Goal: Information Seeking & Learning: Learn about a topic

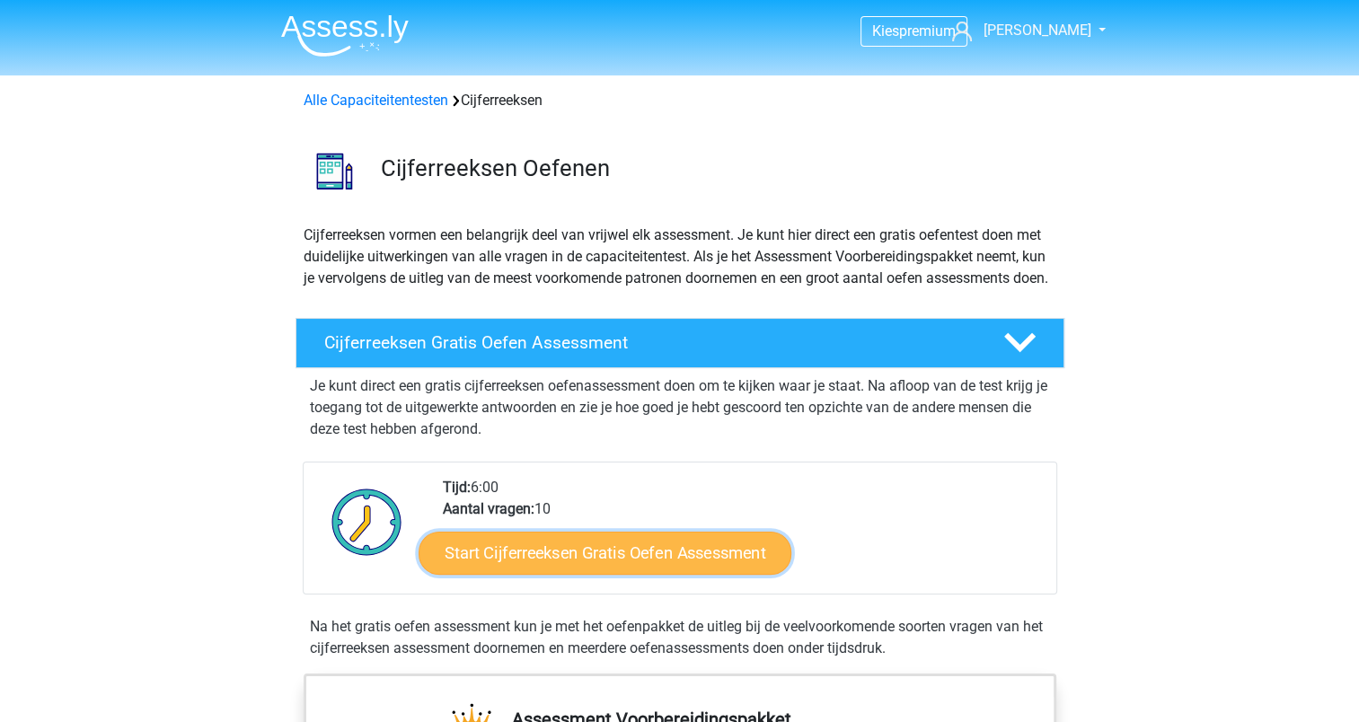
click at [594, 563] on link "Start Cijferreeksen Gratis Oefen Assessment" at bounding box center [605, 552] width 373 height 43
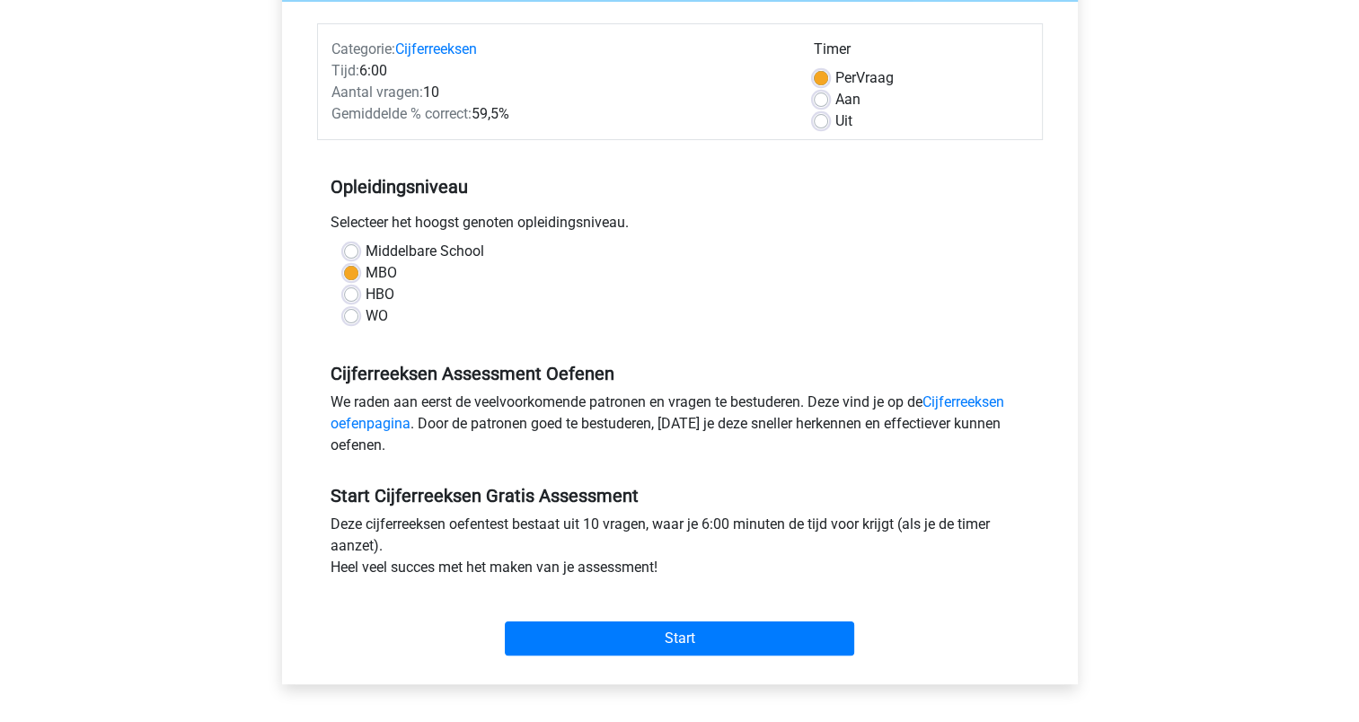
scroll to position [270, 0]
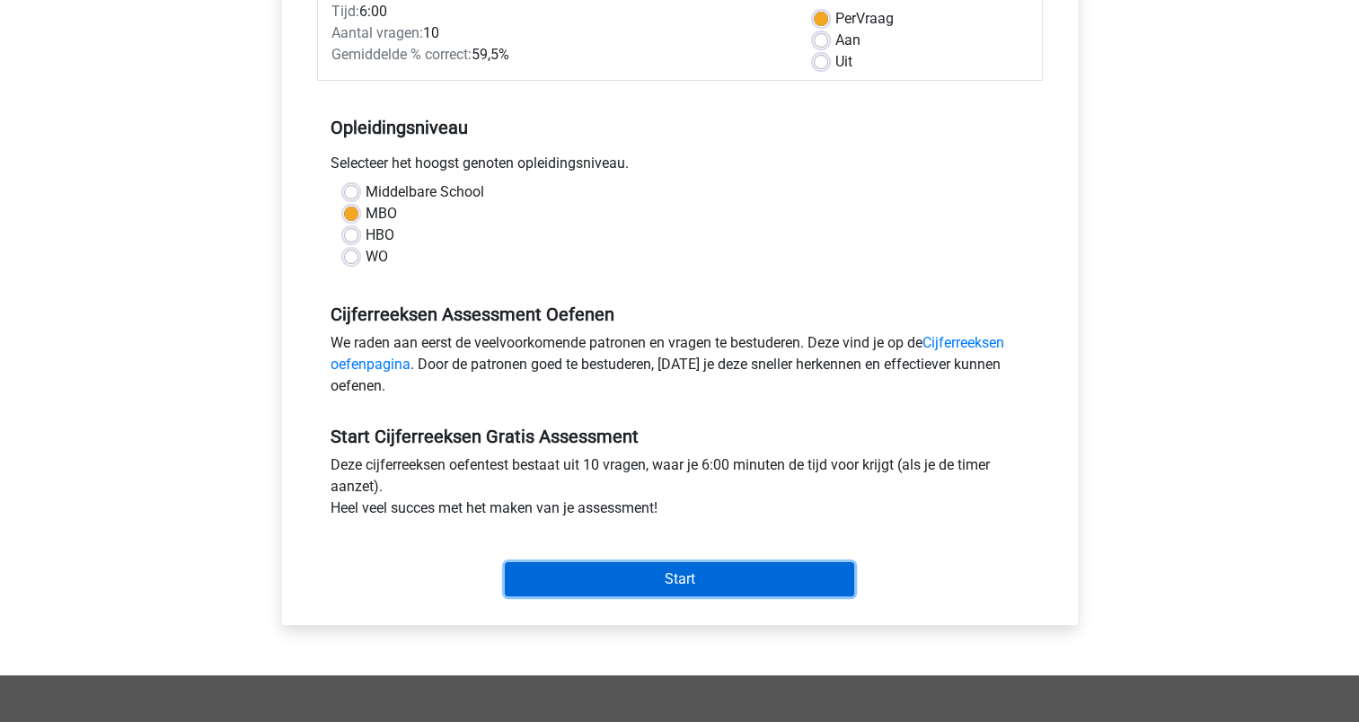
click at [664, 589] on input "Start" at bounding box center [680, 579] width 350 height 34
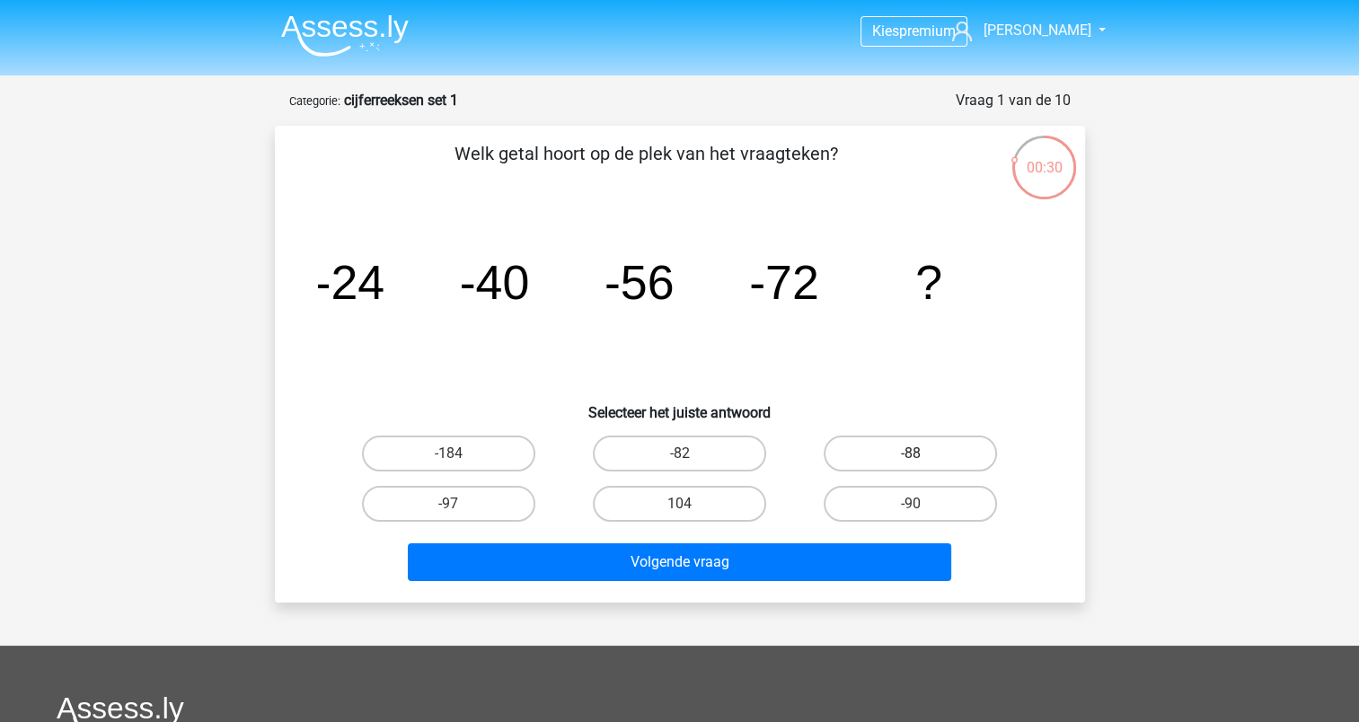
click at [886, 449] on label "-88" at bounding box center [910, 454] width 173 height 36
click at [911, 454] on input "-88" at bounding box center [917, 460] width 12 height 12
radio input "true"
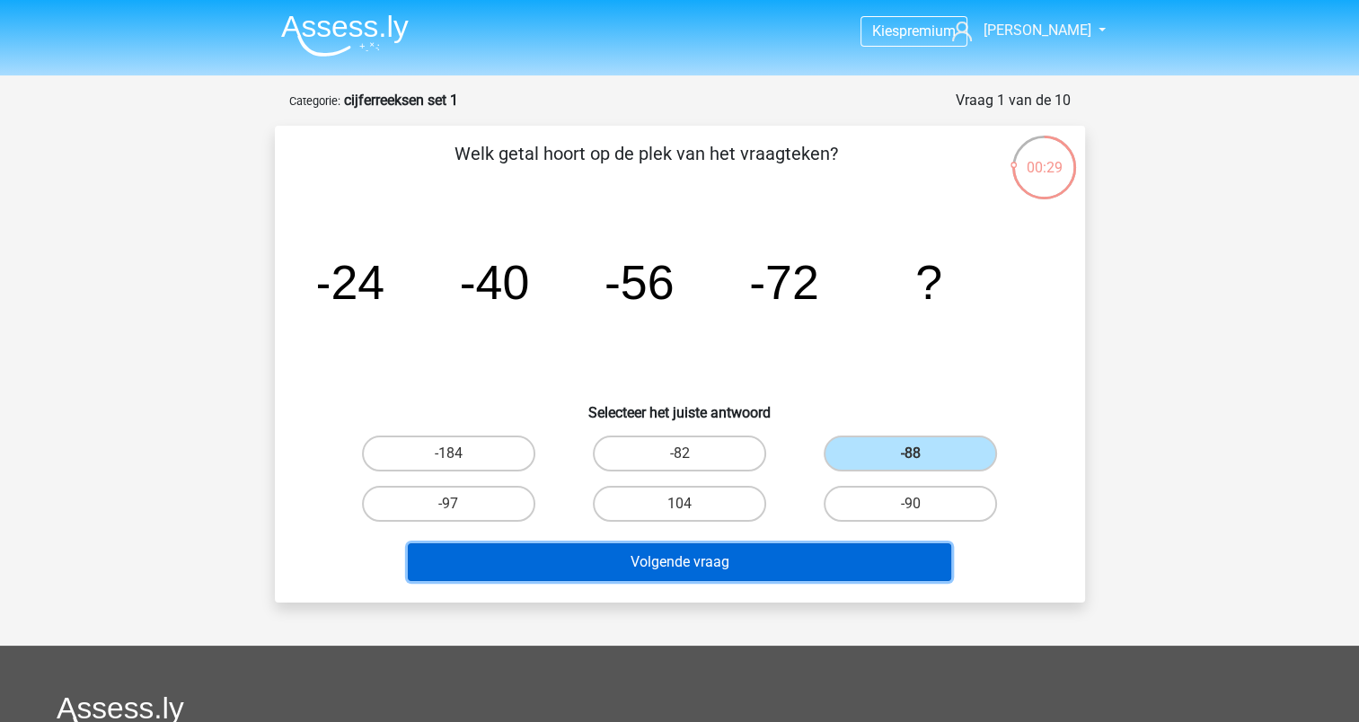
click at [702, 563] on button "Volgende vraag" at bounding box center [680, 563] width 544 height 38
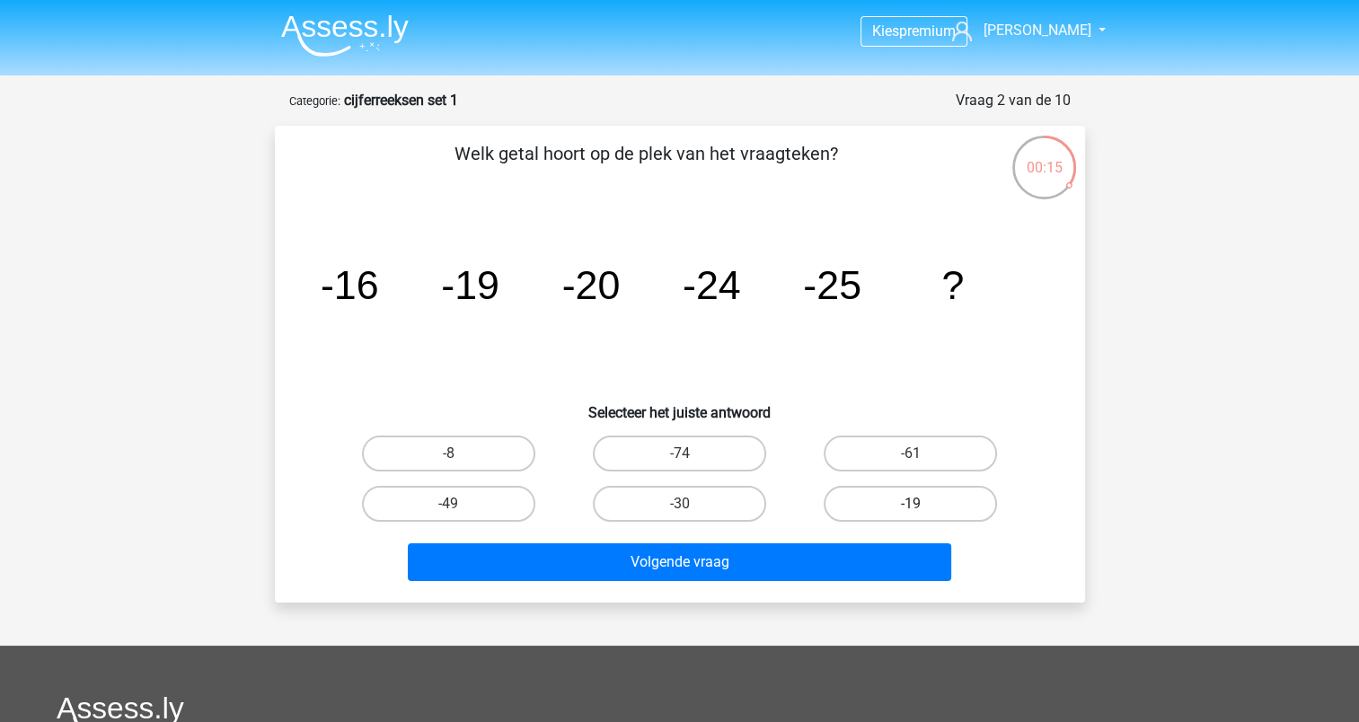
click at [906, 499] on label "-19" at bounding box center [910, 504] width 173 height 36
click at [911, 504] on input "-19" at bounding box center [917, 510] width 12 height 12
radio input "true"
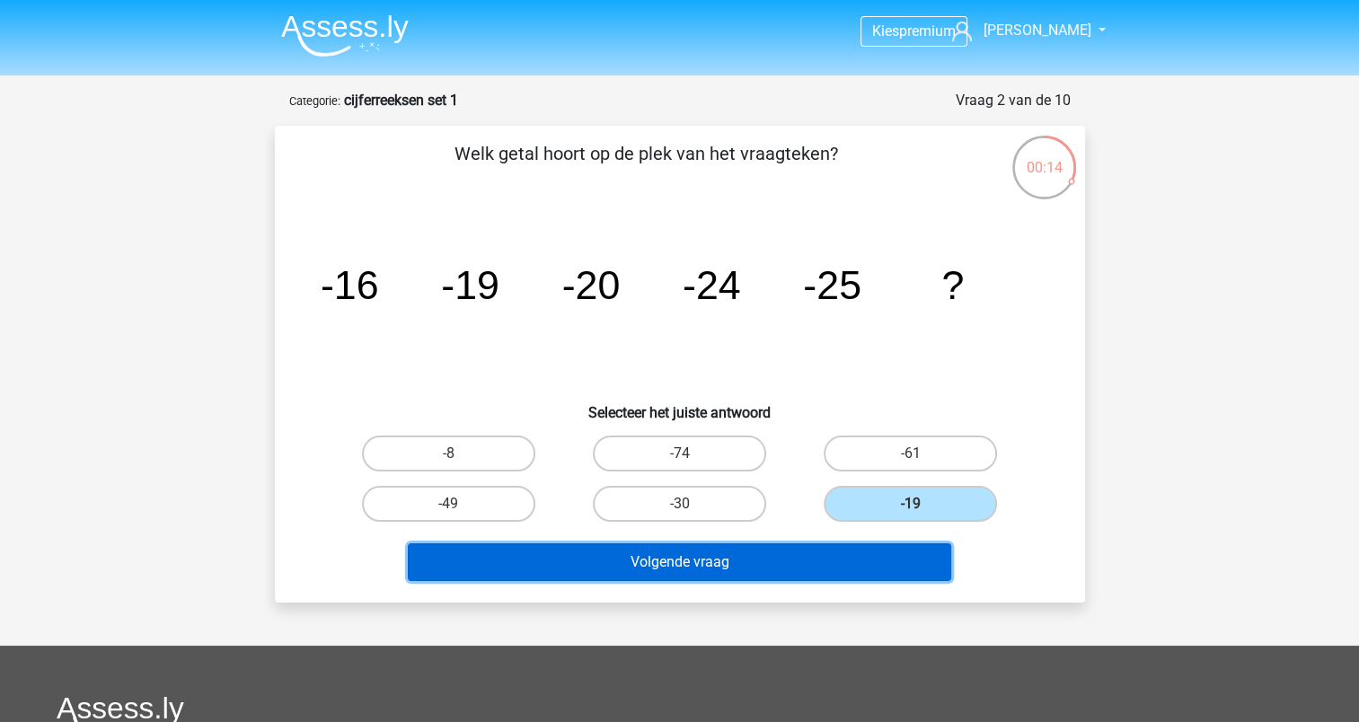
click at [853, 561] on button "Volgende vraag" at bounding box center [680, 563] width 544 height 38
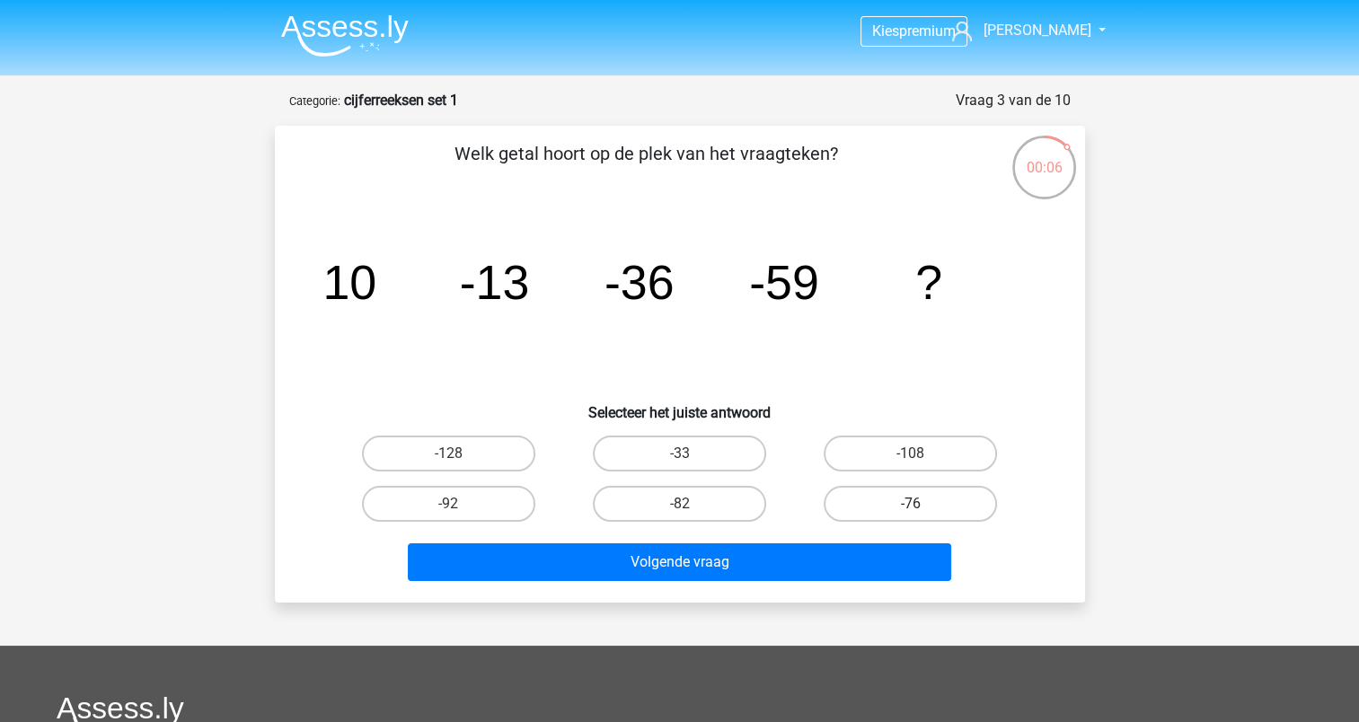
click at [862, 503] on label "-76" at bounding box center [910, 504] width 173 height 36
click at [911, 504] on input "-76" at bounding box center [917, 510] width 12 height 12
radio input "true"
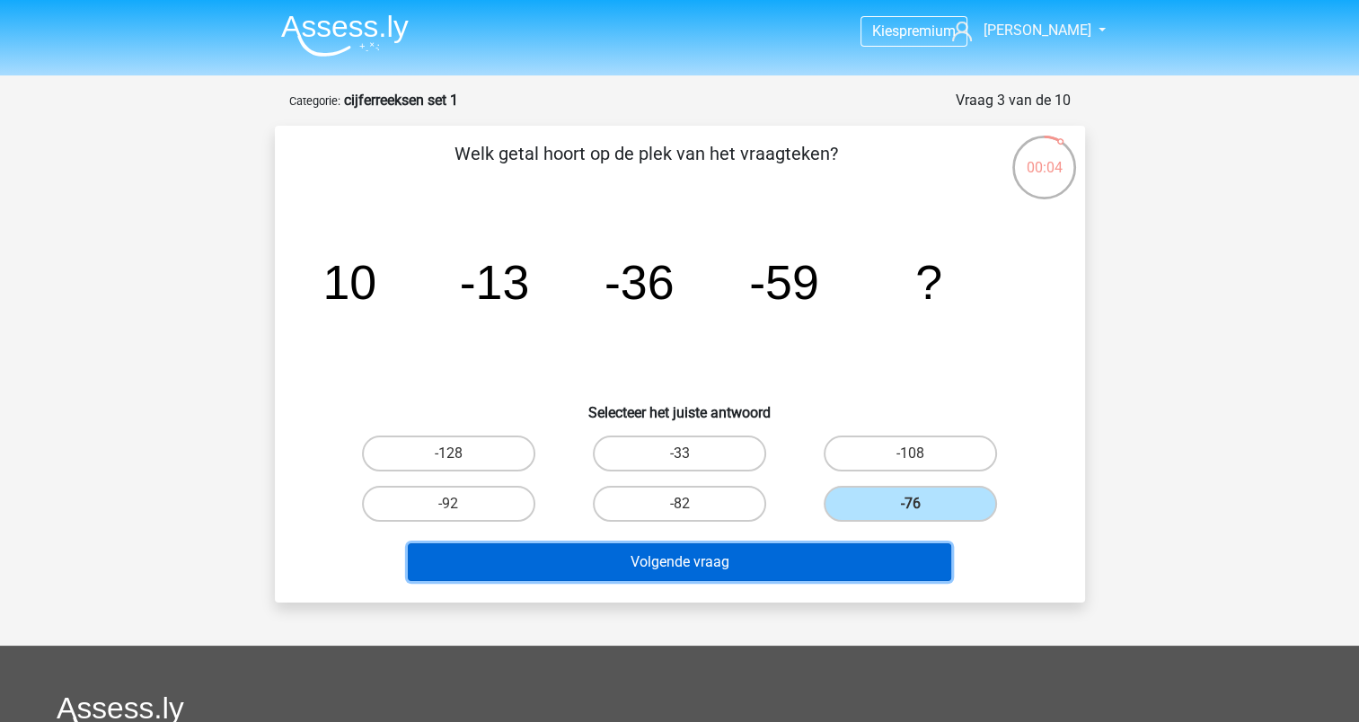
click at [730, 557] on button "Volgende vraag" at bounding box center [680, 563] width 544 height 38
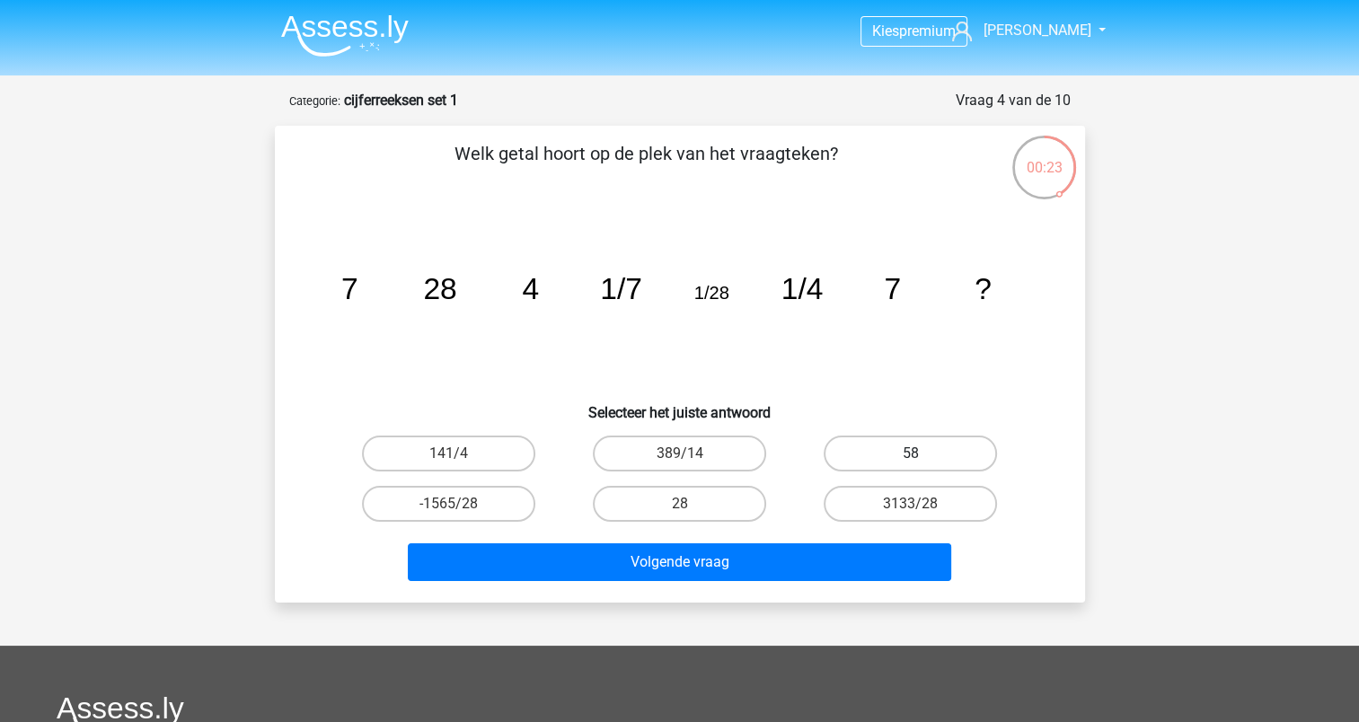
drag, startPoint x: 917, startPoint y: 457, endPoint x: 902, endPoint y: 469, distance: 19.2
click at [917, 457] on input "58" at bounding box center [917, 460] width 12 height 12
radio input "true"
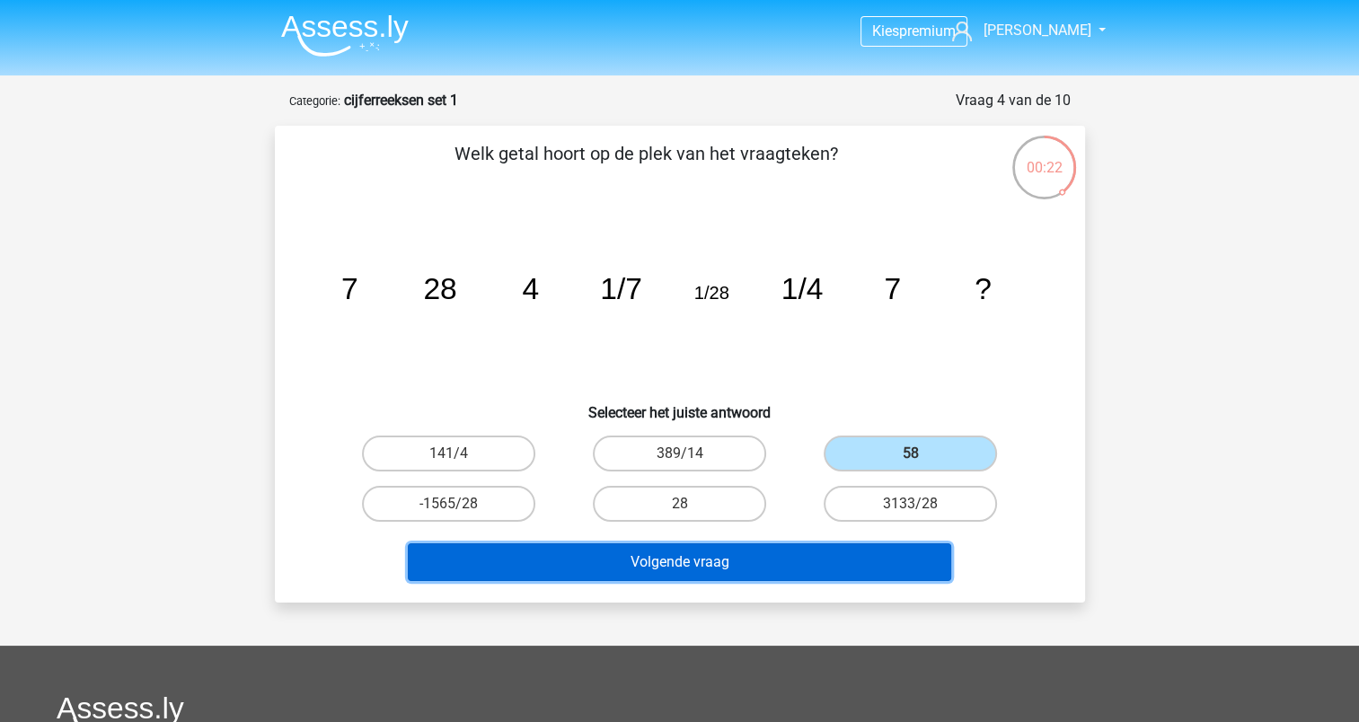
click at [715, 554] on button "Volgende vraag" at bounding box center [680, 563] width 544 height 38
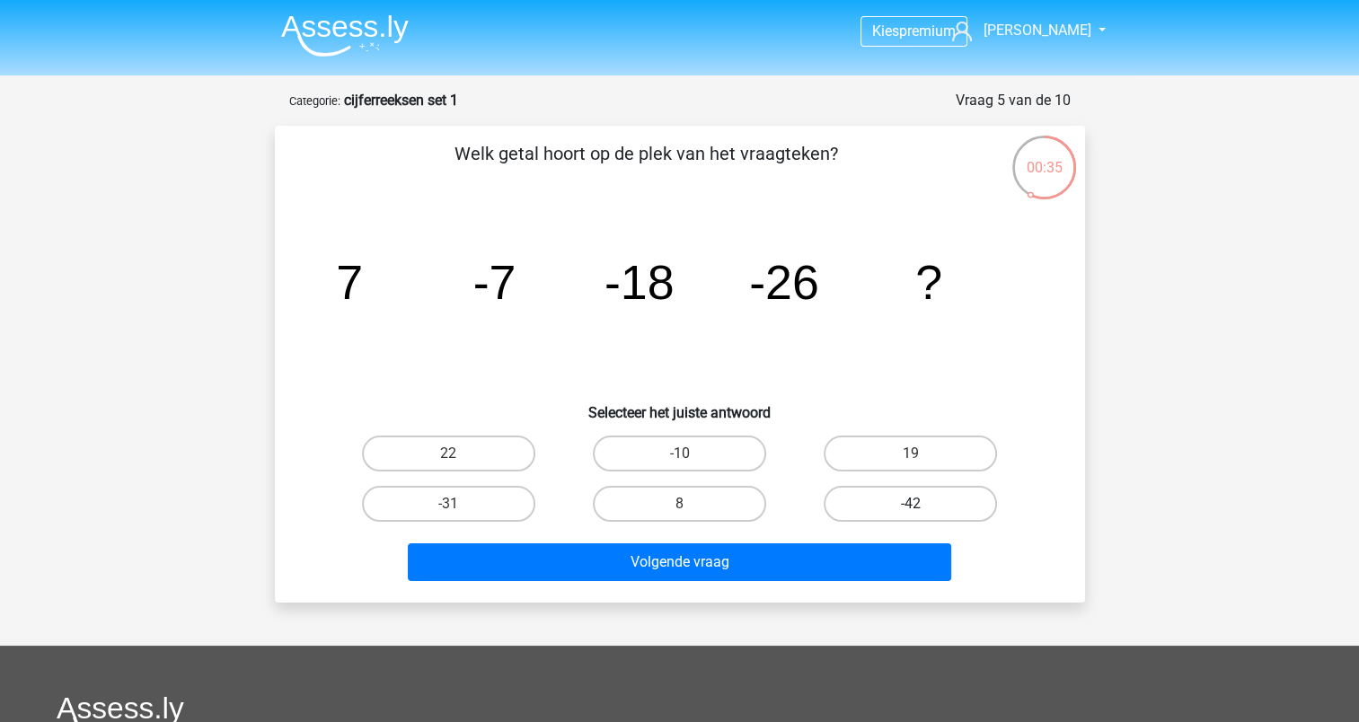
click at [906, 500] on label "-42" at bounding box center [910, 504] width 173 height 36
click at [911, 504] on input "-42" at bounding box center [917, 510] width 12 height 12
radio input "true"
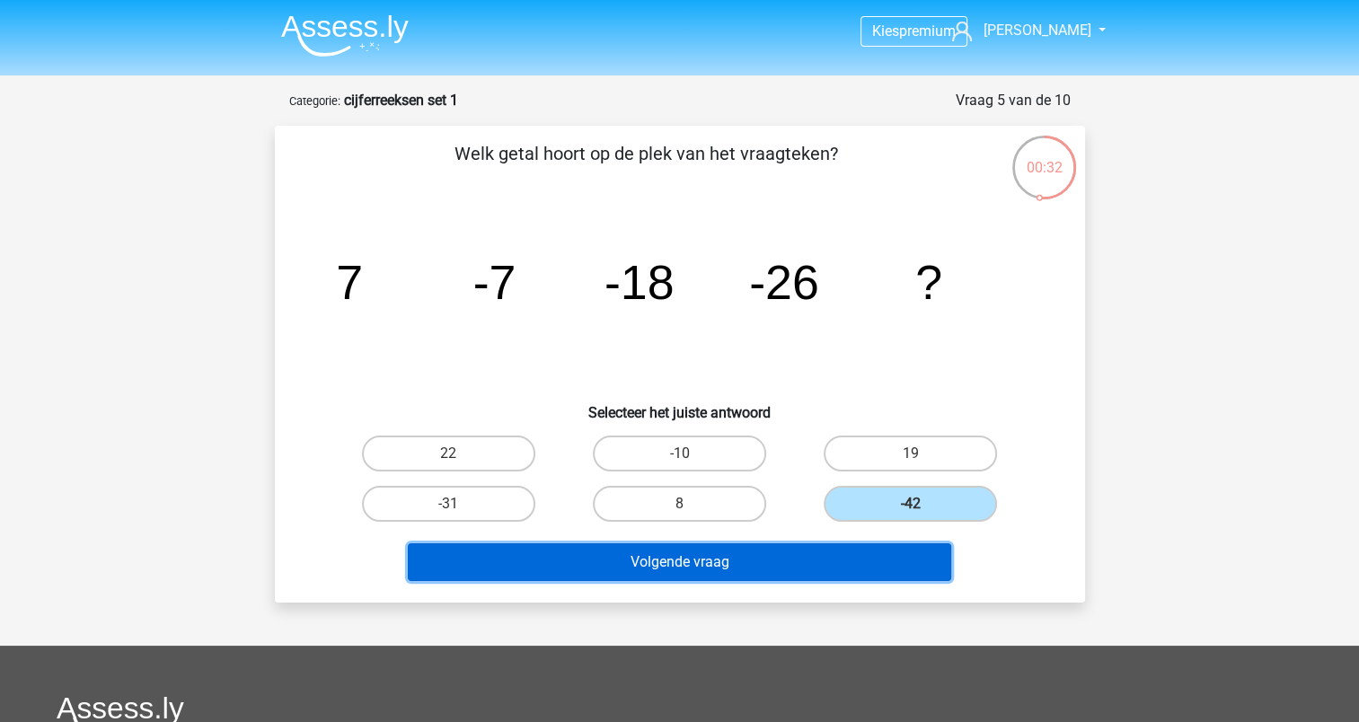
click at [748, 562] on button "Volgende vraag" at bounding box center [680, 563] width 544 height 38
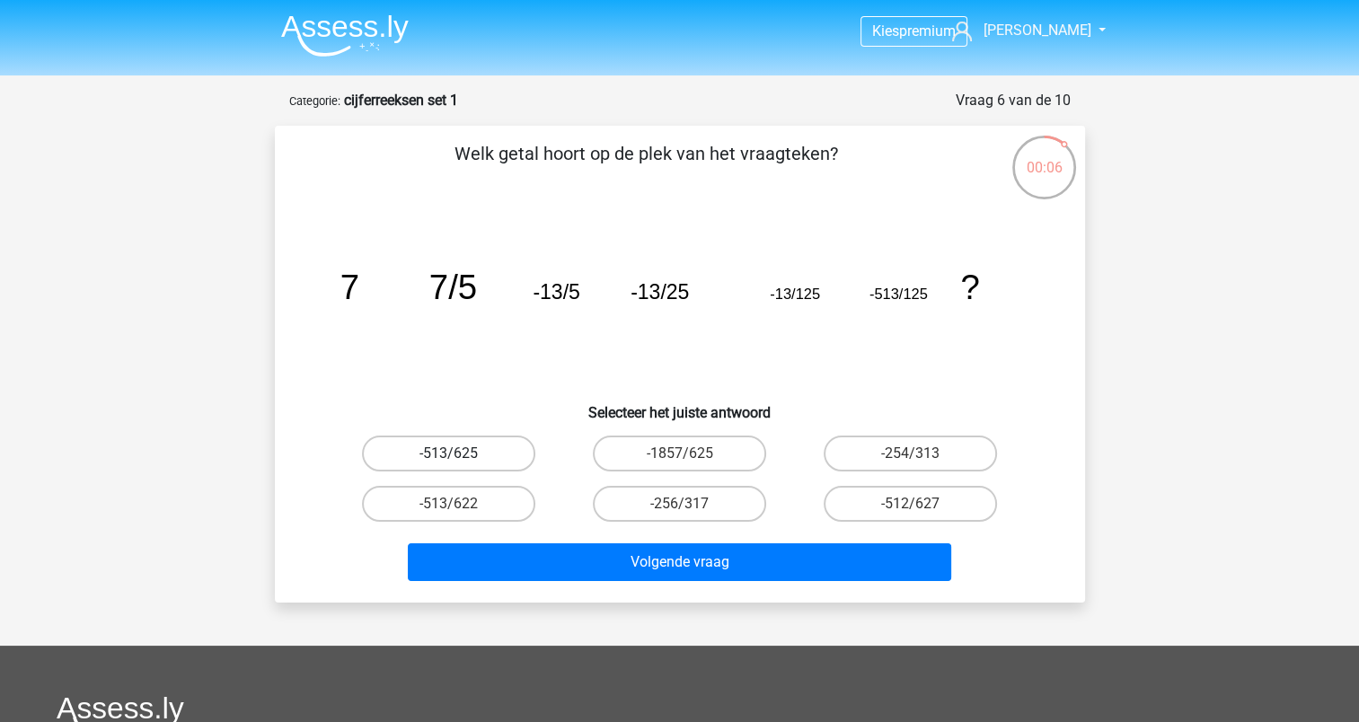
click at [466, 459] on label "-513/625" at bounding box center [448, 454] width 173 height 36
click at [460, 459] on input "-513/625" at bounding box center [454, 460] width 12 height 12
radio input "true"
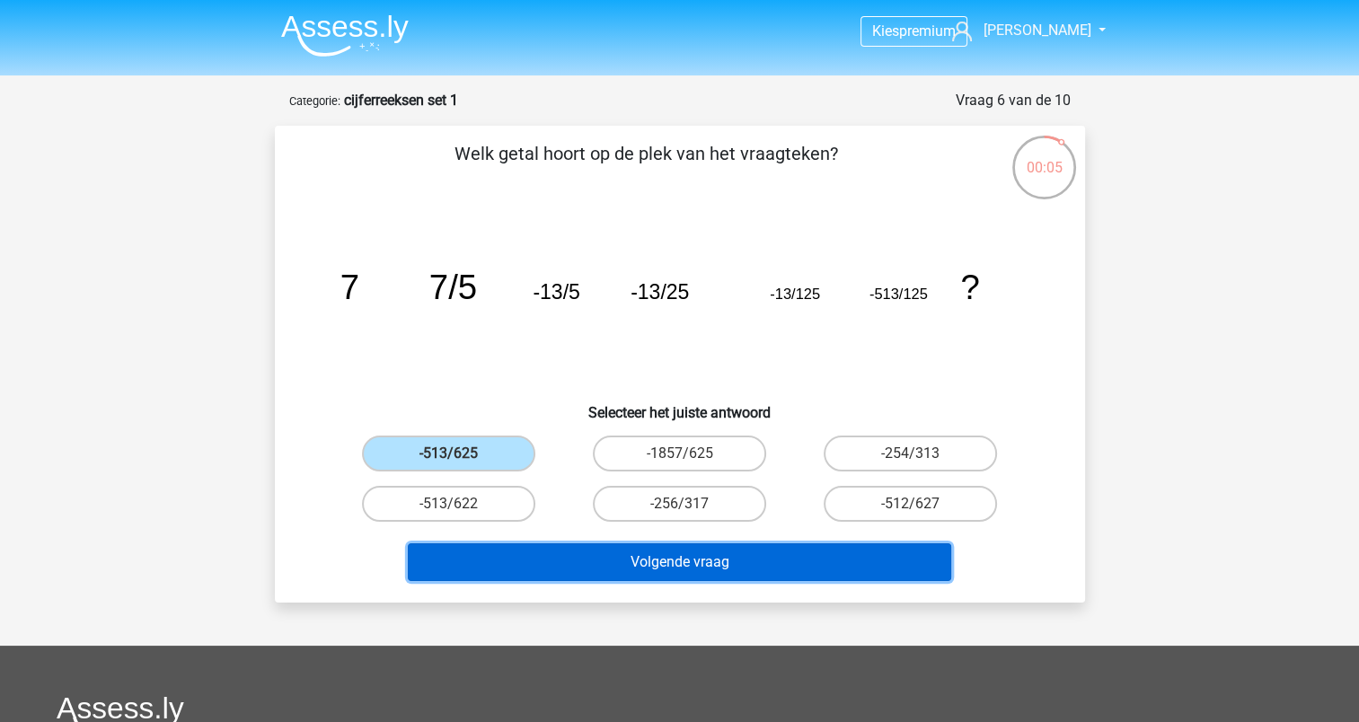
click at [618, 561] on button "Volgende vraag" at bounding box center [680, 563] width 544 height 38
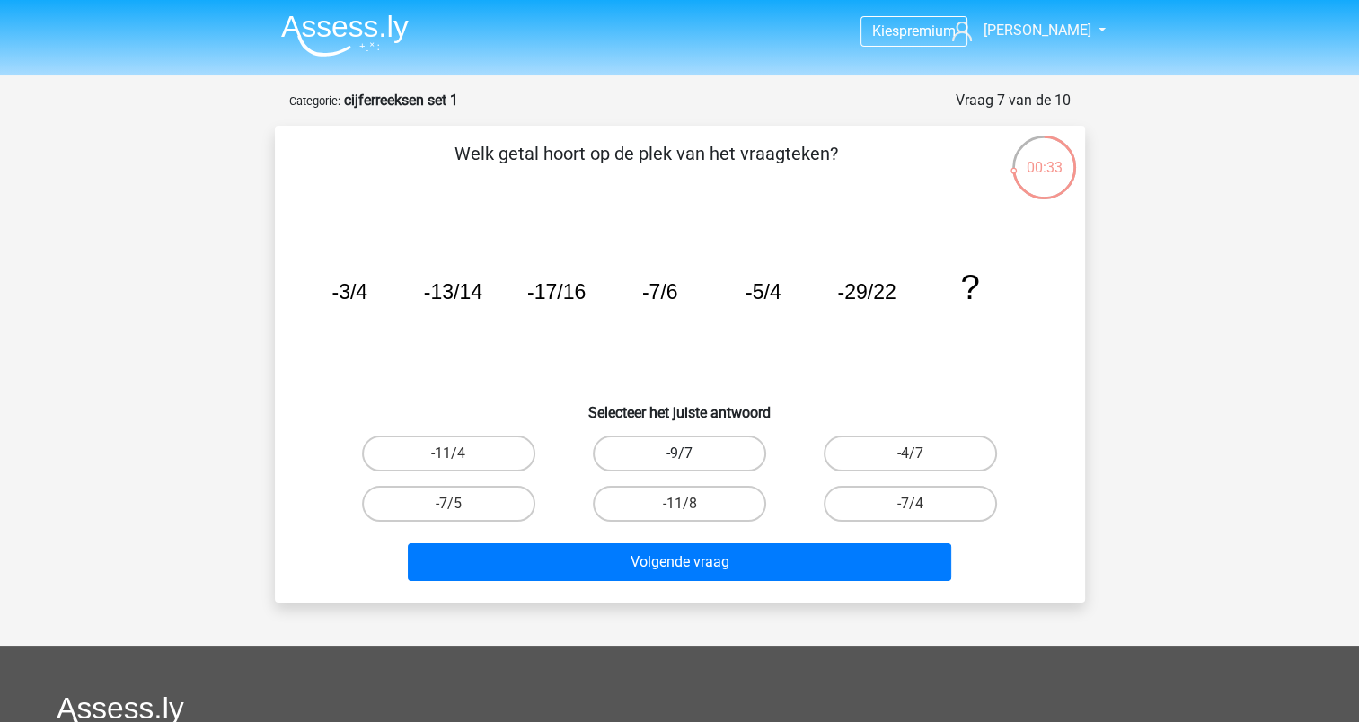
click at [649, 450] on label "-9/7" at bounding box center [679, 454] width 173 height 36
click at [679, 454] on input "-9/7" at bounding box center [685, 460] width 12 height 12
radio input "true"
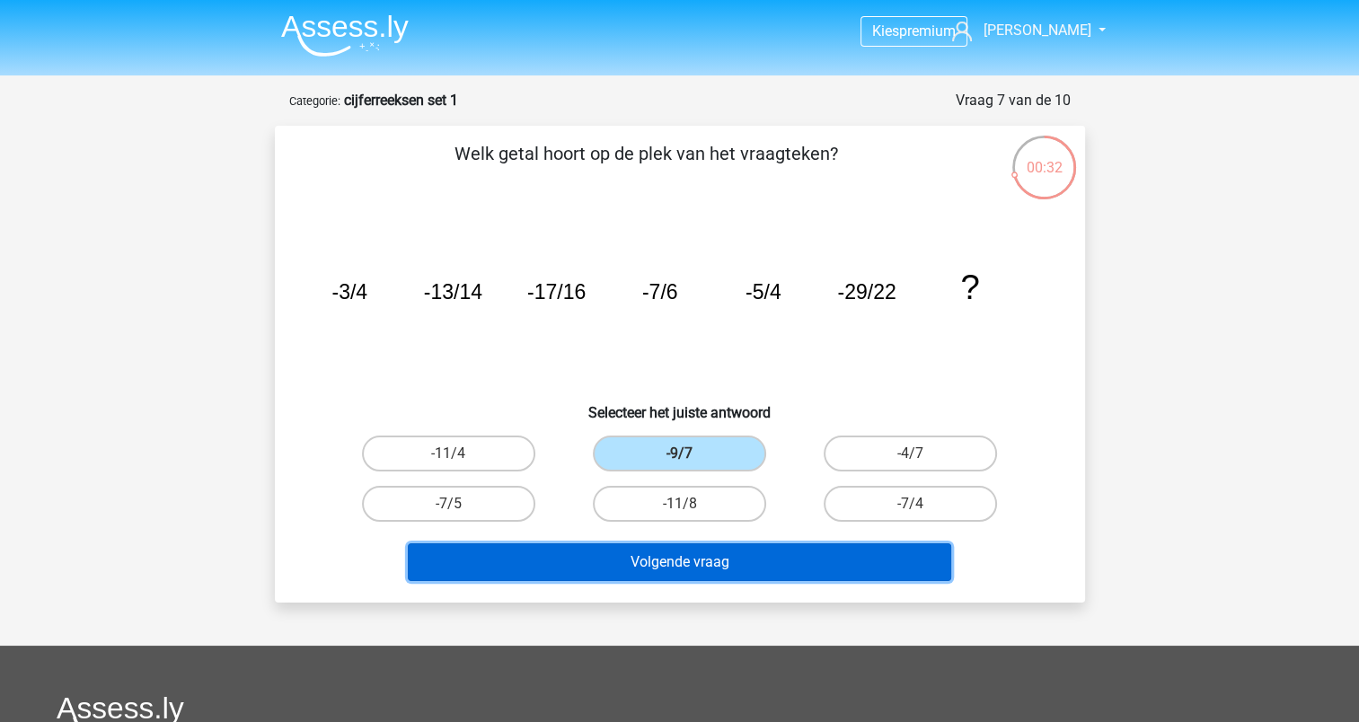
click at [695, 573] on button "Volgende vraag" at bounding box center [680, 563] width 544 height 38
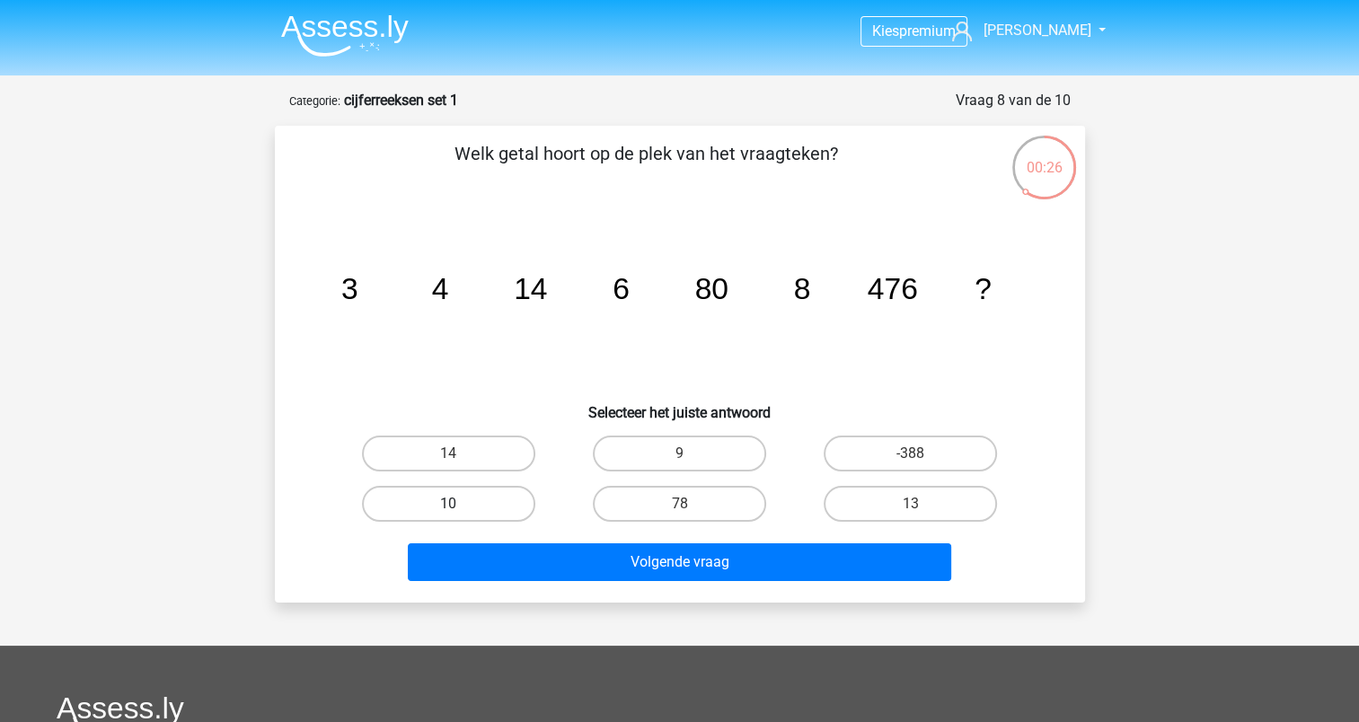
click at [428, 491] on label "10" at bounding box center [448, 504] width 173 height 36
click at [448, 504] on input "10" at bounding box center [454, 510] width 12 height 12
radio input "true"
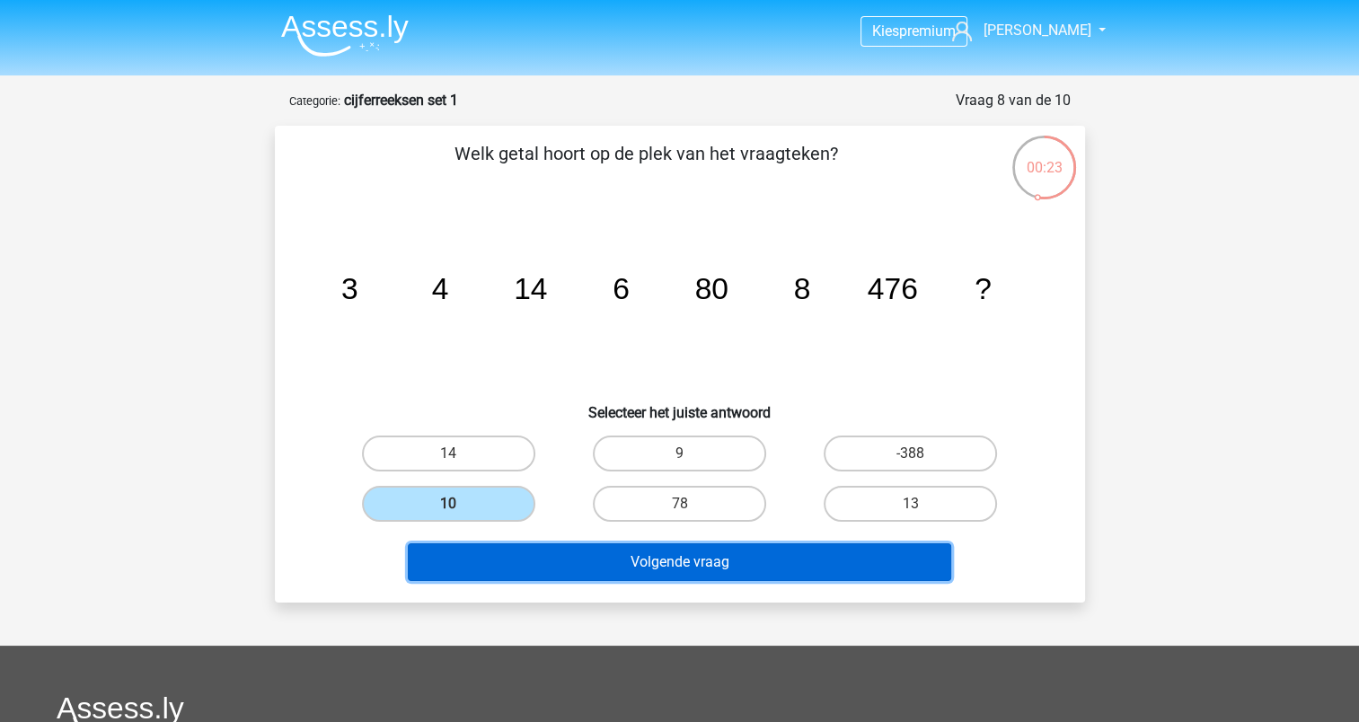
click at [578, 563] on button "Volgende vraag" at bounding box center [680, 563] width 544 height 38
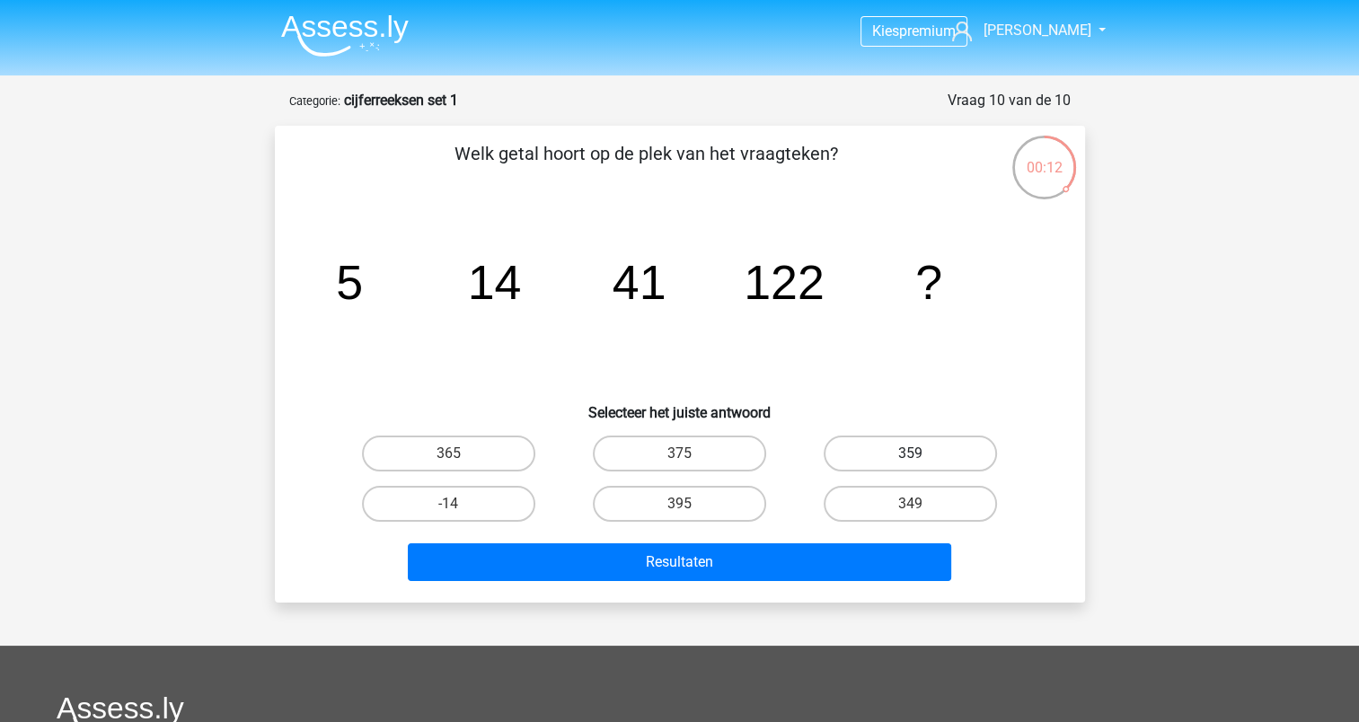
click at [870, 450] on label "359" at bounding box center [910, 454] width 173 height 36
click at [911, 454] on input "359" at bounding box center [917, 460] width 12 height 12
radio input "true"
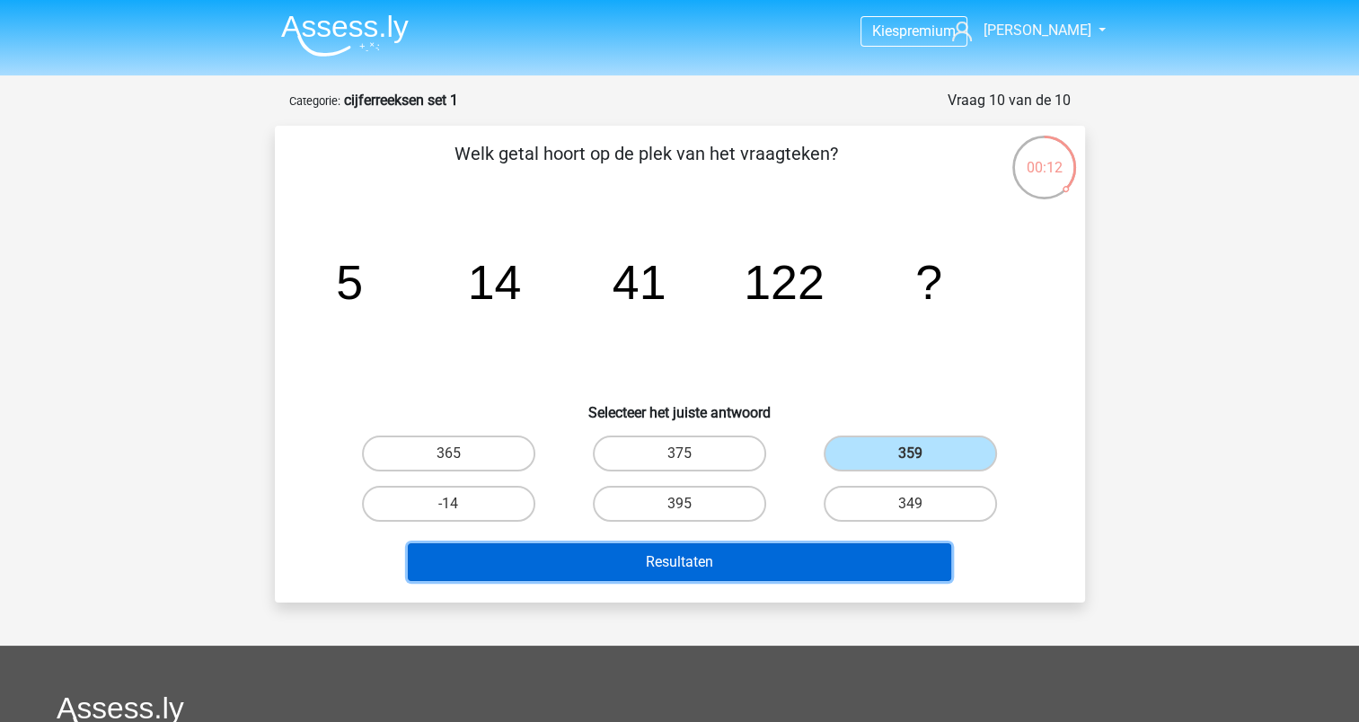
click at [791, 556] on button "Resultaten" at bounding box center [680, 563] width 544 height 38
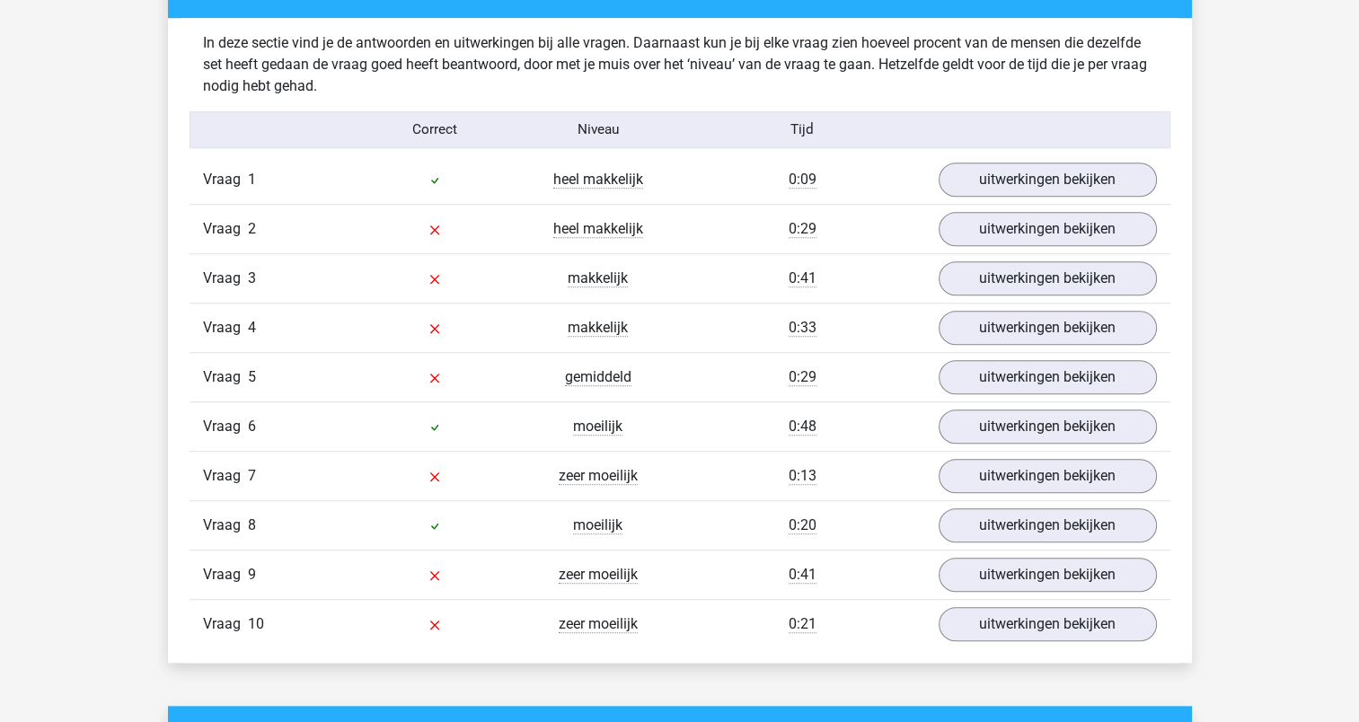
scroll to position [1438, 0]
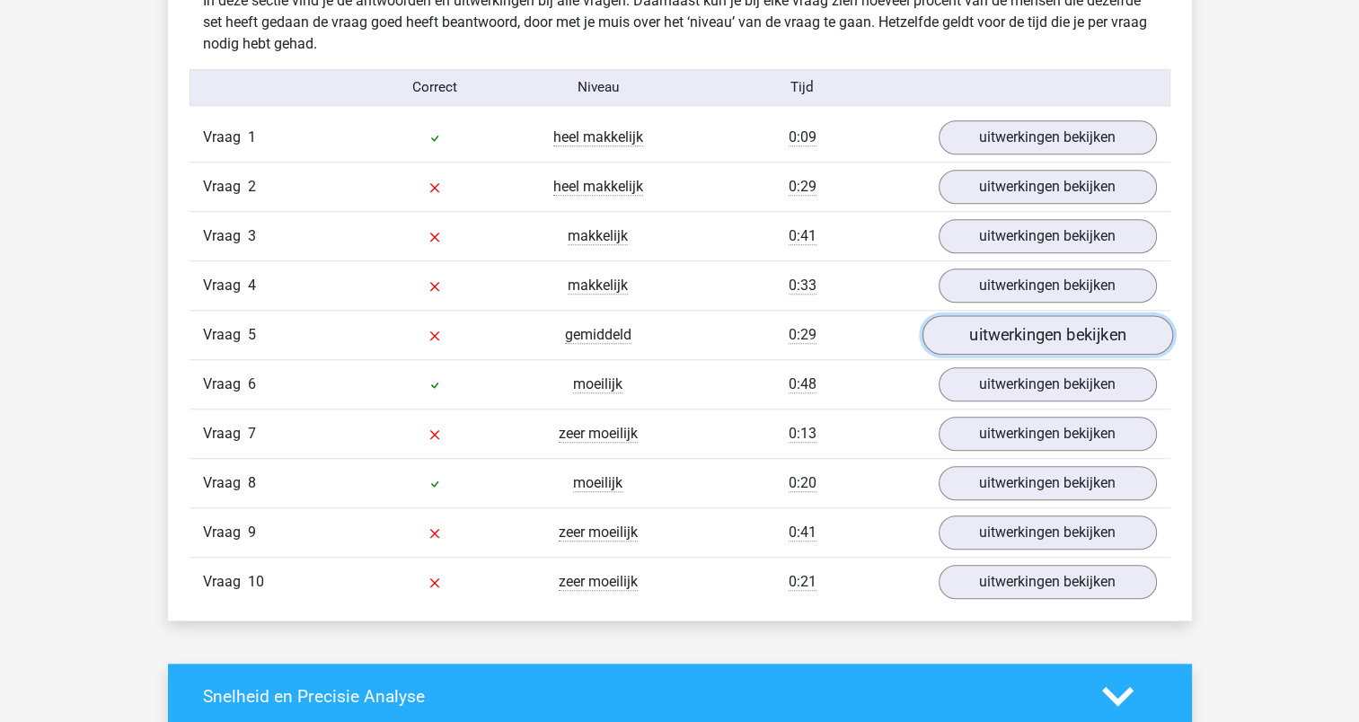
click at [1004, 332] on link "uitwerkingen bekijken" at bounding box center [1047, 335] width 251 height 40
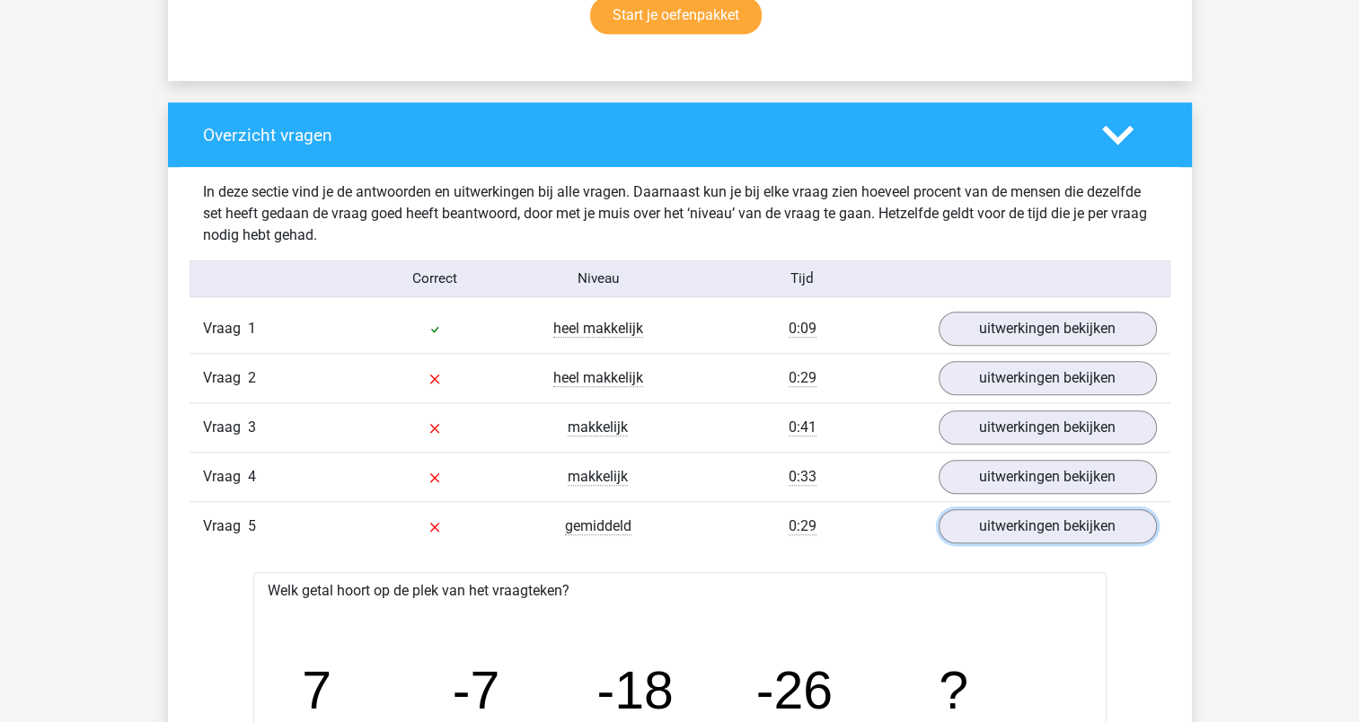
scroll to position [1258, 0]
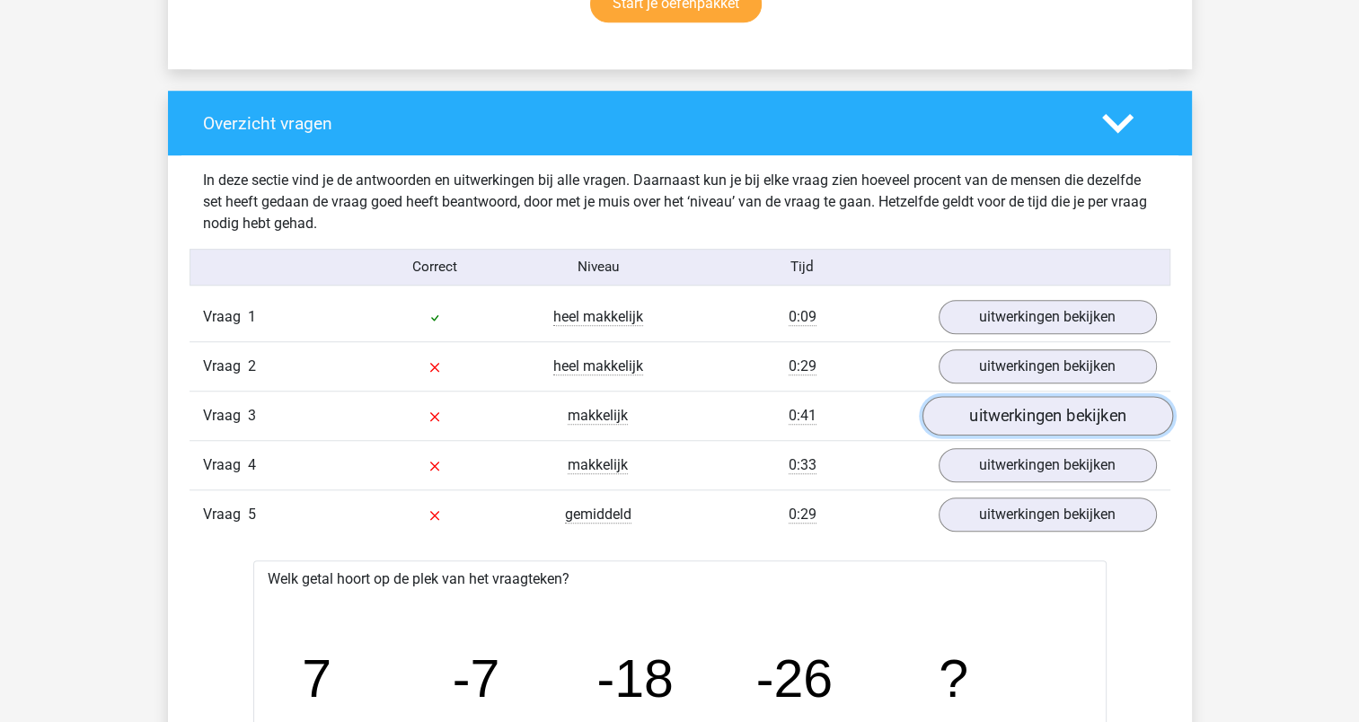
click at [1002, 405] on link "uitwerkingen bekijken" at bounding box center [1047, 416] width 251 height 40
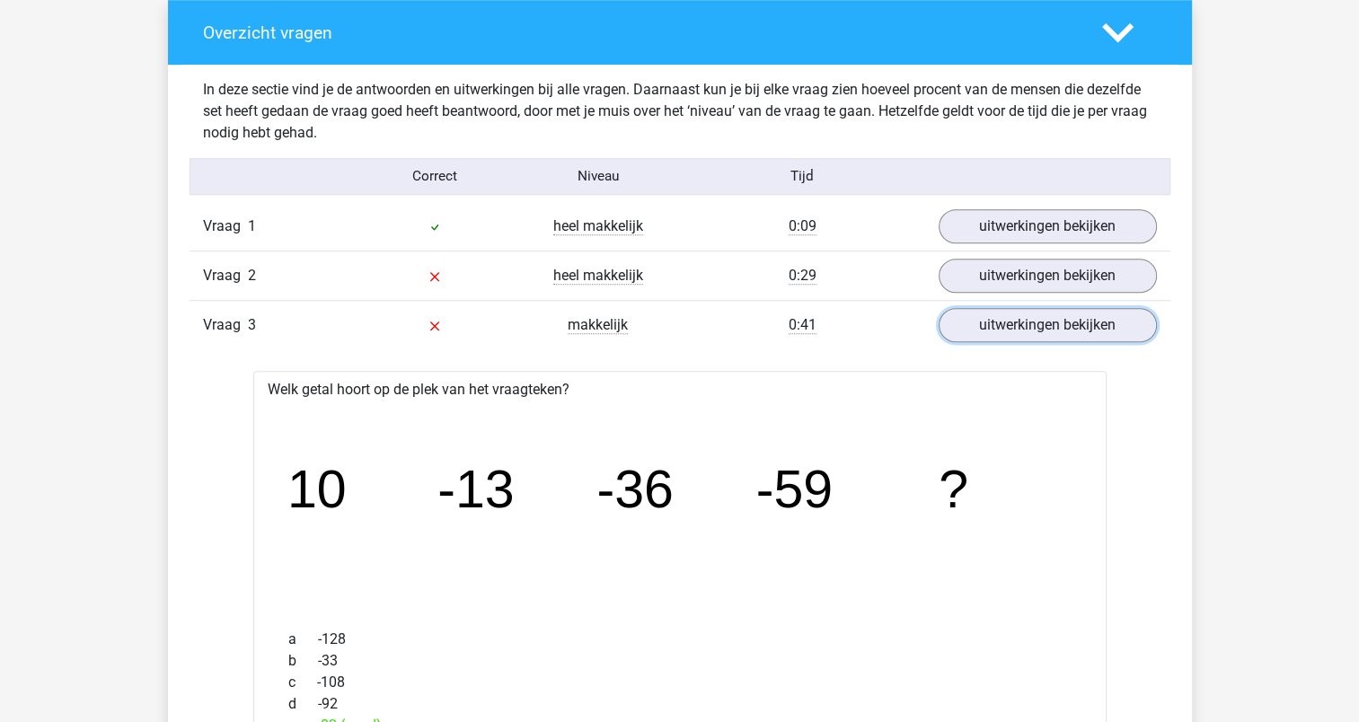
scroll to position [1348, 0]
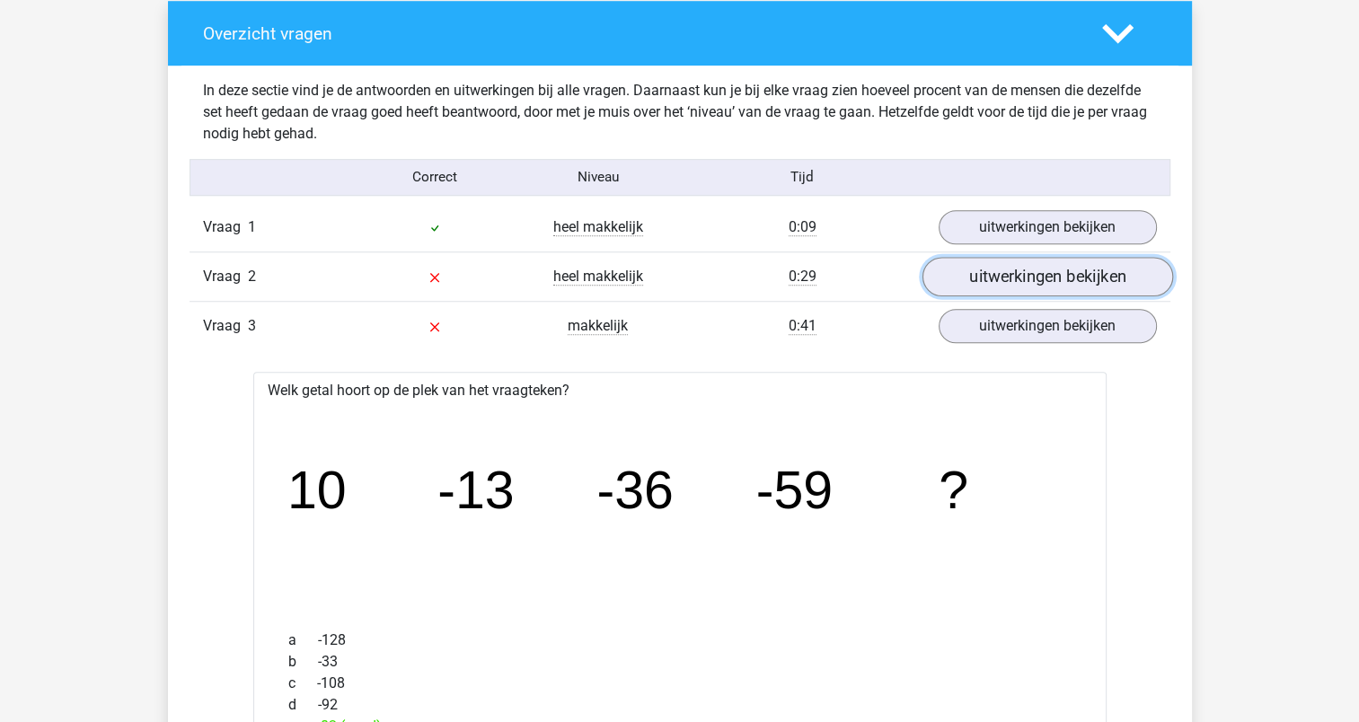
click at [1022, 265] on link "uitwerkingen bekijken" at bounding box center [1047, 277] width 251 height 40
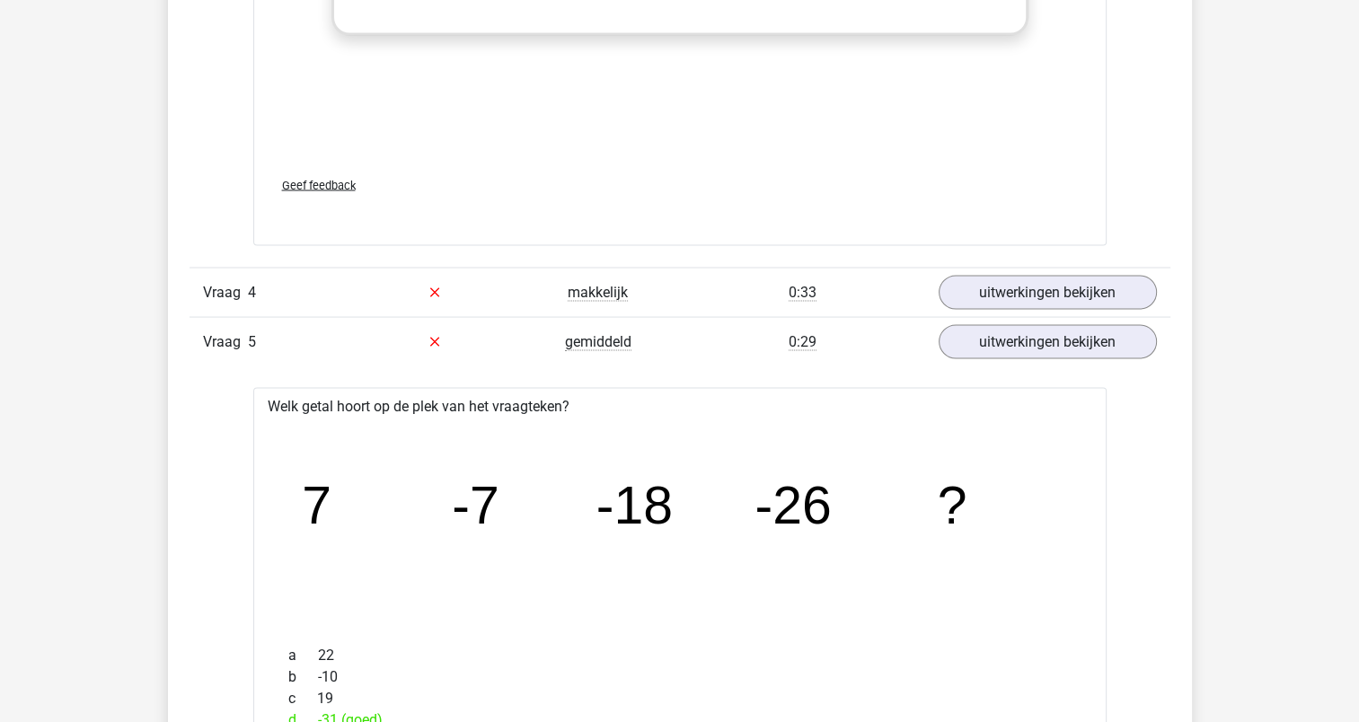
scroll to position [3235, 0]
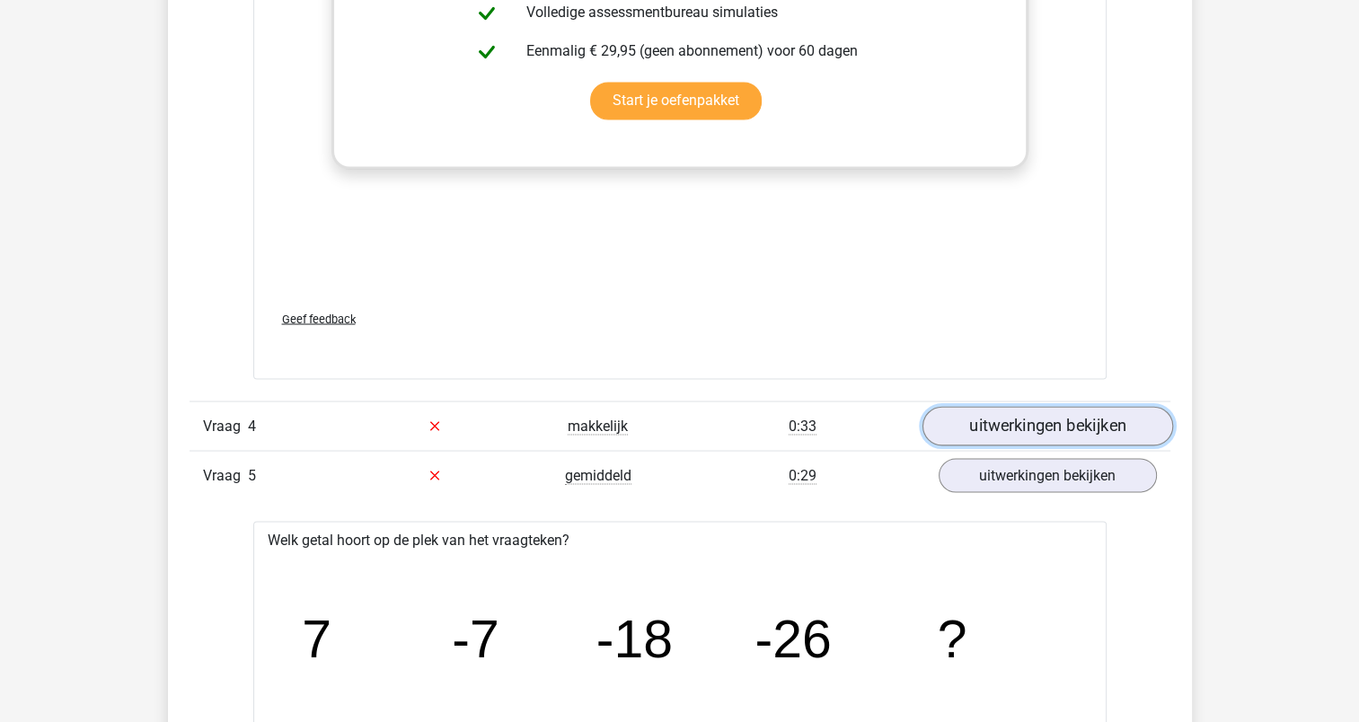
click at [1017, 424] on link "uitwerkingen bekijken" at bounding box center [1047, 426] width 251 height 40
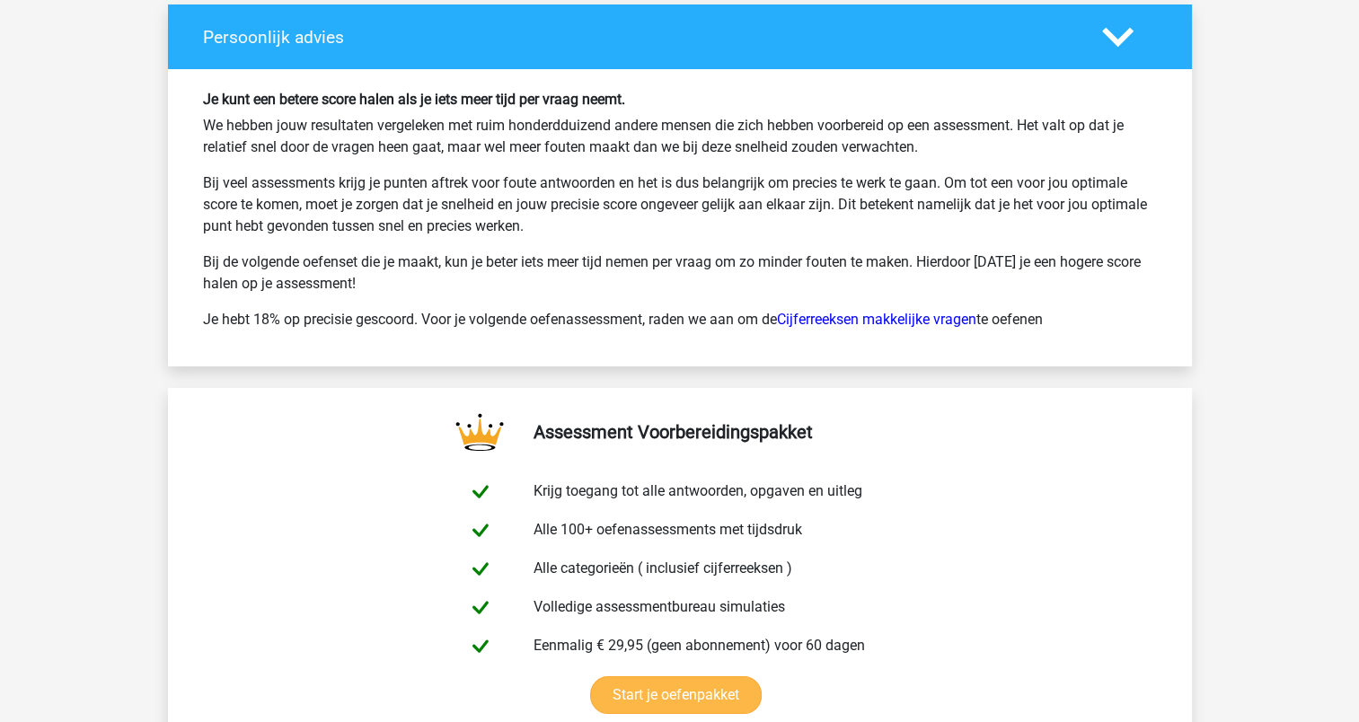
scroll to position [6649, 0]
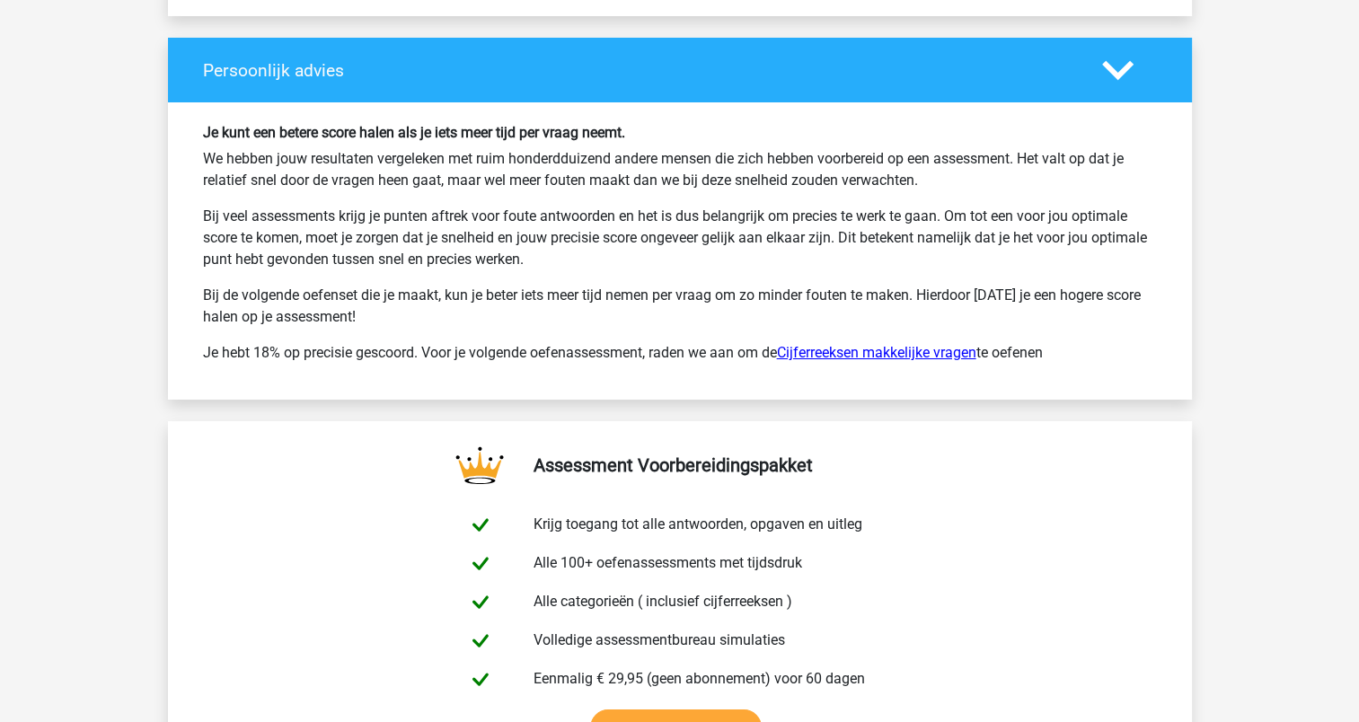
click at [810, 346] on link "Cijferreeksen makkelijke vragen" at bounding box center [876, 352] width 199 height 17
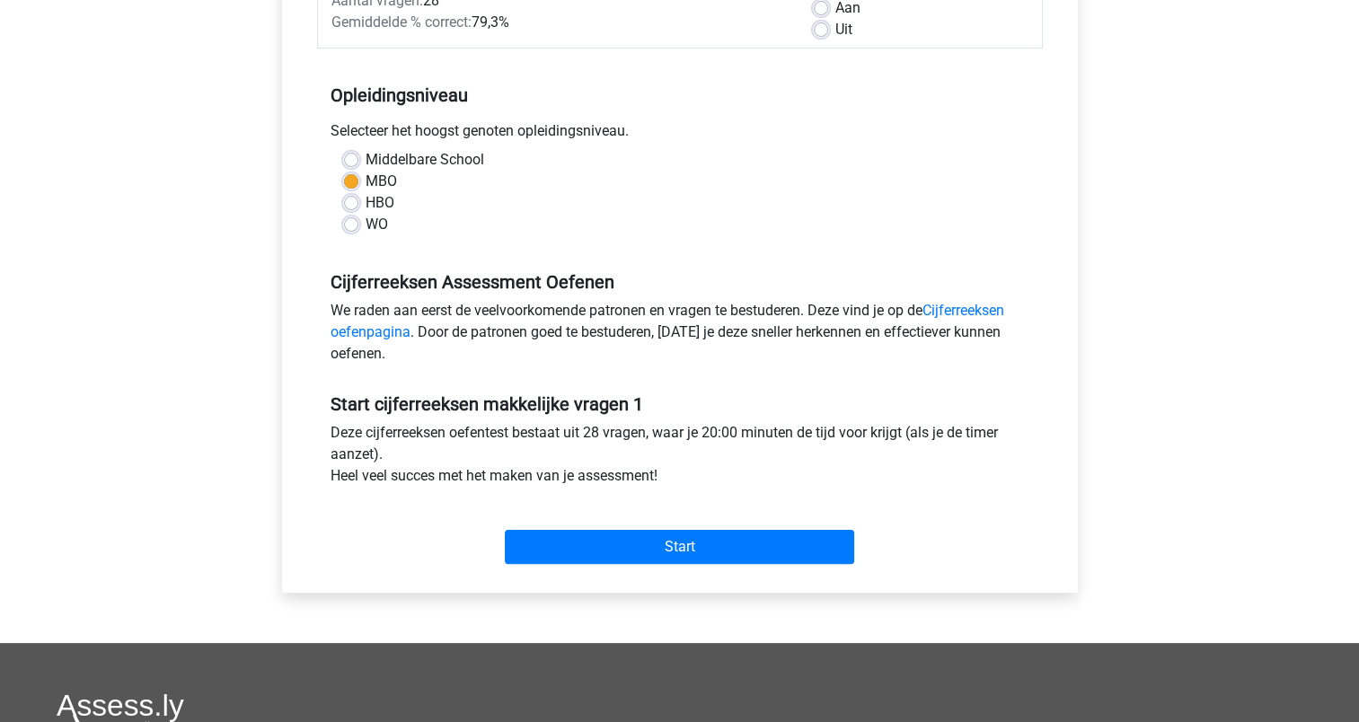
scroll to position [449, 0]
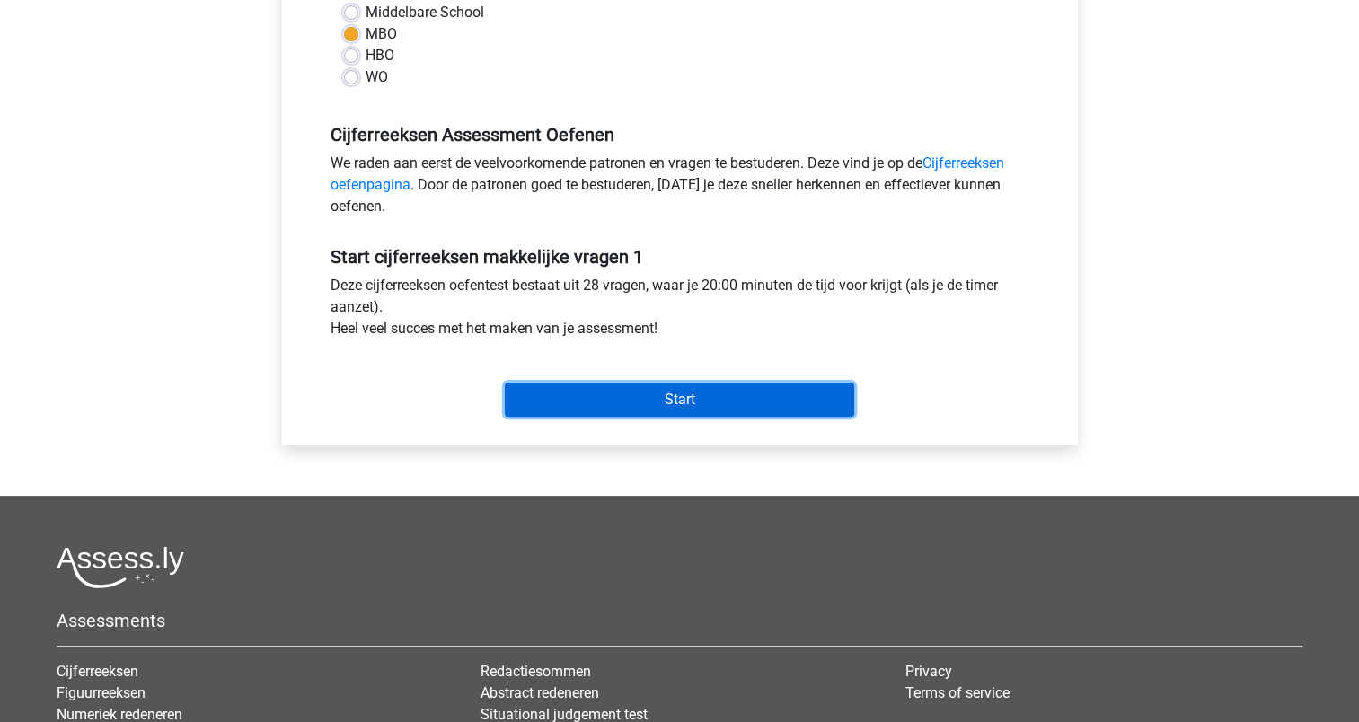
click at [628, 385] on input "Start" at bounding box center [680, 400] width 350 height 34
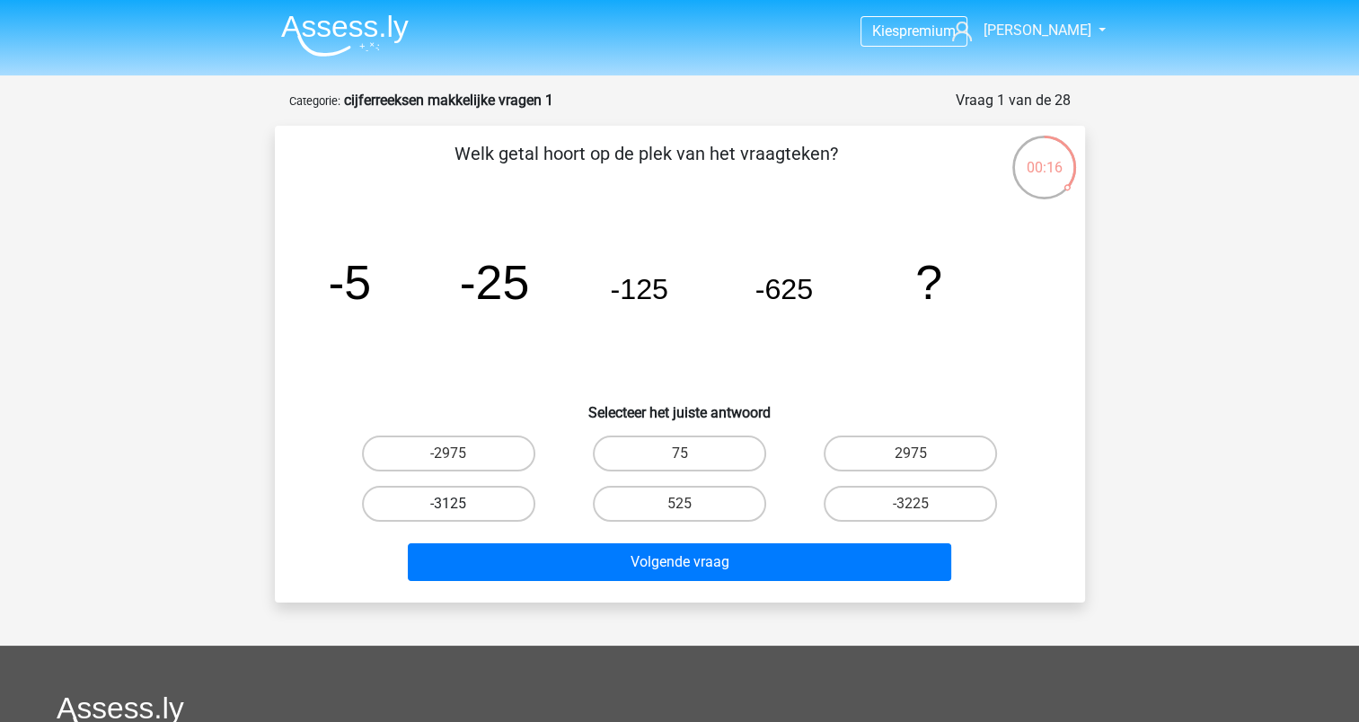
click at [483, 503] on label "-3125" at bounding box center [448, 504] width 173 height 36
click at [460, 504] on input "-3125" at bounding box center [454, 510] width 12 height 12
radio input "true"
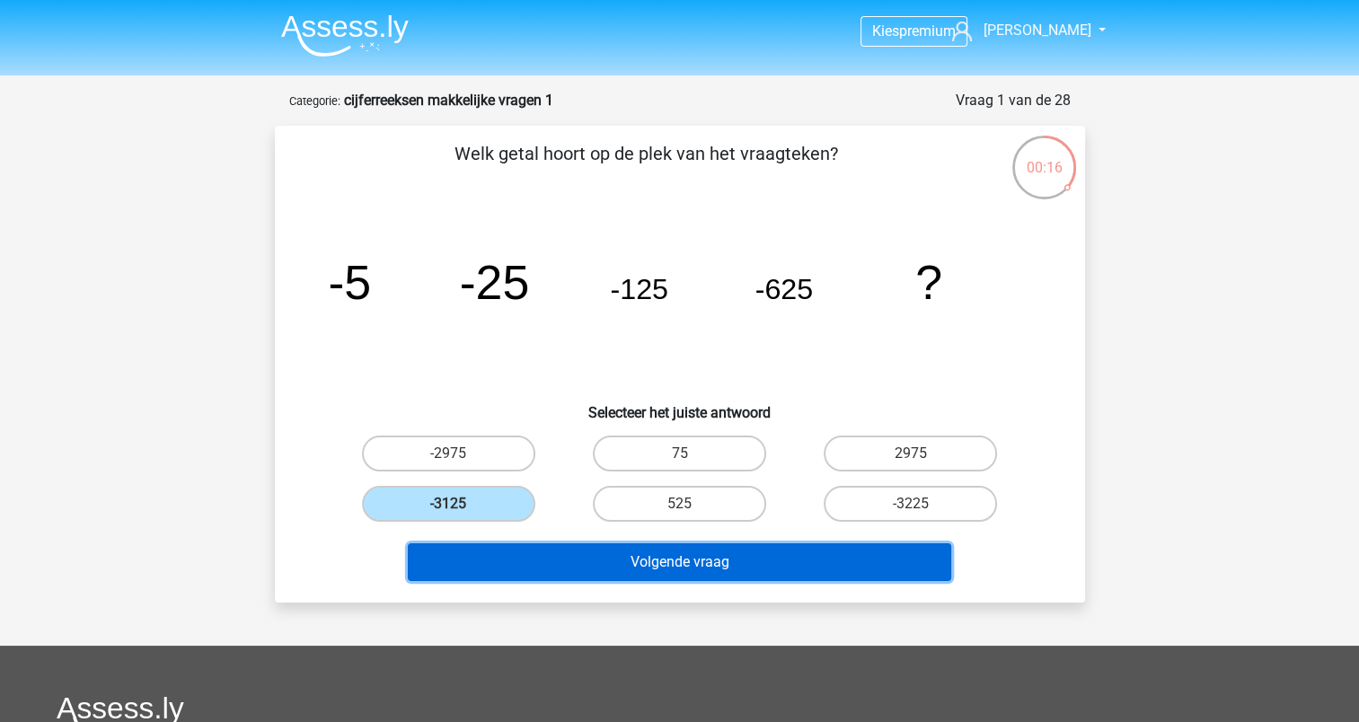
click at [535, 551] on button "Volgende vraag" at bounding box center [680, 563] width 544 height 38
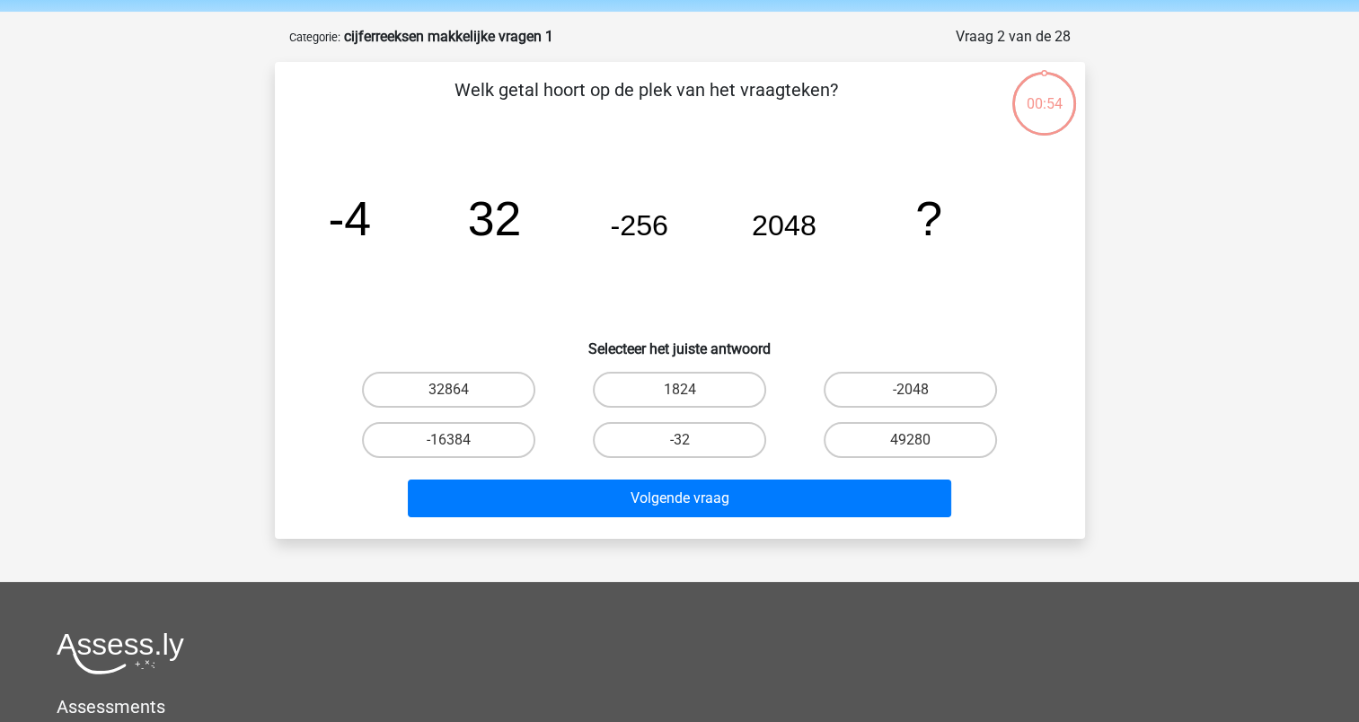
scroll to position [90, 0]
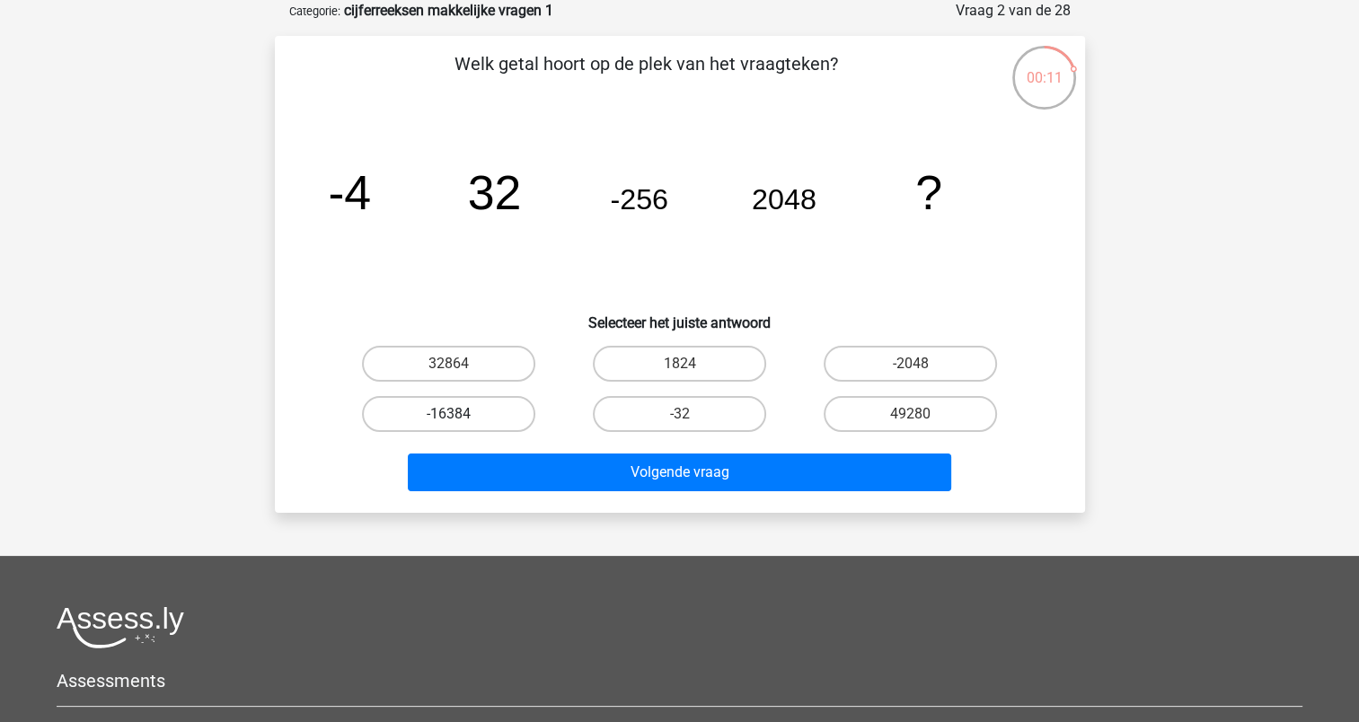
click at [421, 413] on label "-16384" at bounding box center [448, 414] width 173 height 36
click at [448, 414] on input "-16384" at bounding box center [454, 420] width 12 height 12
radio input "true"
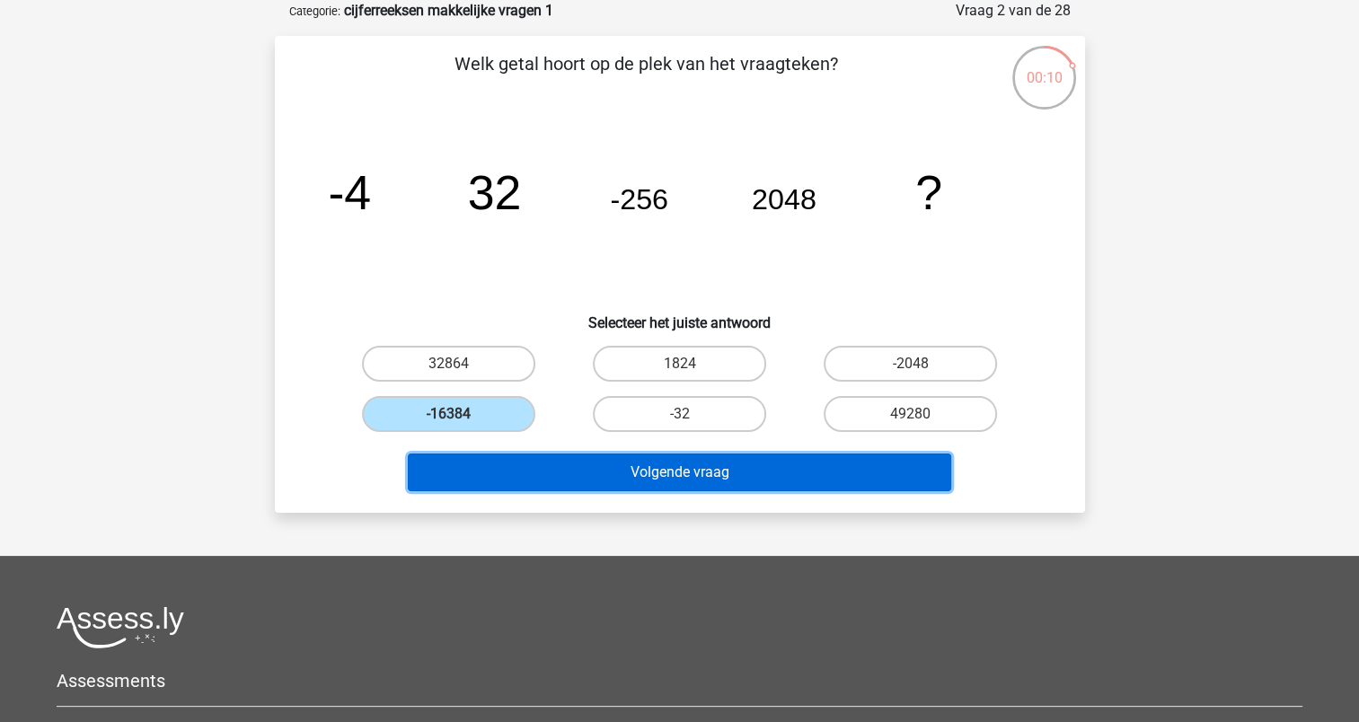
click at [532, 467] on button "Volgende vraag" at bounding box center [680, 473] width 544 height 38
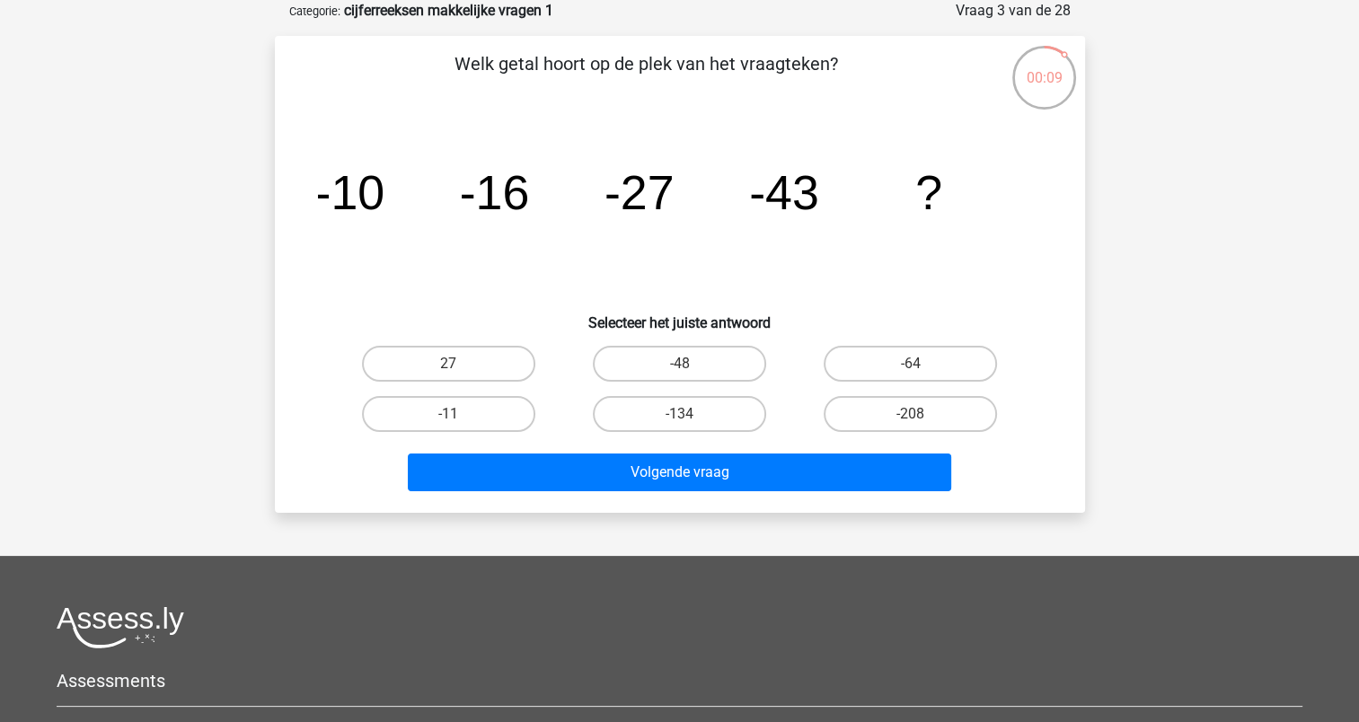
click at [916, 365] on input "-64" at bounding box center [917, 370] width 12 height 12
radio input "true"
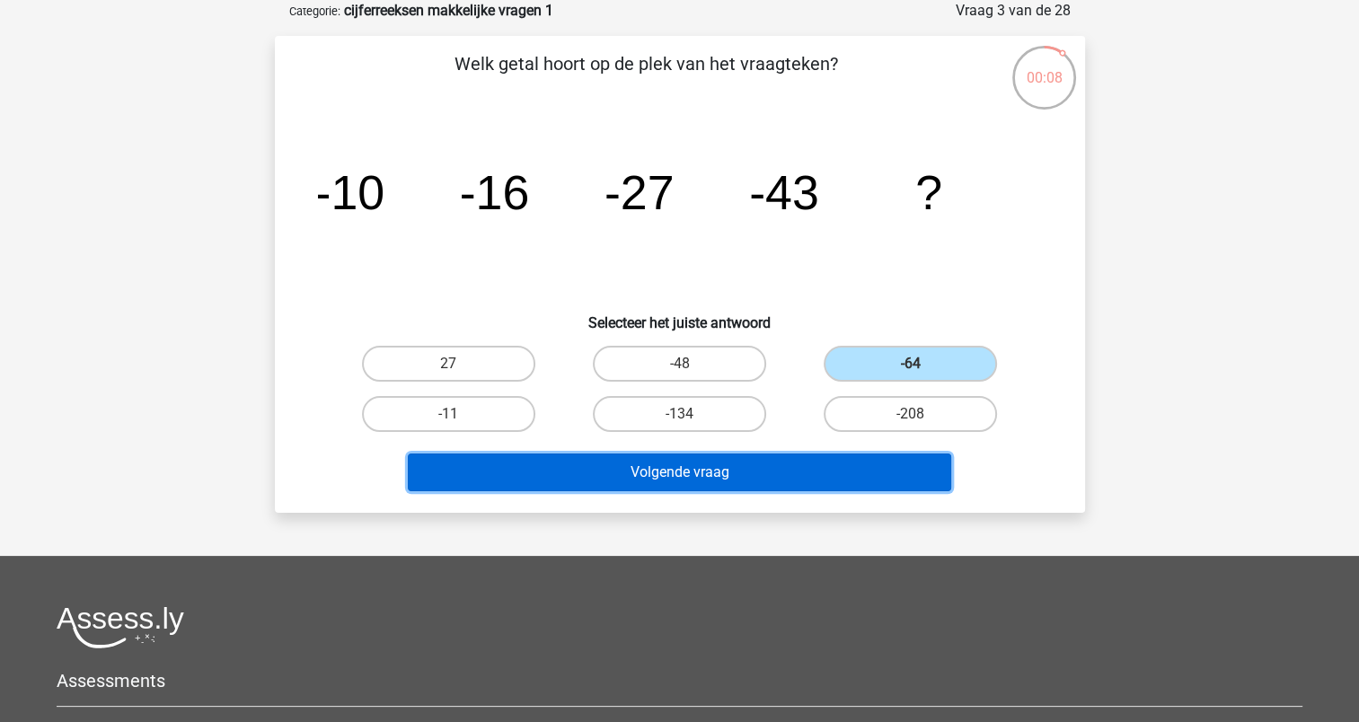
click at [787, 481] on button "Volgende vraag" at bounding box center [680, 473] width 544 height 38
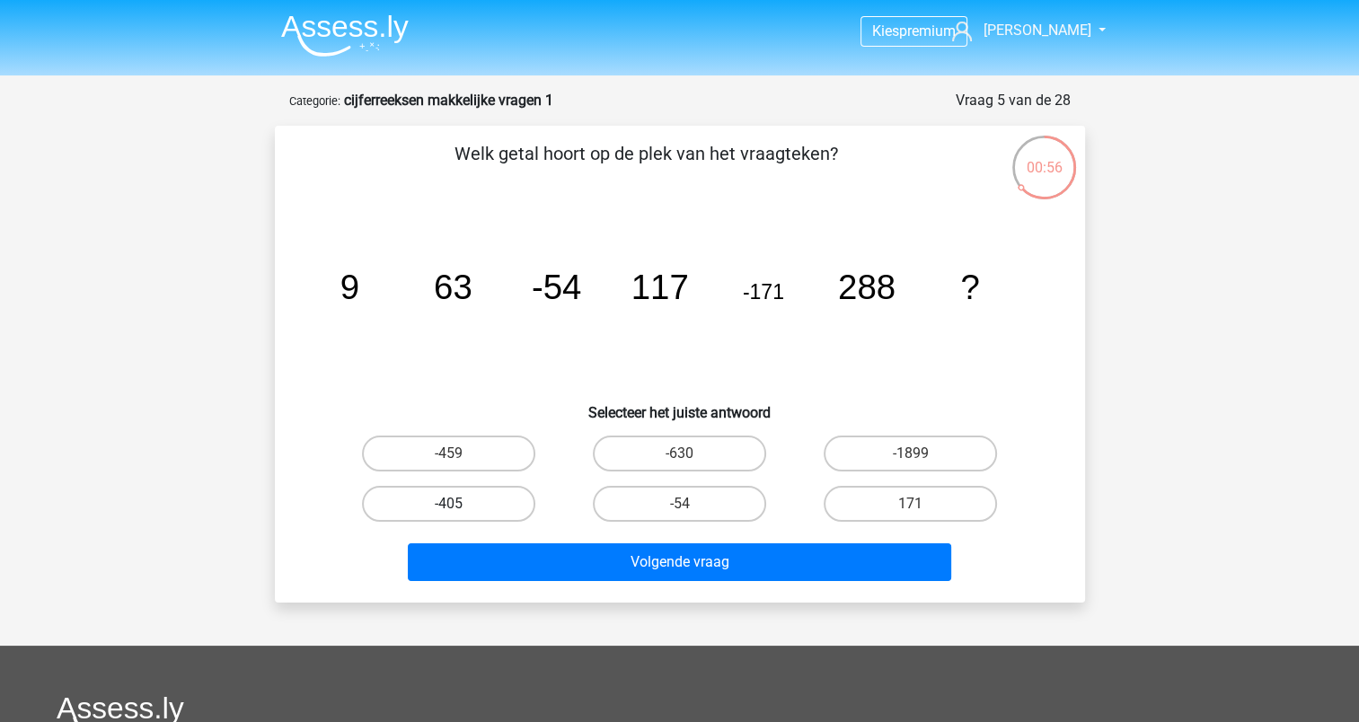
click at [484, 499] on label "-405" at bounding box center [448, 504] width 173 height 36
click at [460, 504] on input "-405" at bounding box center [454, 510] width 12 height 12
radio input "true"
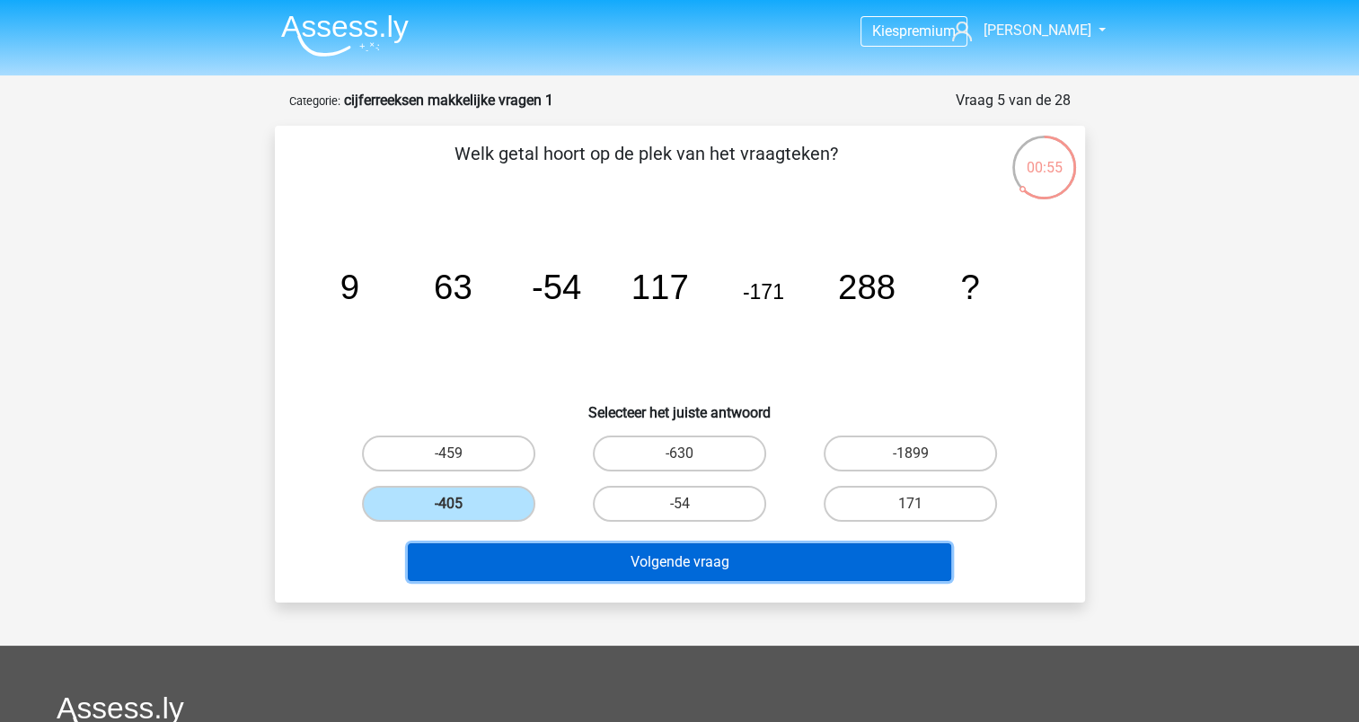
click at [647, 569] on button "Volgende vraag" at bounding box center [680, 563] width 544 height 38
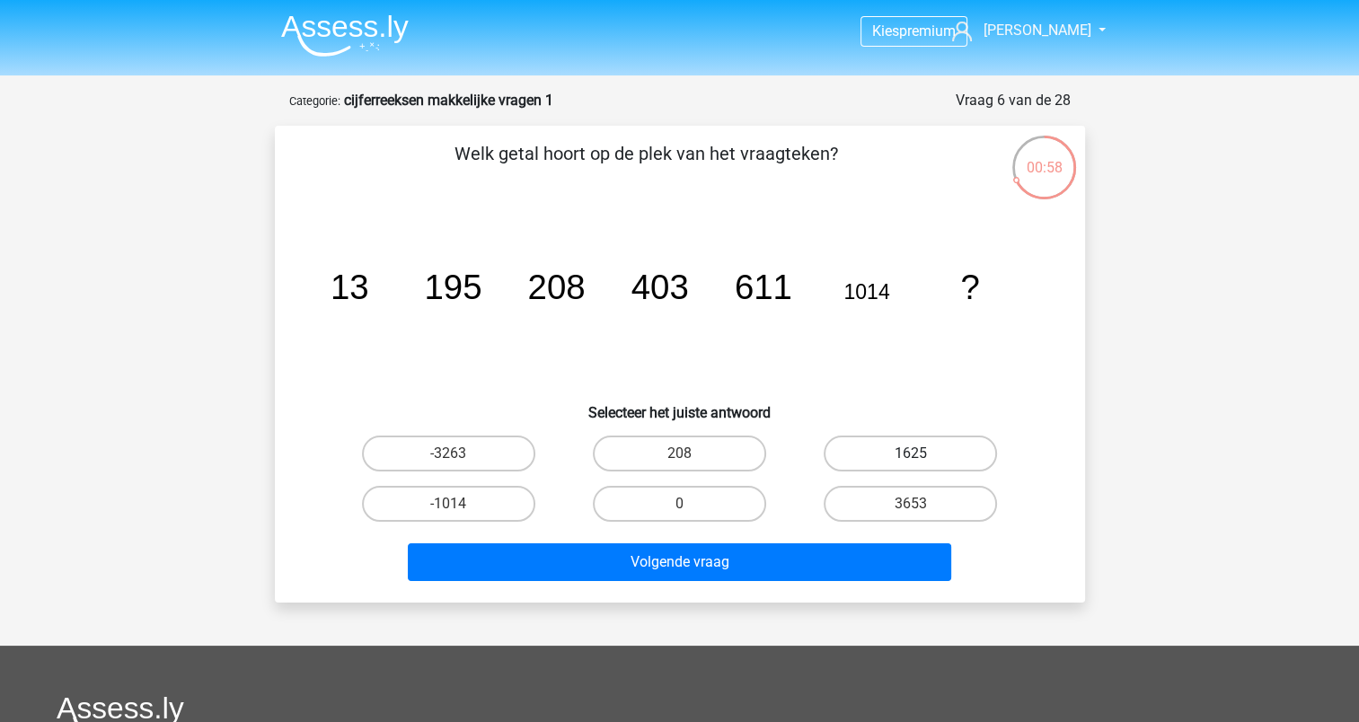
click at [925, 453] on label "1625" at bounding box center [910, 454] width 173 height 36
click at [923, 454] on input "1625" at bounding box center [917, 460] width 12 height 12
radio input "true"
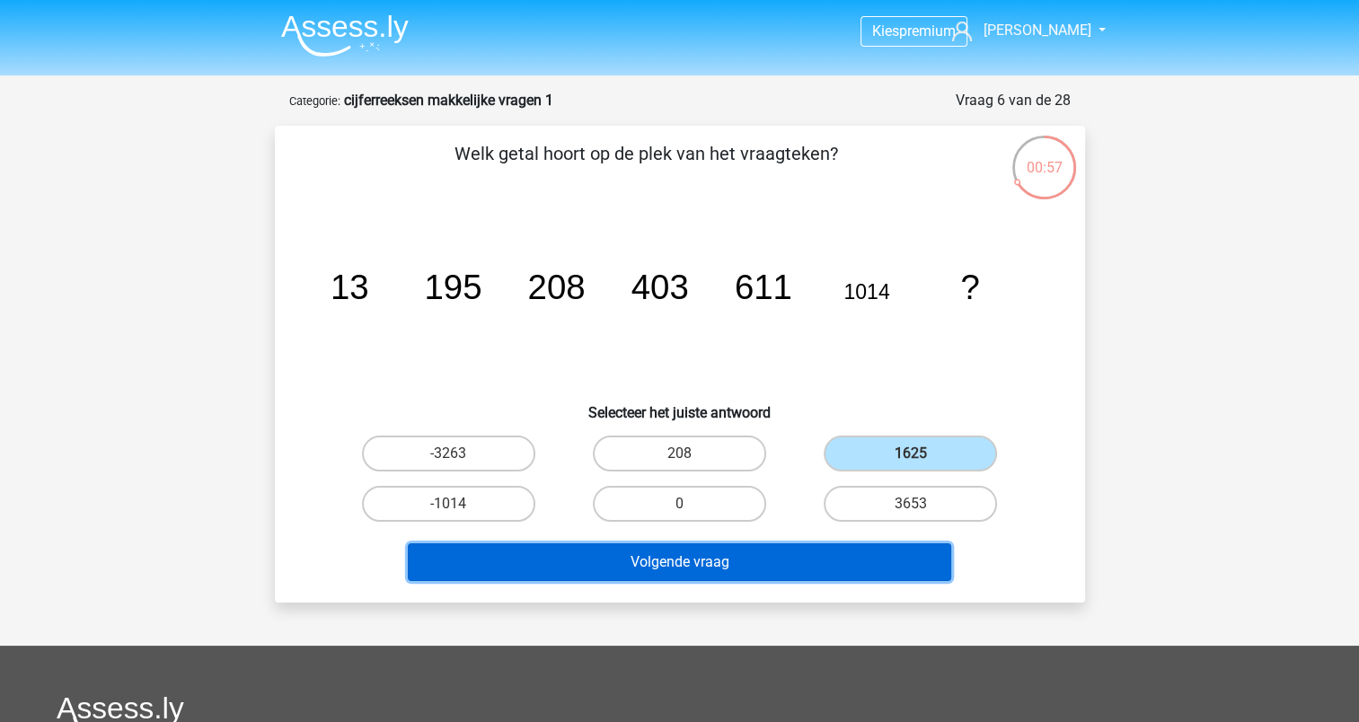
click at [805, 554] on button "Volgende vraag" at bounding box center [680, 563] width 544 height 38
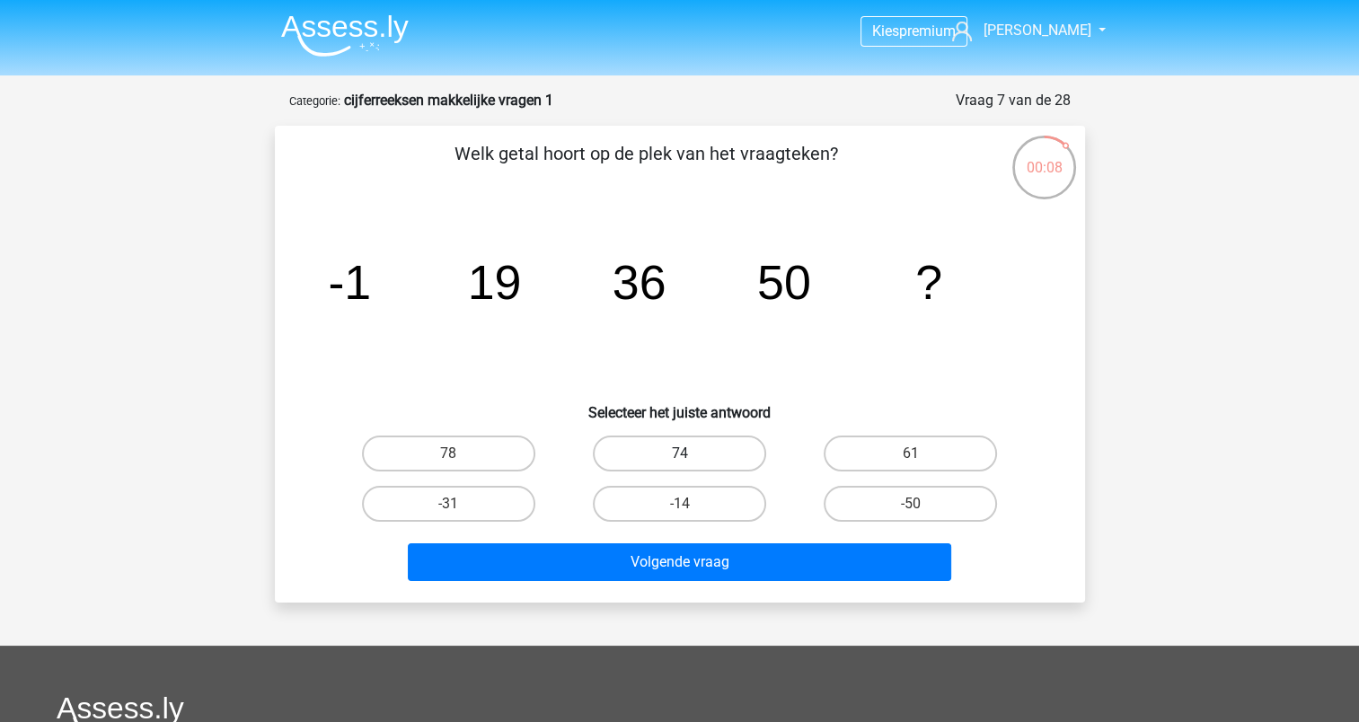
click at [679, 446] on label "74" at bounding box center [679, 454] width 173 height 36
click at [679, 454] on input "74" at bounding box center [685, 460] width 12 height 12
radio input "true"
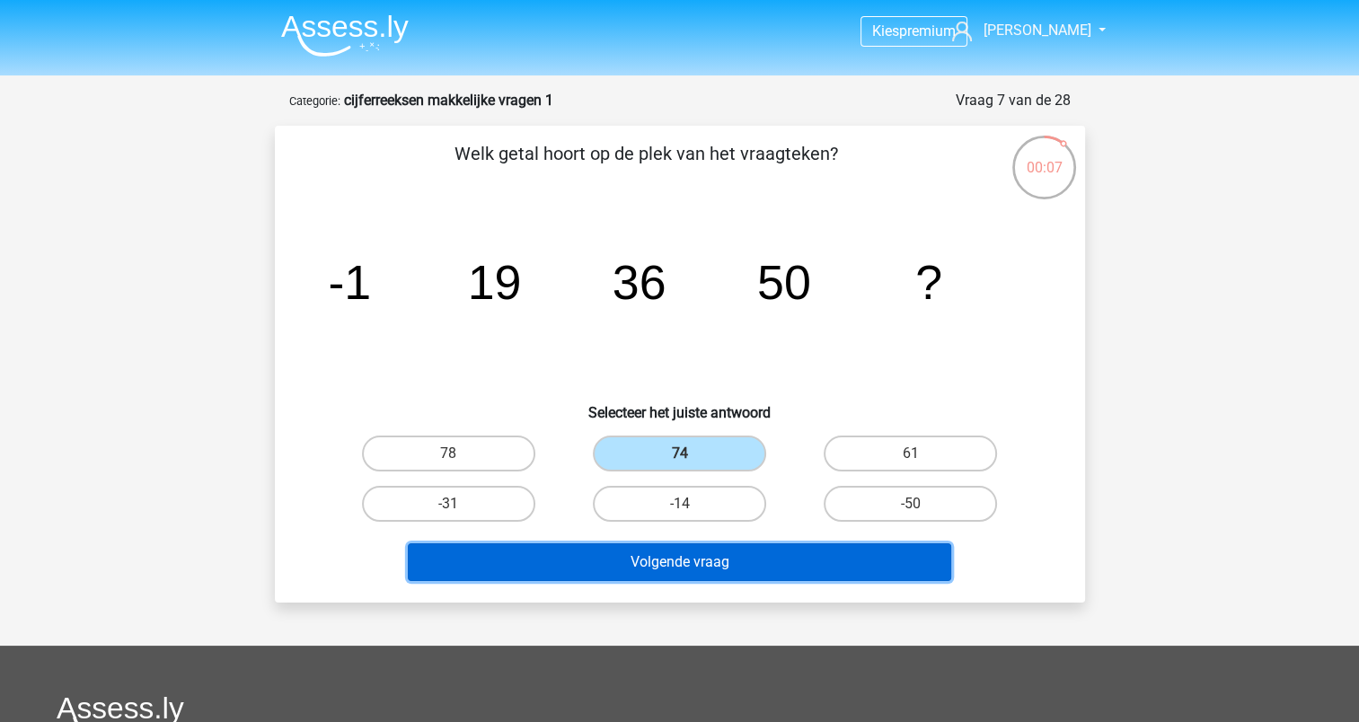
click at [666, 553] on button "Volgende vraag" at bounding box center [680, 563] width 544 height 38
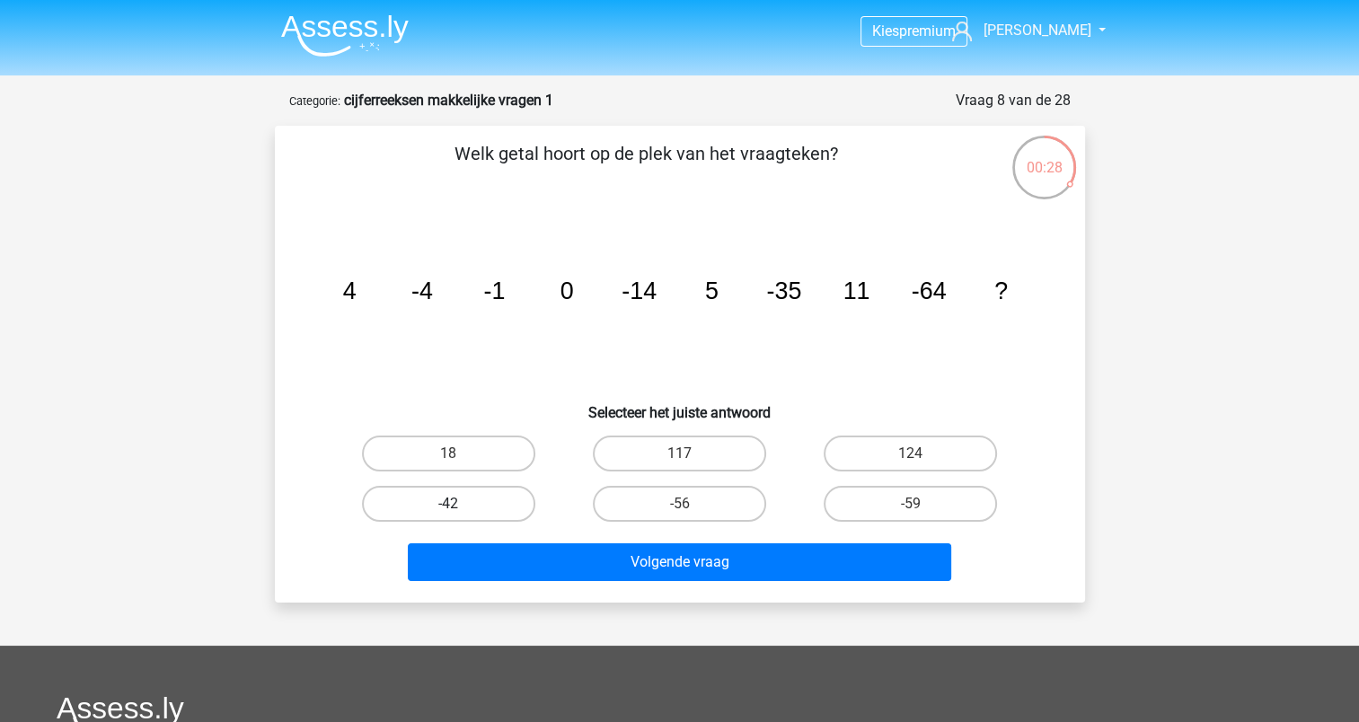
drag, startPoint x: 479, startPoint y: 456, endPoint x: 501, endPoint y: 503, distance: 51.8
click at [478, 456] on label "18" at bounding box center [448, 454] width 173 height 36
click at [460, 456] on input "18" at bounding box center [454, 460] width 12 height 12
radio input "true"
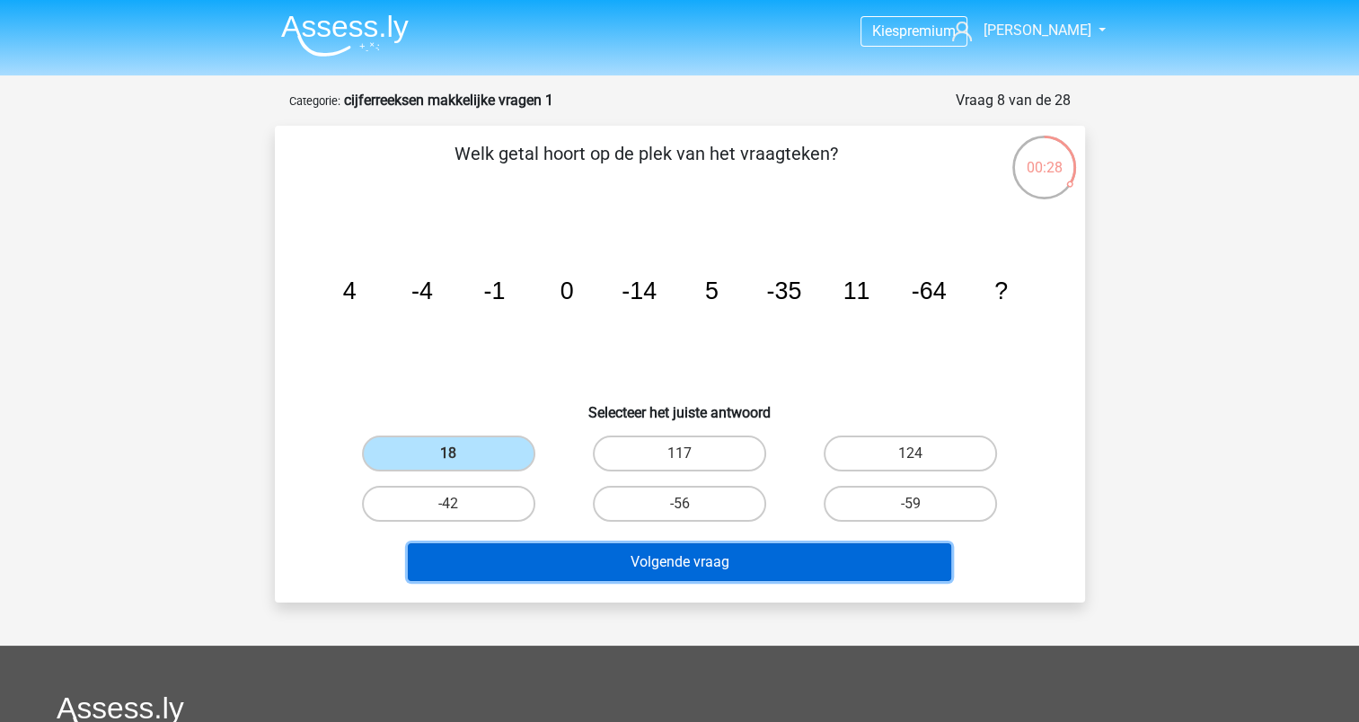
click at [597, 557] on button "Volgende vraag" at bounding box center [680, 563] width 544 height 38
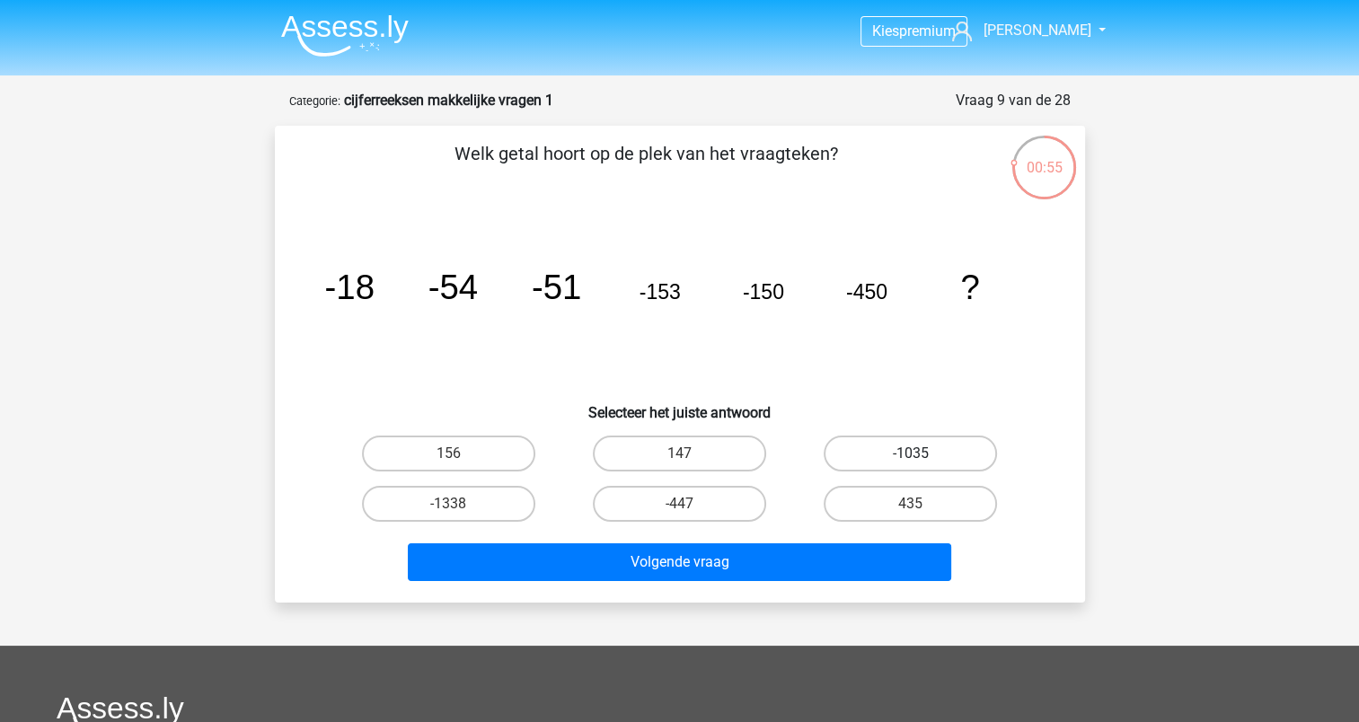
click at [938, 457] on label "-1035" at bounding box center [910, 454] width 173 height 36
click at [923, 457] on input "-1035" at bounding box center [917, 460] width 12 height 12
radio input "true"
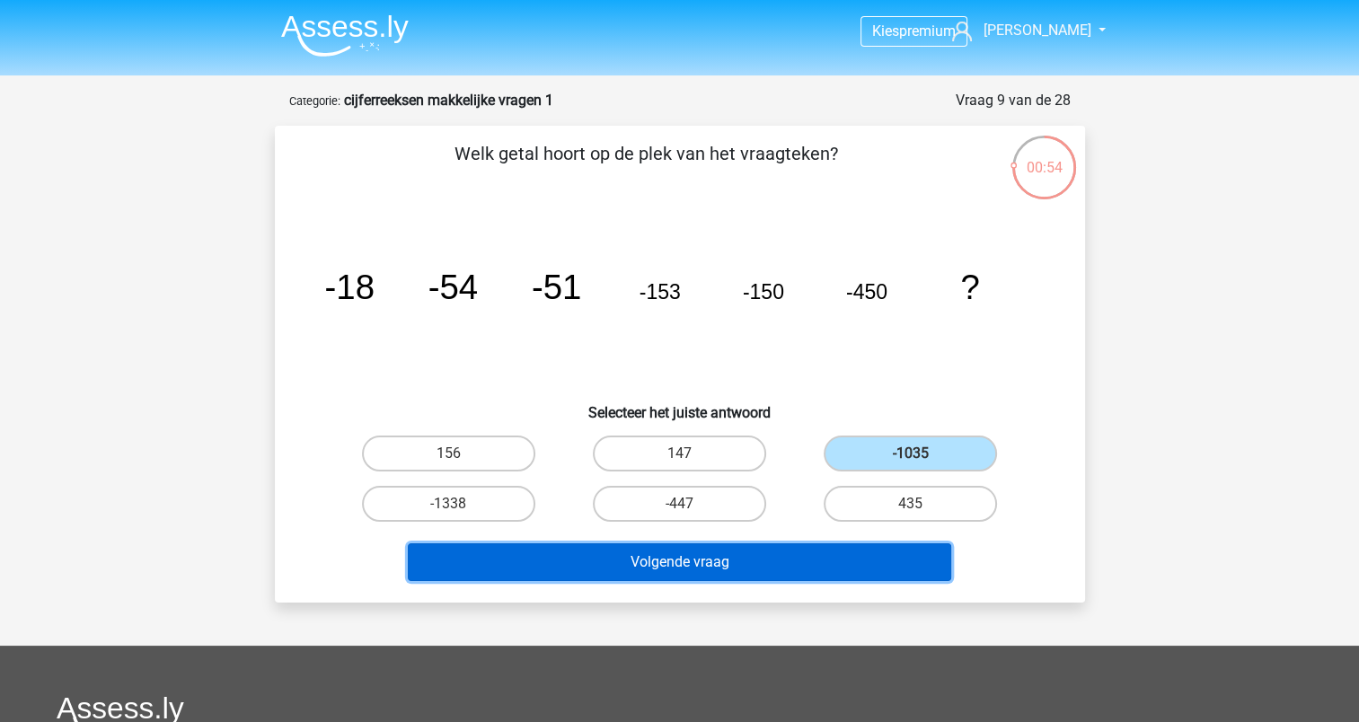
click at [792, 562] on button "Volgende vraag" at bounding box center [680, 563] width 544 height 38
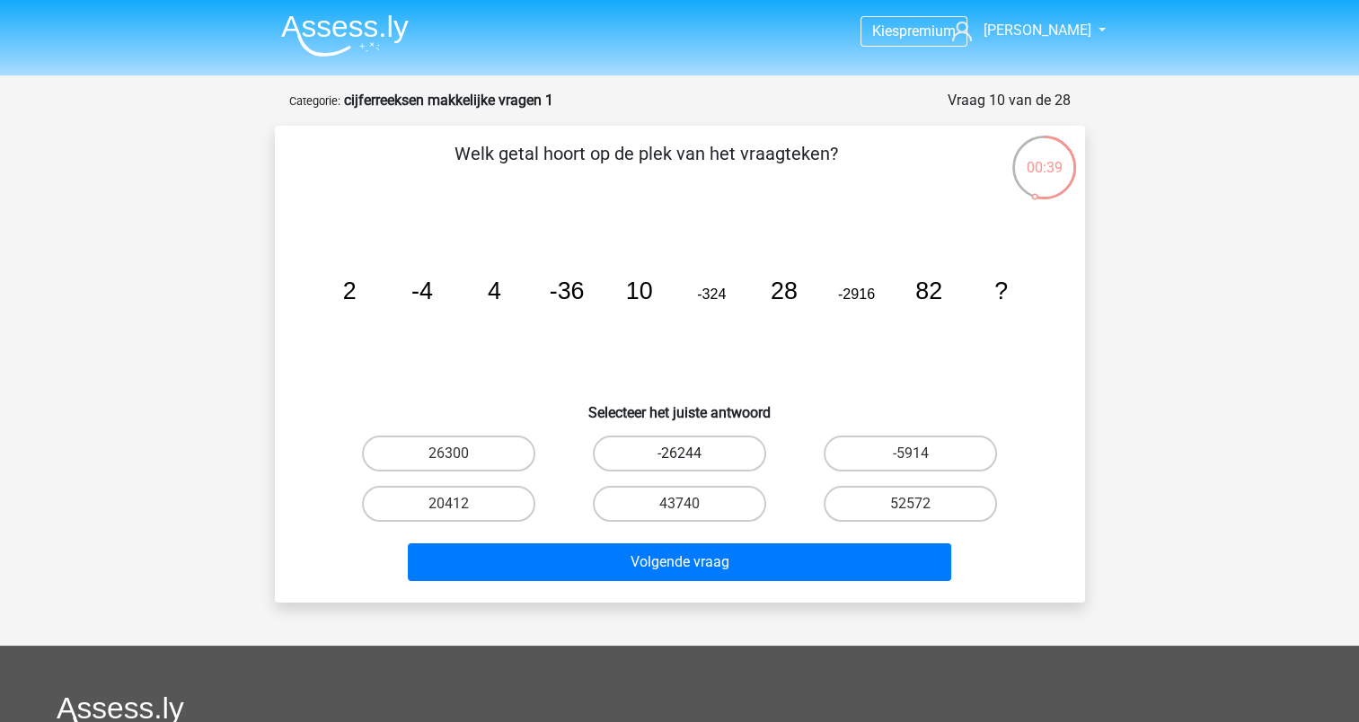
click at [669, 446] on label "-26244" at bounding box center [679, 454] width 173 height 36
click at [679, 454] on input "-26244" at bounding box center [685, 460] width 12 height 12
radio input "true"
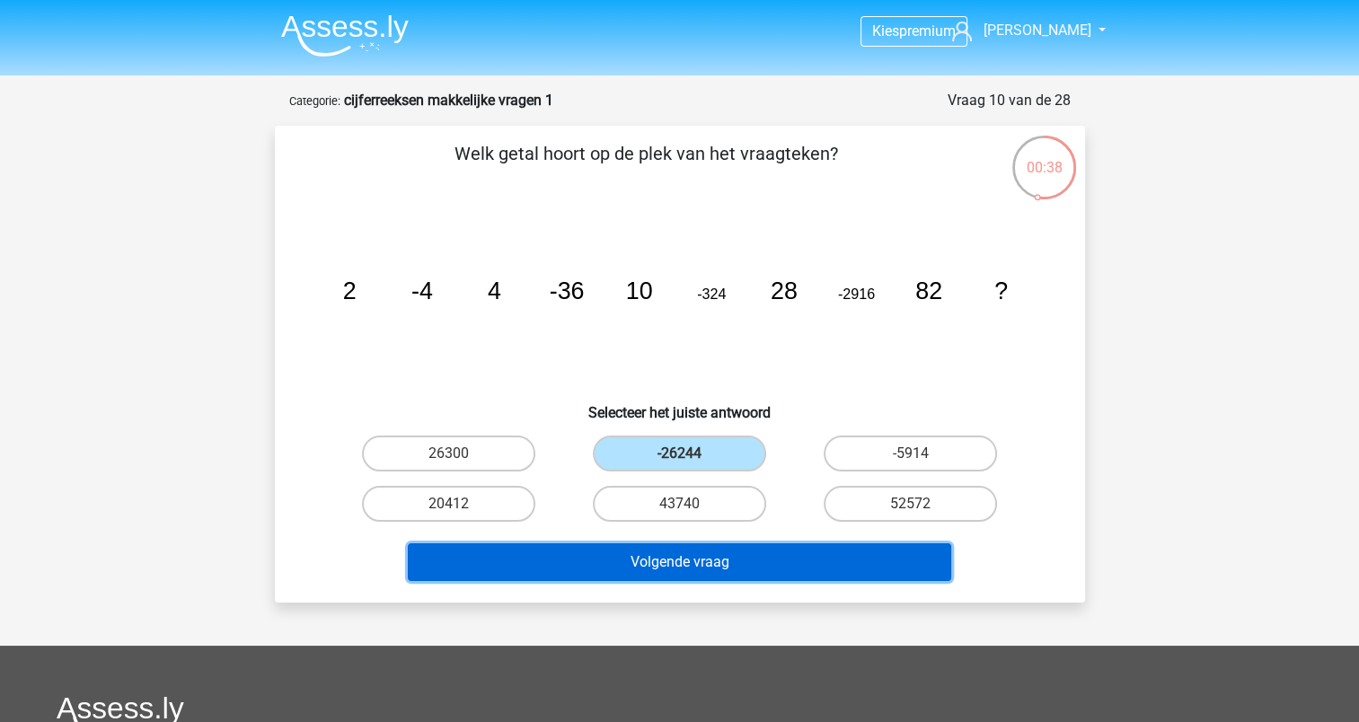
click at [701, 561] on button "Volgende vraag" at bounding box center [680, 563] width 544 height 38
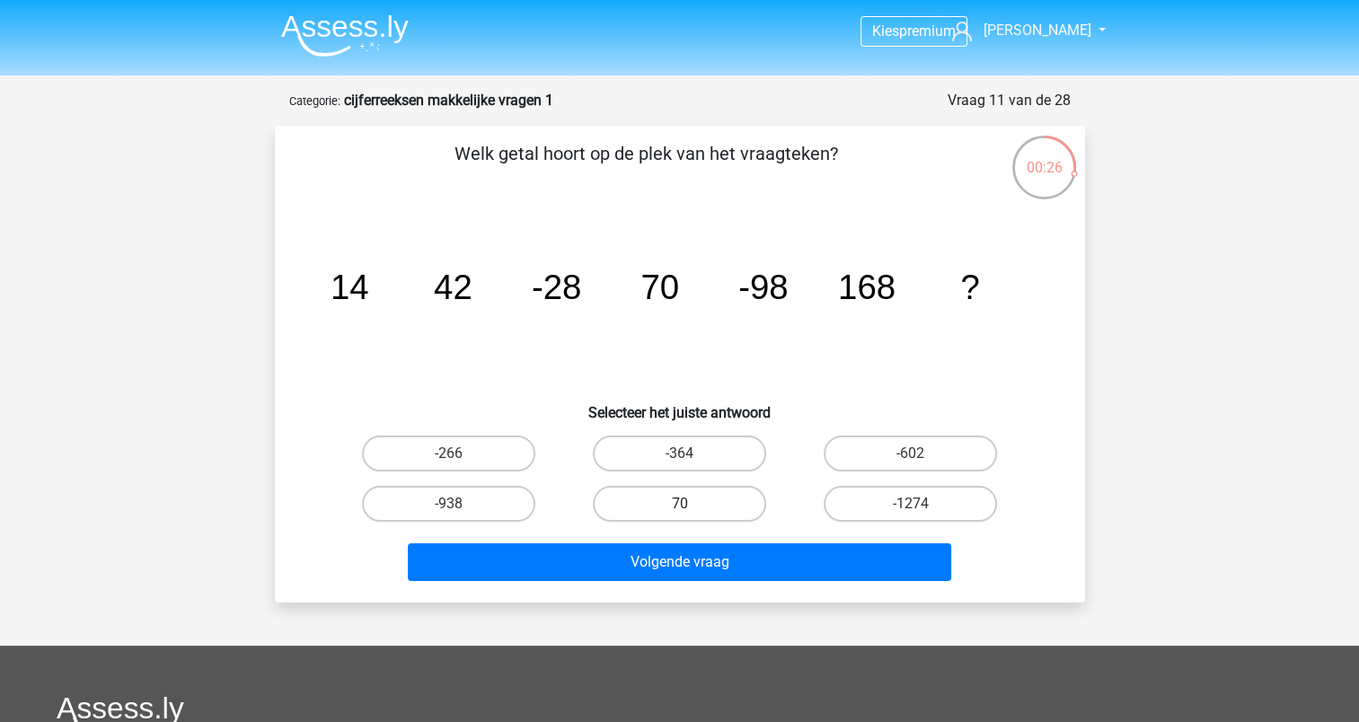
click at [704, 508] on label "70" at bounding box center [679, 504] width 173 height 36
click at [691, 508] on input "70" at bounding box center [685, 510] width 12 height 12
radio input "true"
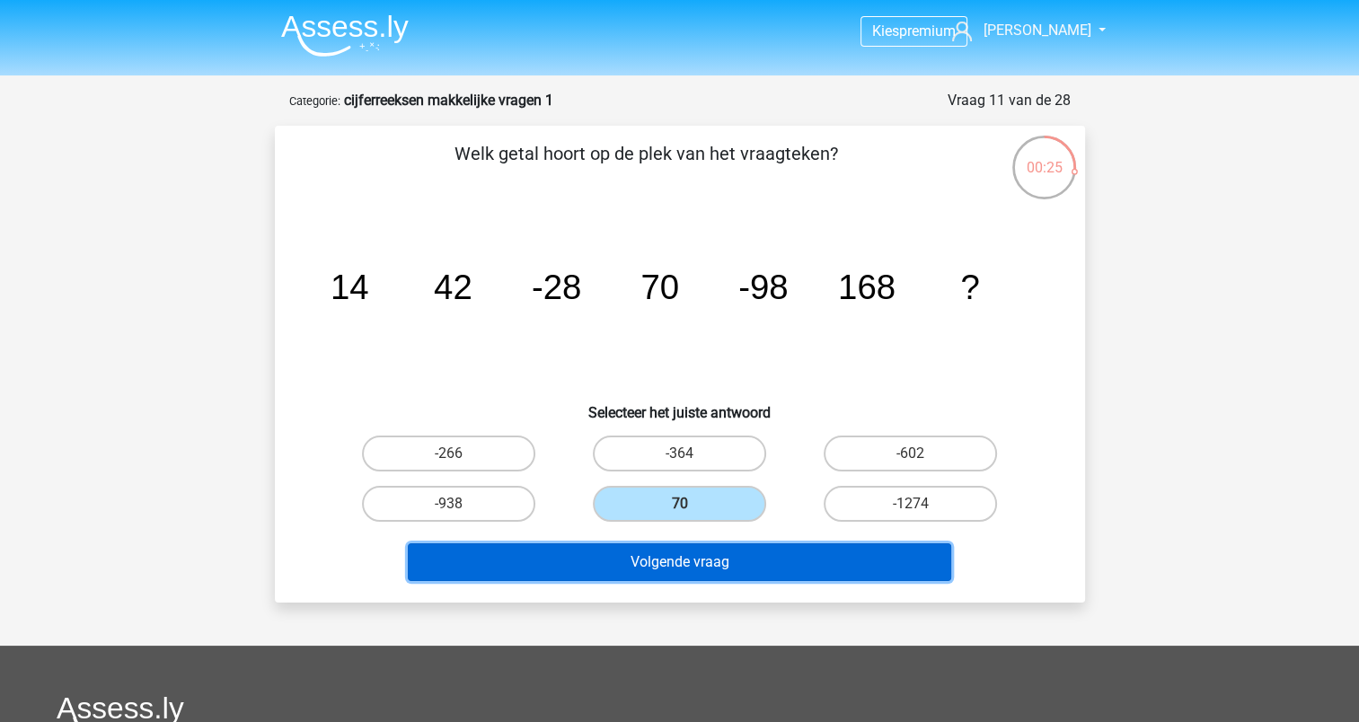
click at [679, 571] on button "Volgende vraag" at bounding box center [680, 563] width 544 height 38
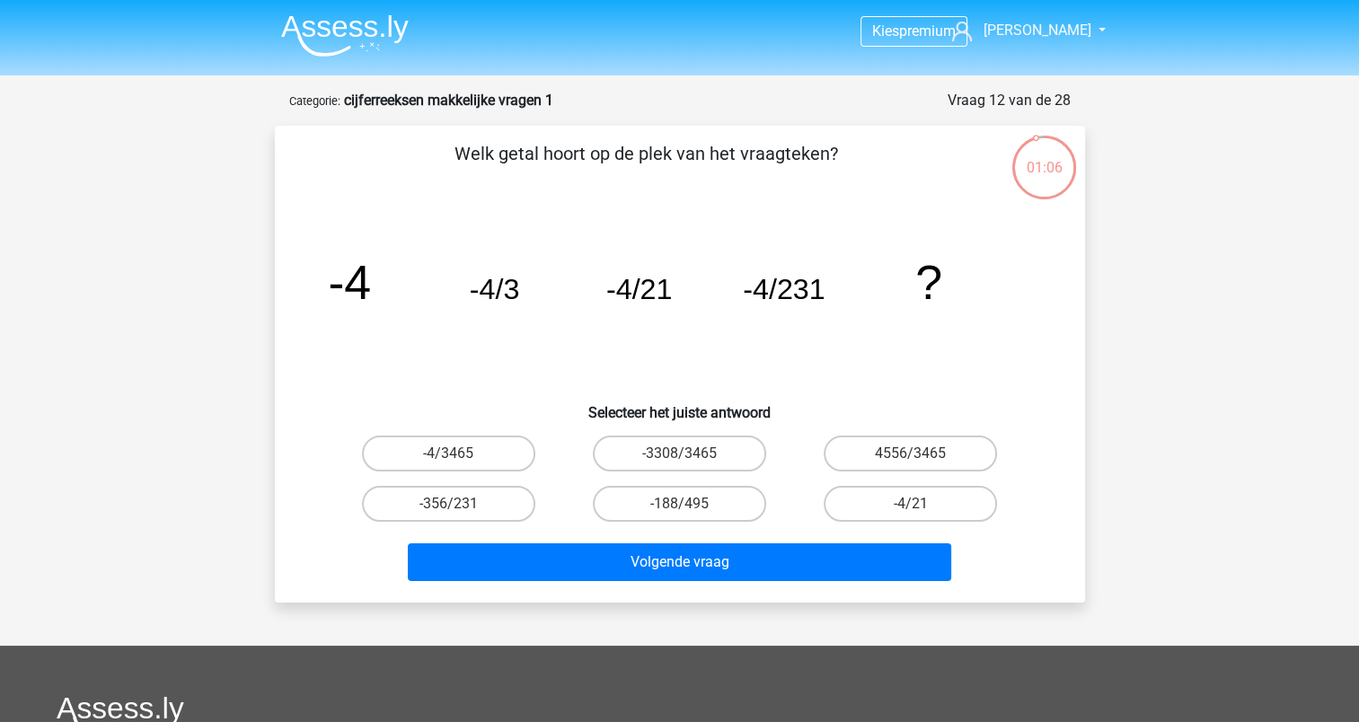
scroll to position [90, 0]
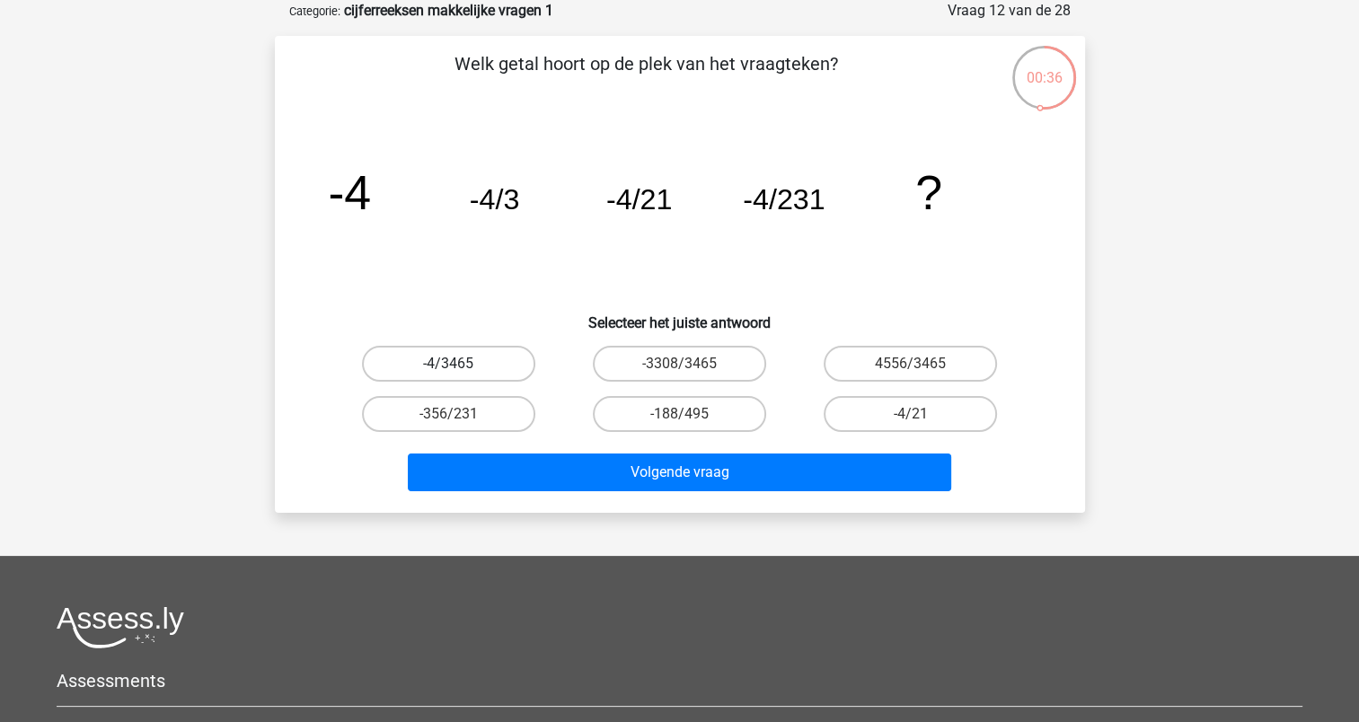
click at [482, 363] on label "-4/3465" at bounding box center [448, 364] width 173 height 36
click at [460, 364] on input "-4/3465" at bounding box center [454, 370] width 12 height 12
radio input "true"
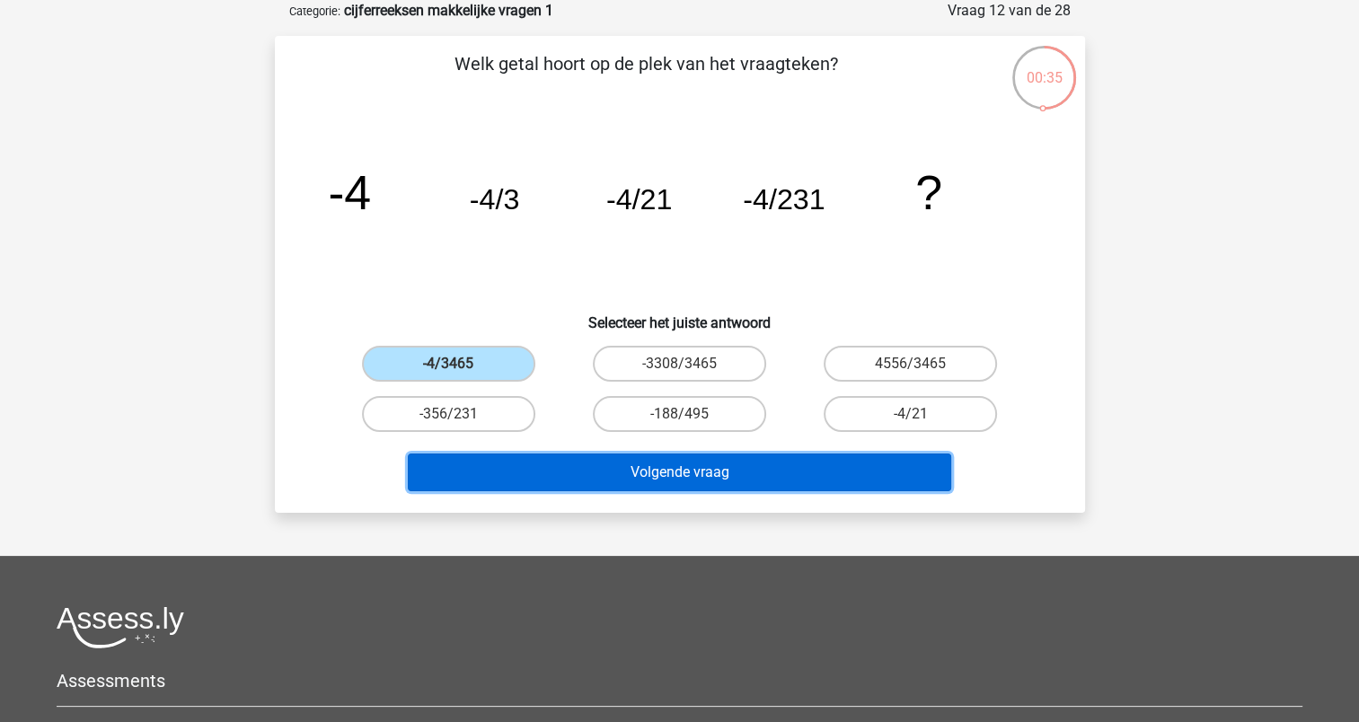
click at [607, 468] on button "Volgende vraag" at bounding box center [680, 473] width 544 height 38
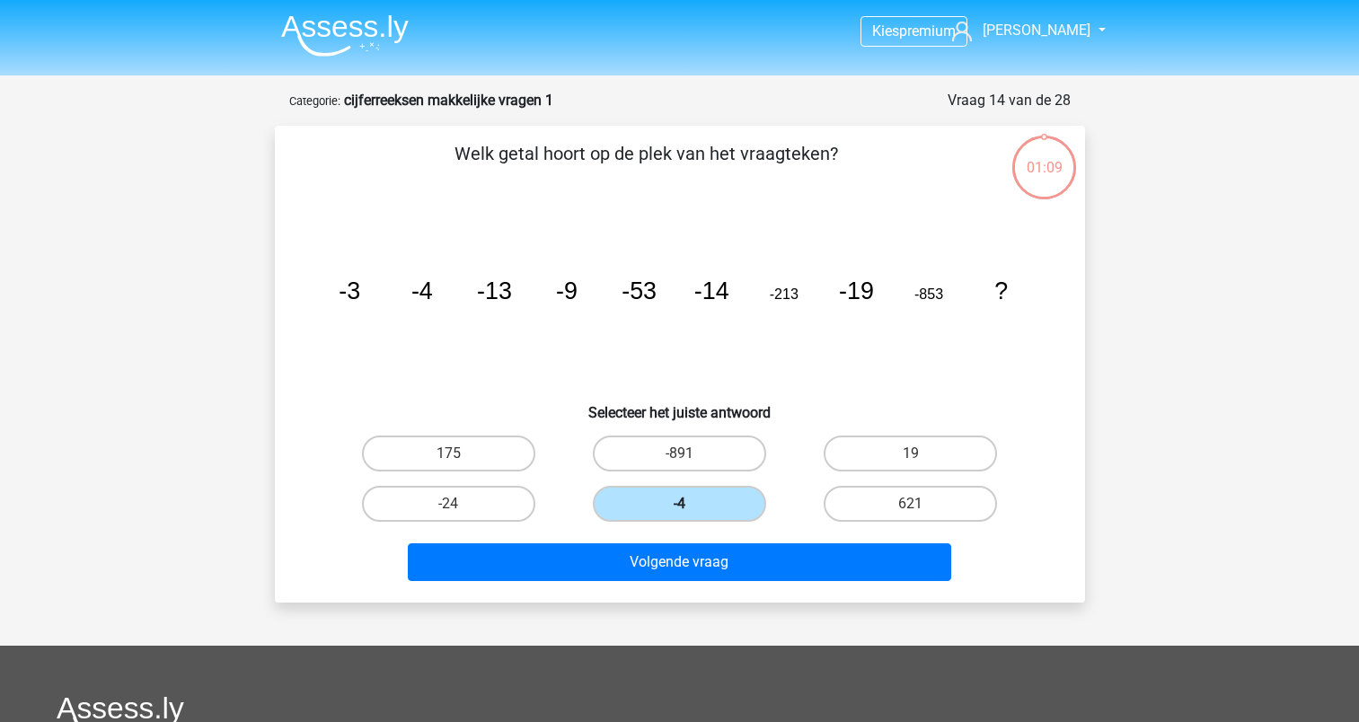
scroll to position [90, 0]
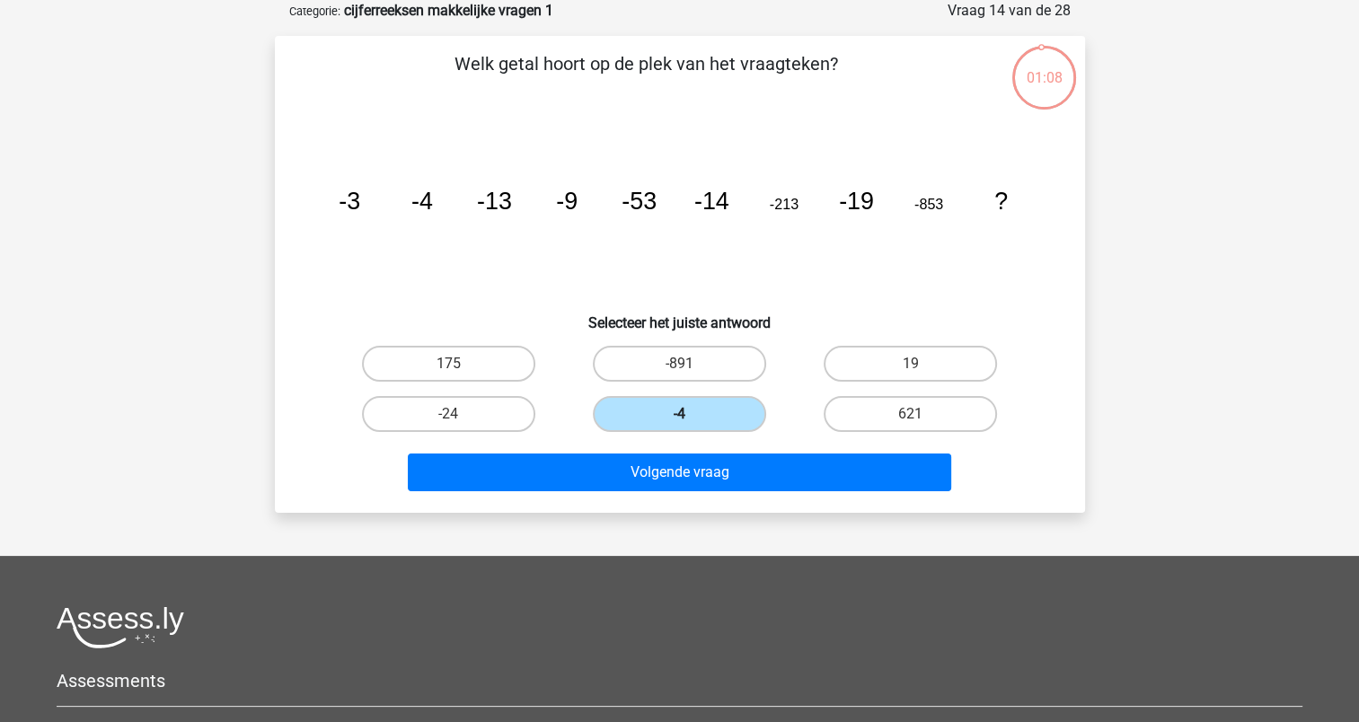
click at [691, 408] on label "-4" at bounding box center [679, 414] width 173 height 36
click at [691, 414] on input "-4" at bounding box center [685, 420] width 12 height 12
click at [699, 365] on label "-891" at bounding box center [679, 364] width 173 height 36
click at [691, 365] on input "-891" at bounding box center [685, 370] width 12 height 12
radio input "true"
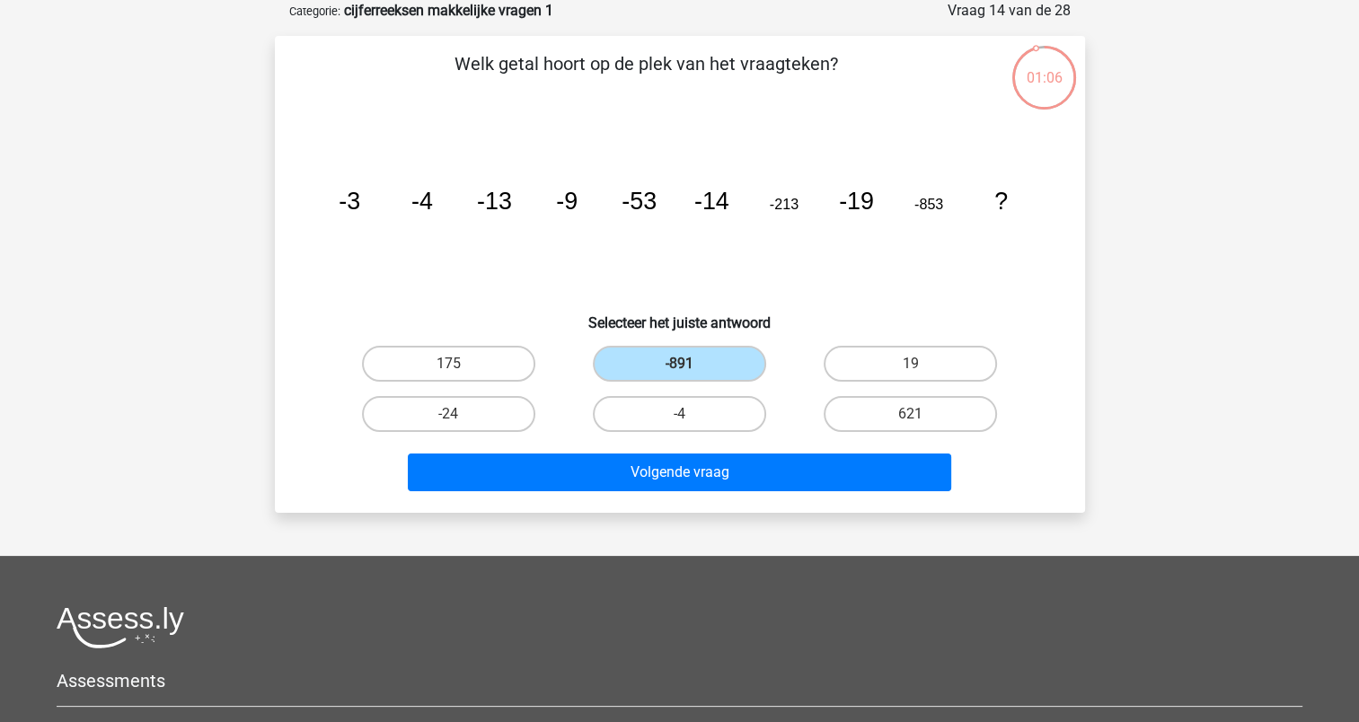
click at [743, 232] on icon "image/svg+xml -3 -4 -13 -9 -53 -14 -213 -19 -853 ?" at bounding box center [680, 209] width 724 height 181
click at [747, 405] on label "-4" at bounding box center [679, 414] width 173 height 36
click at [691, 414] on input "-4" at bounding box center [685, 420] width 12 height 12
radio input "true"
click at [904, 424] on label "621" at bounding box center [910, 414] width 173 height 36
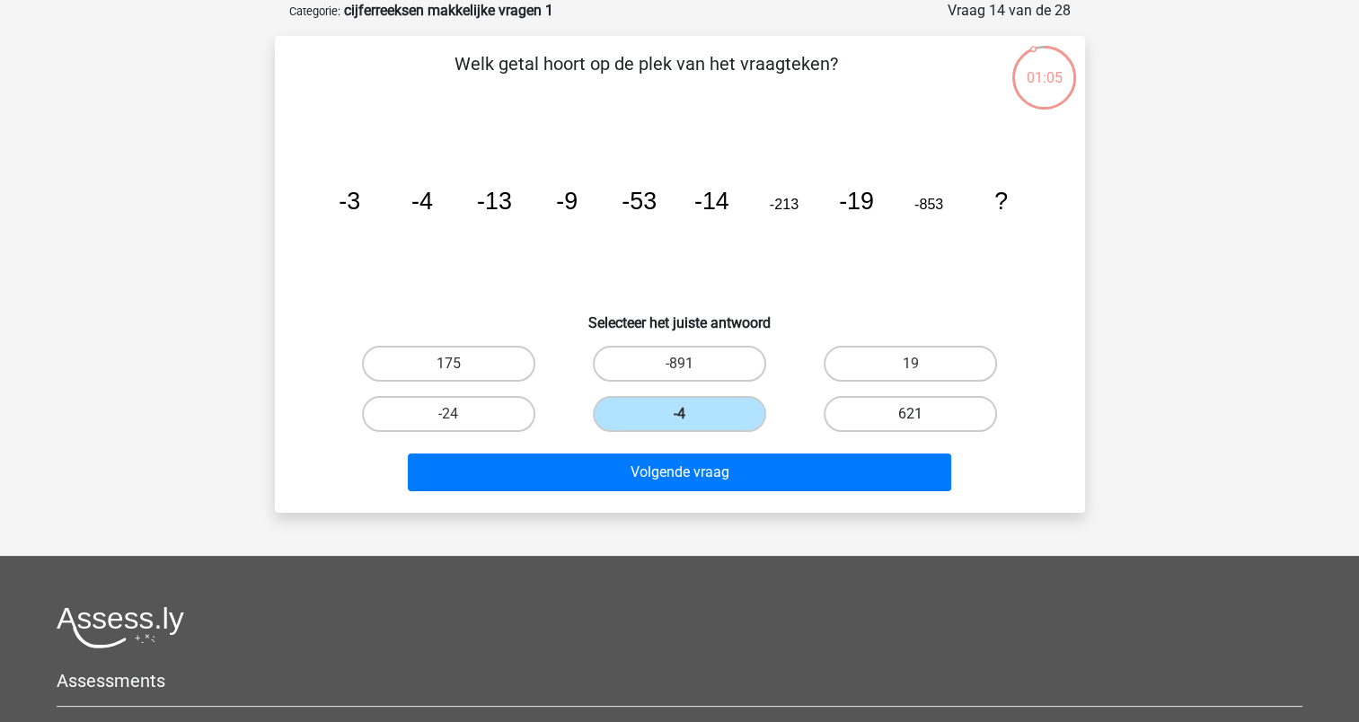
click at [911, 424] on input "621" at bounding box center [917, 420] width 12 height 12
radio input "true"
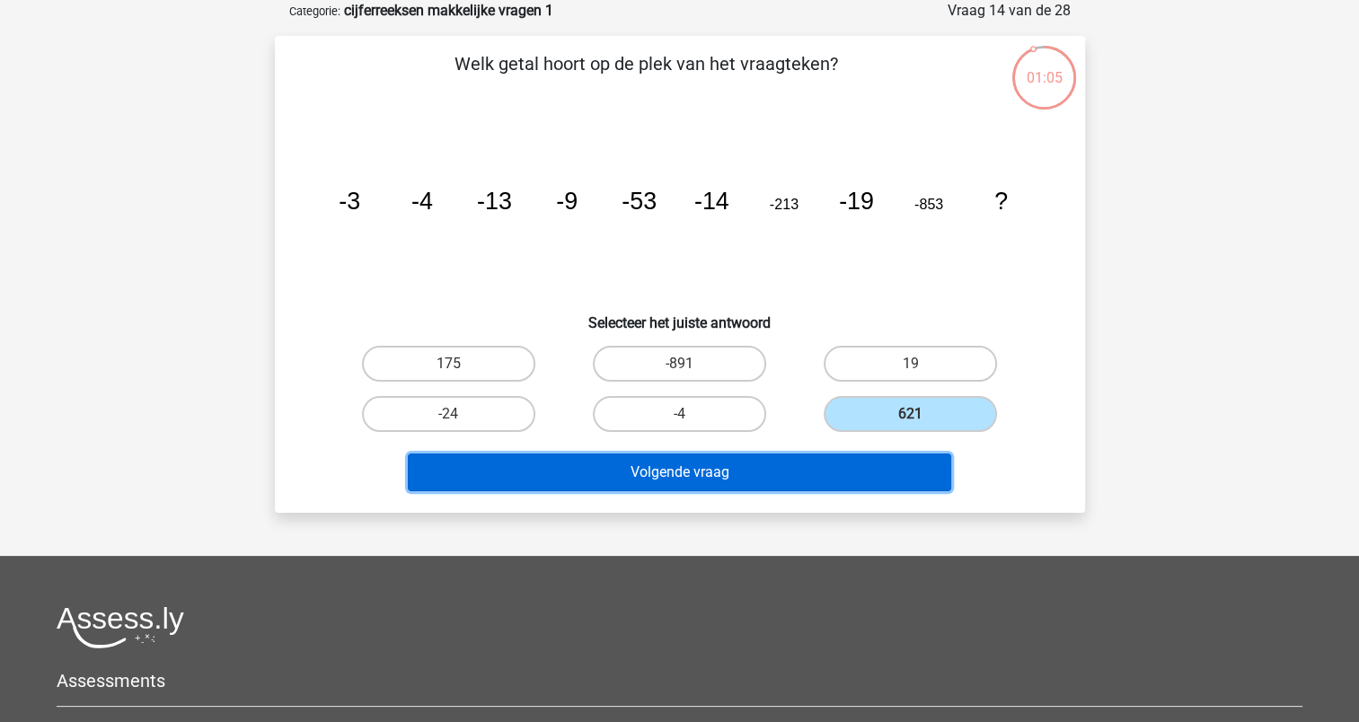
click at [787, 464] on button "Volgende vraag" at bounding box center [680, 473] width 544 height 38
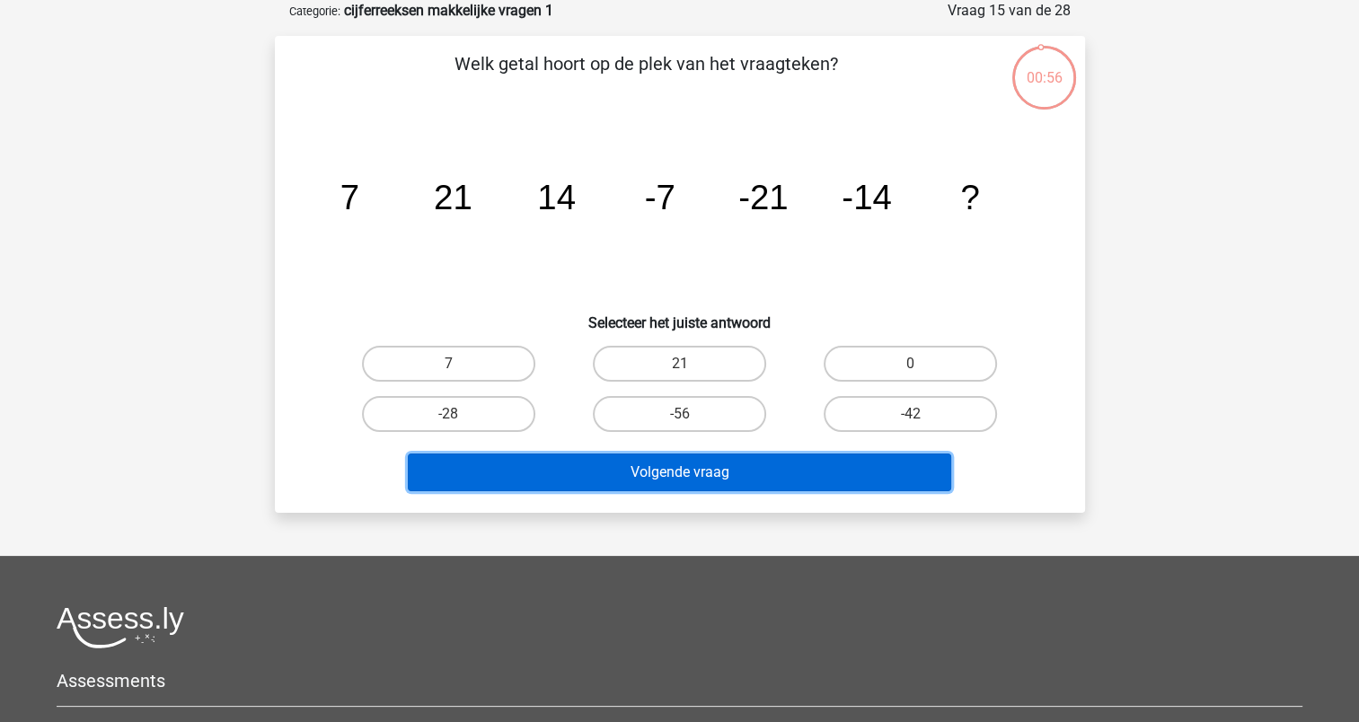
click at [709, 474] on button "Volgende vraag" at bounding box center [680, 473] width 544 height 38
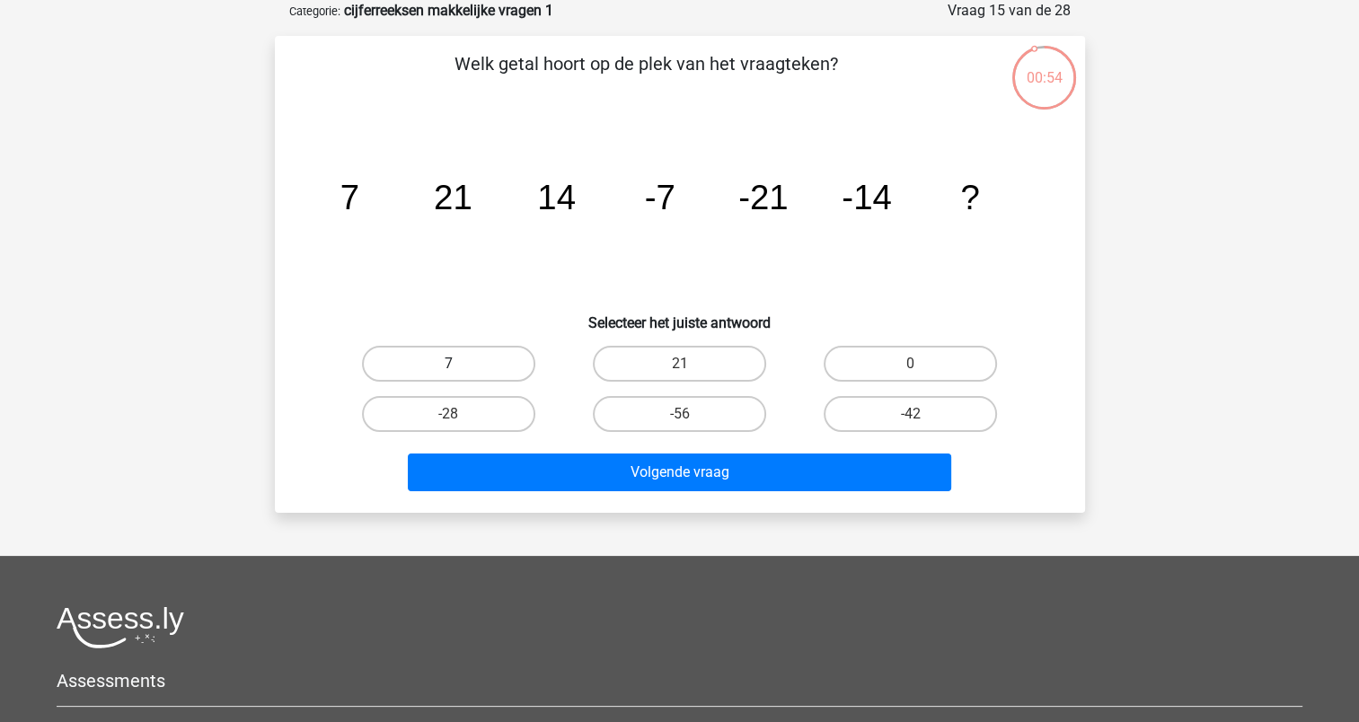
click at [487, 351] on label "7" at bounding box center [448, 364] width 173 height 36
click at [460, 364] on input "7" at bounding box center [454, 370] width 12 height 12
radio input "true"
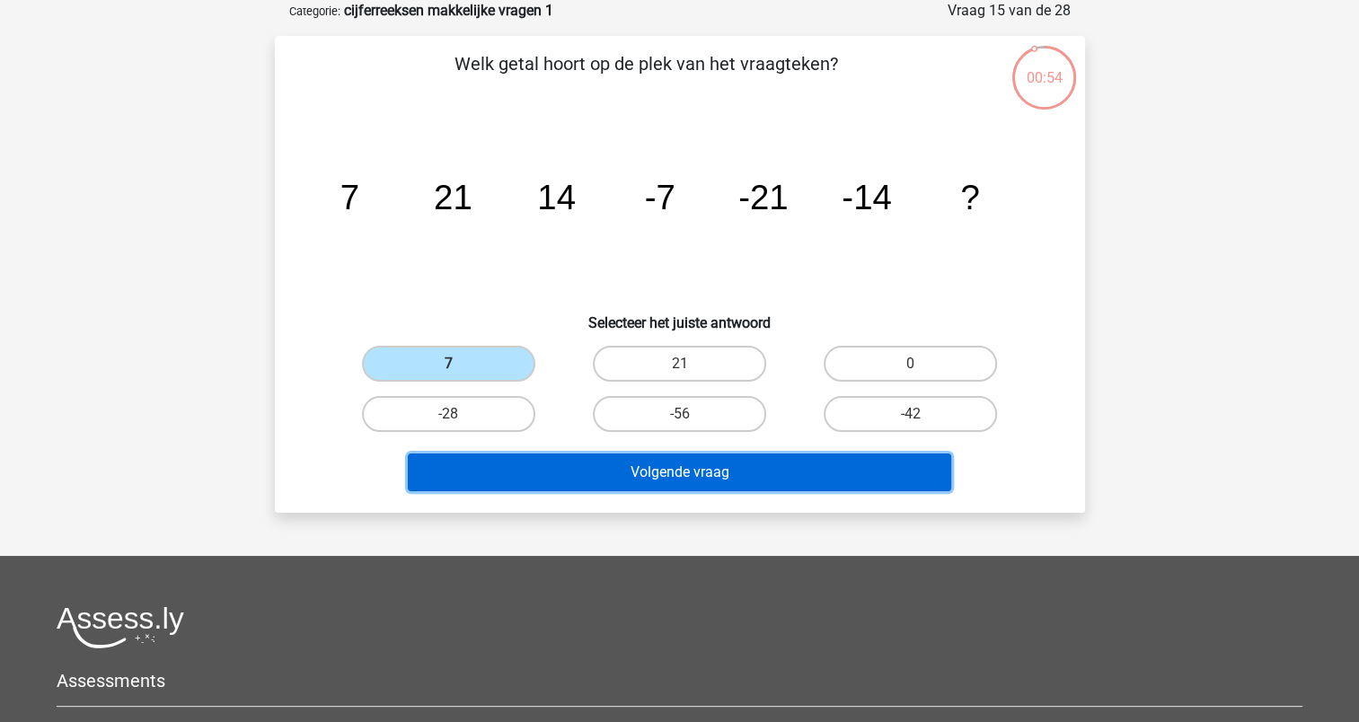
click at [615, 478] on button "Volgende vraag" at bounding box center [680, 473] width 544 height 38
click at [610, 475] on button "Volgende vraag" at bounding box center [680, 473] width 544 height 38
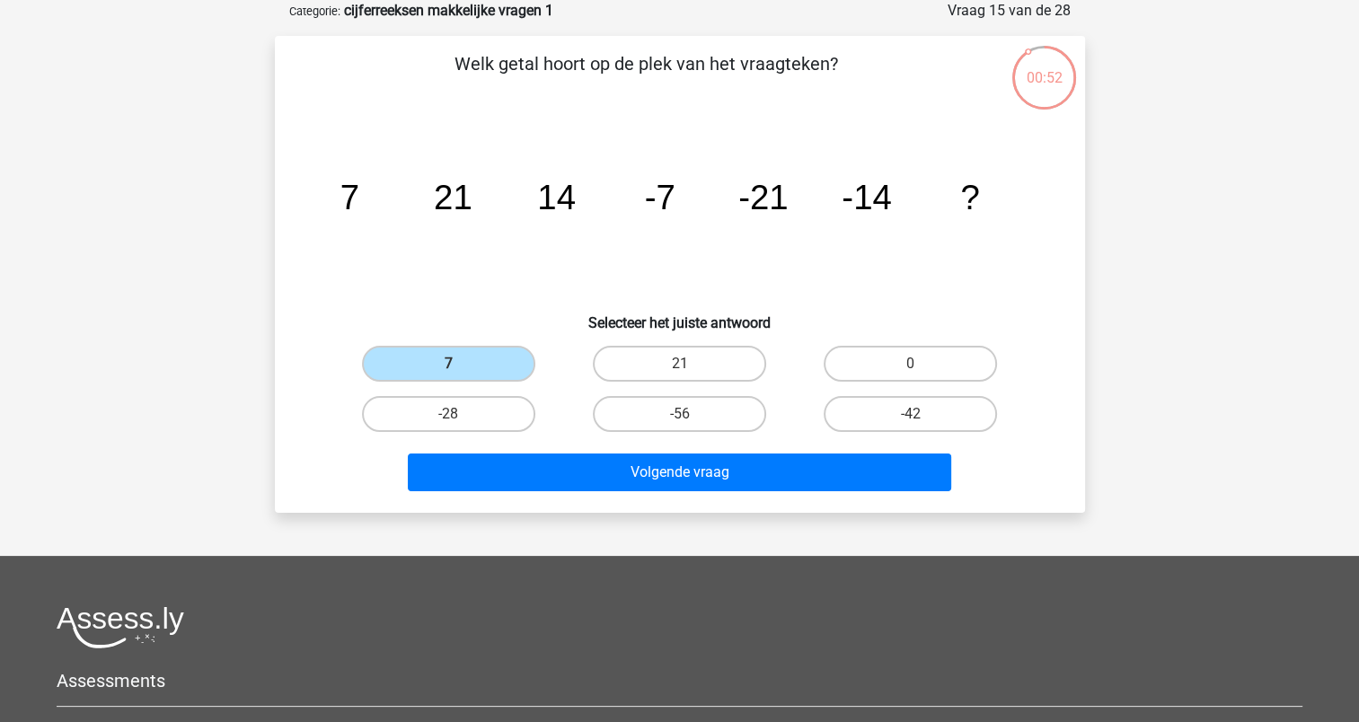
click at [504, 346] on label "7" at bounding box center [448, 364] width 173 height 36
click at [460, 364] on input "7" at bounding box center [454, 370] width 12 height 12
click at [662, 371] on label "21" at bounding box center [679, 364] width 173 height 36
click at [679, 371] on input "21" at bounding box center [685, 370] width 12 height 12
radio input "true"
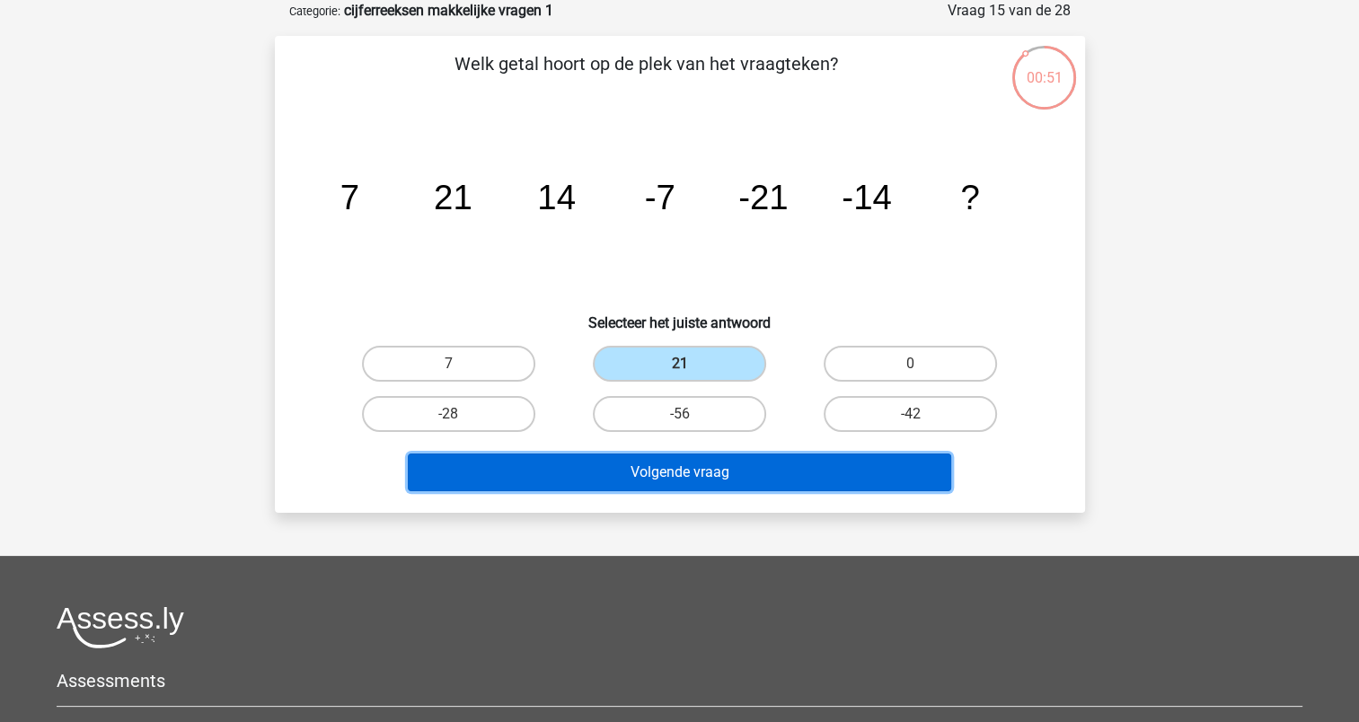
drag, startPoint x: 632, startPoint y: 453, endPoint x: 631, endPoint y: 462, distance: 9.0
click at [632, 456] on button "Volgende vraag" at bounding box center [680, 473] width 544 height 38
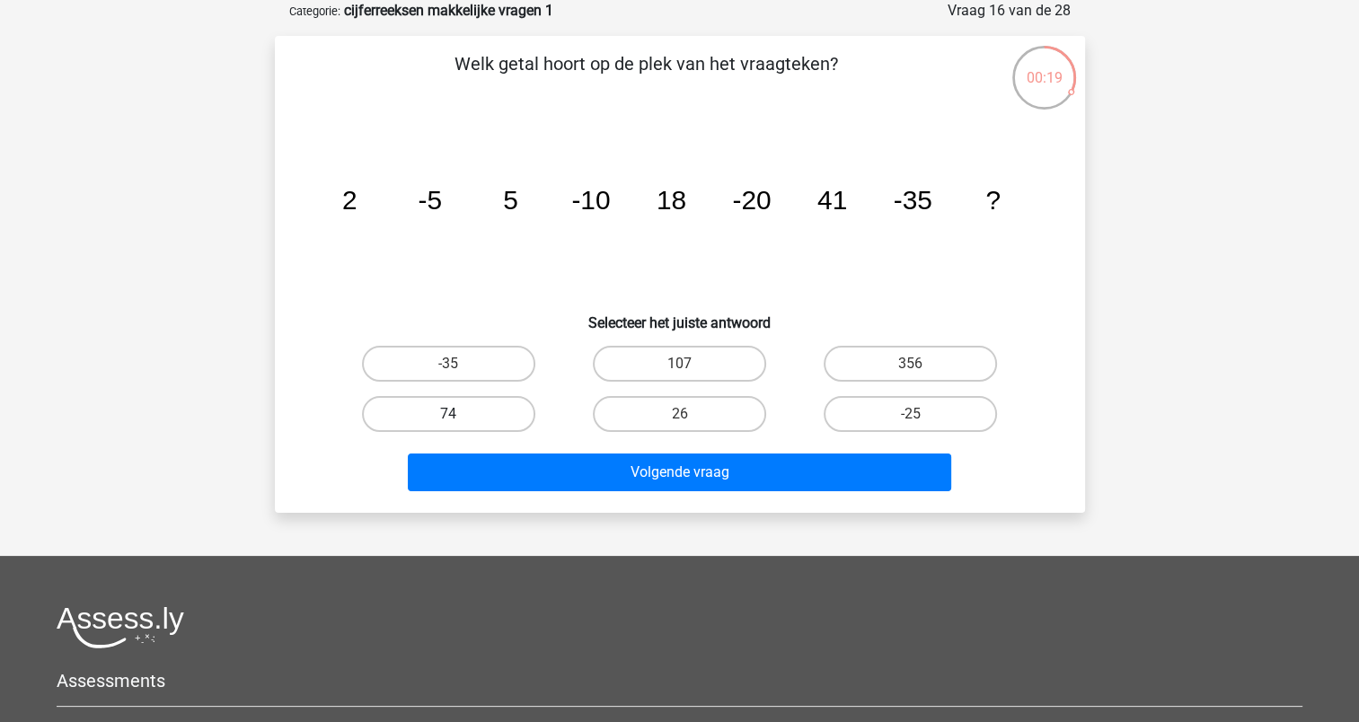
click at [458, 410] on label "74" at bounding box center [448, 414] width 173 height 36
click at [458, 414] on input "74" at bounding box center [454, 420] width 12 height 12
radio input "true"
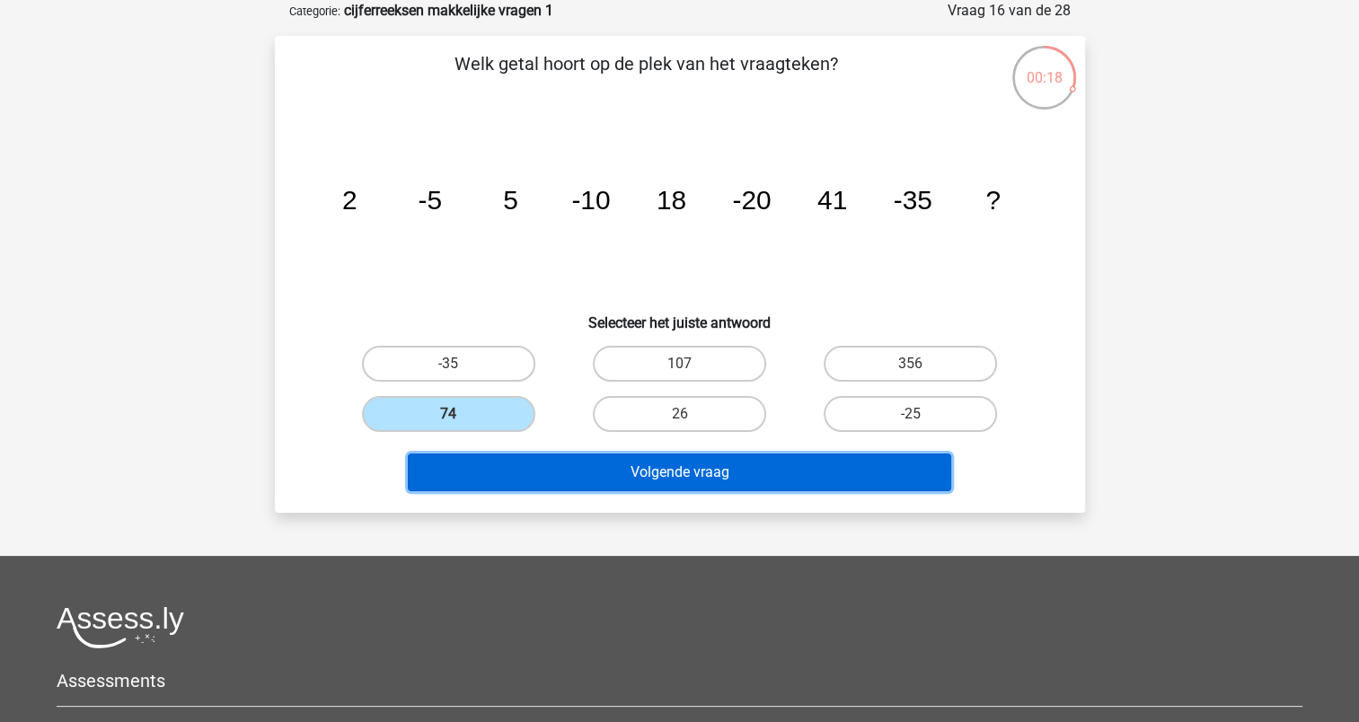
click at [568, 470] on button "Volgende vraag" at bounding box center [680, 473] width 544 height 38
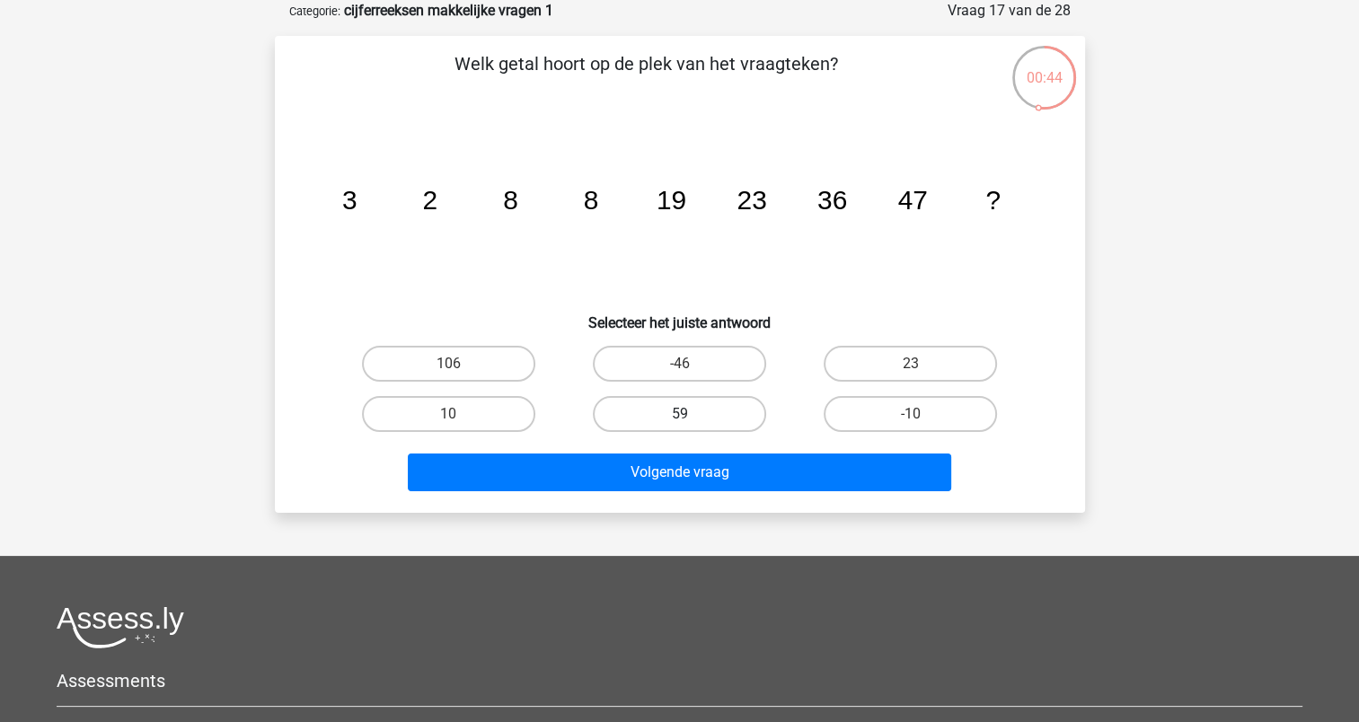
click at [674, 420] on label "59" at bounding box center [679, 414] width 173 height 36
click at [679, 420] on input "59" at bounding box center [685, 420] width 12 height 12
radio input "true"
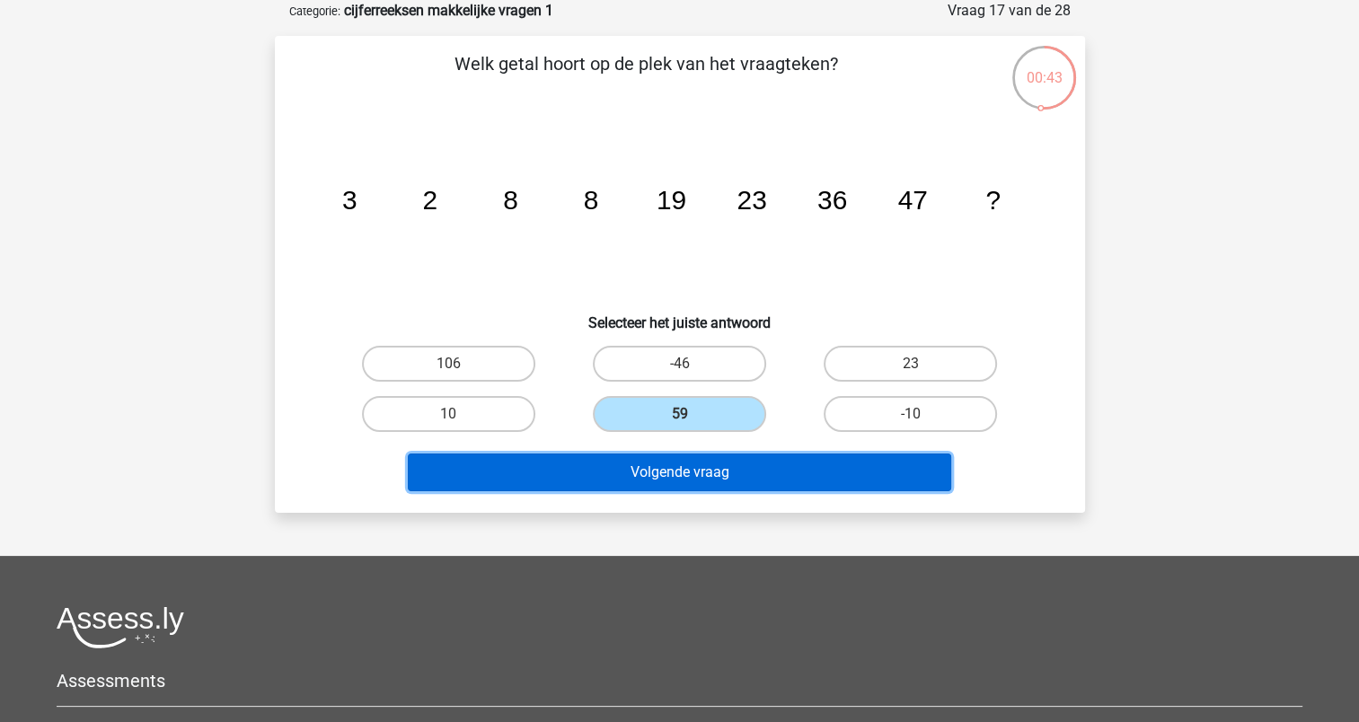
click at [684, 470] on button "Volgende vraag" at bounding box center [680, 473] width 544 height 38
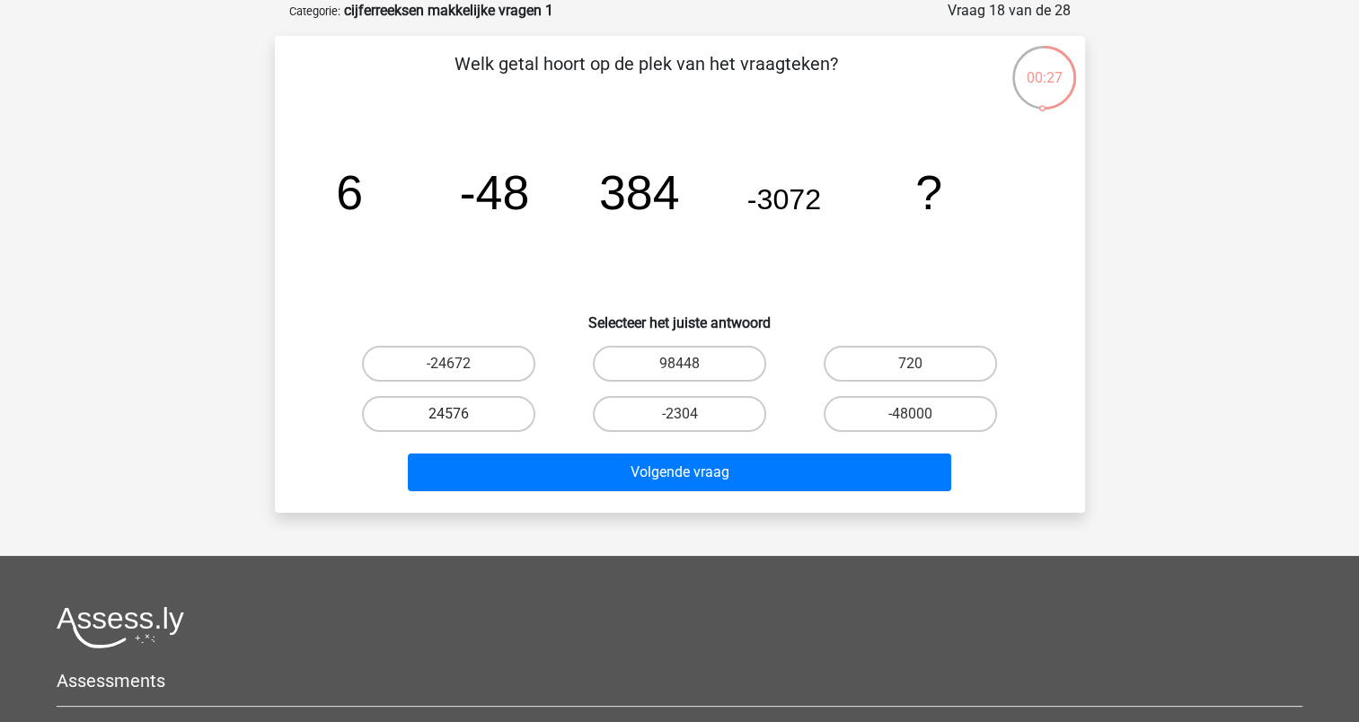
click at [447, 411] on label "24576" at bounding box center [448, 414] width 173 height 36
click at [448, 414] on input "24576" at bounding box center [454, 420] width 12 height 12
radio input "true"
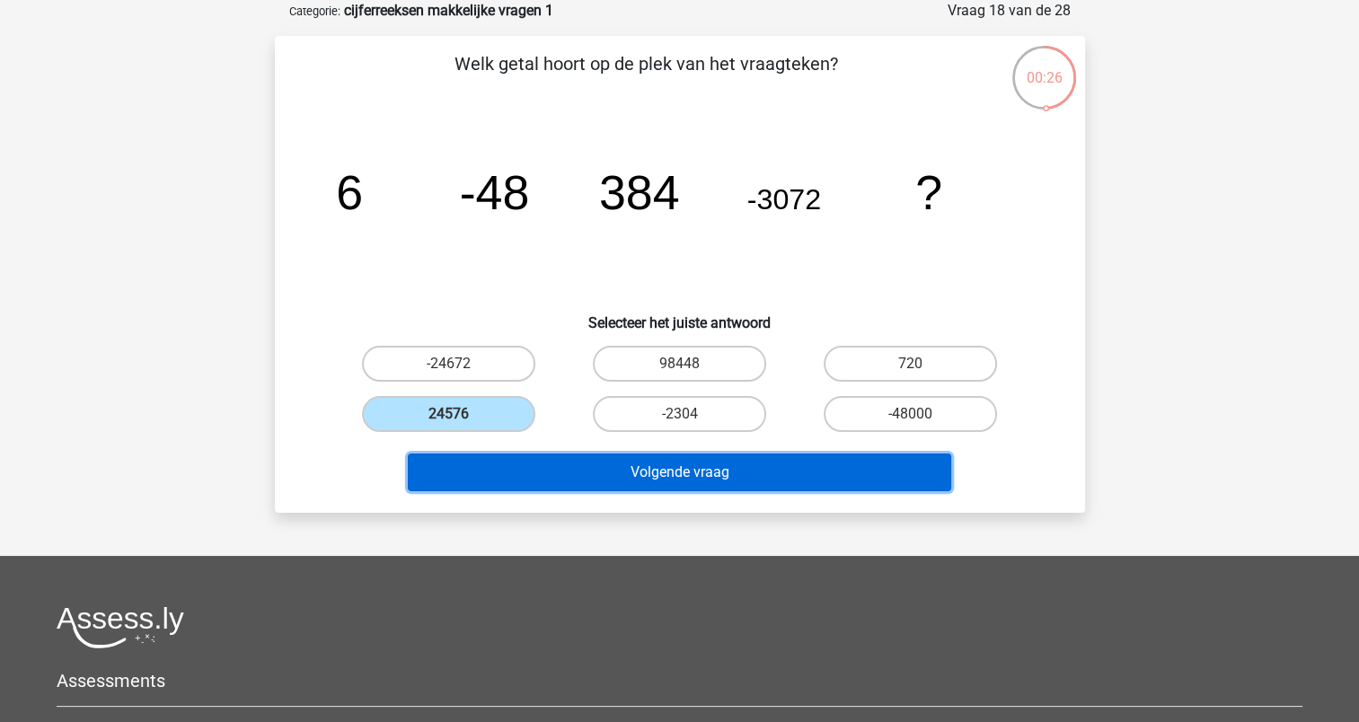
click at [535, 471] on button "Volgende vraag" at bounding box center [680, 473] width 544 height 38
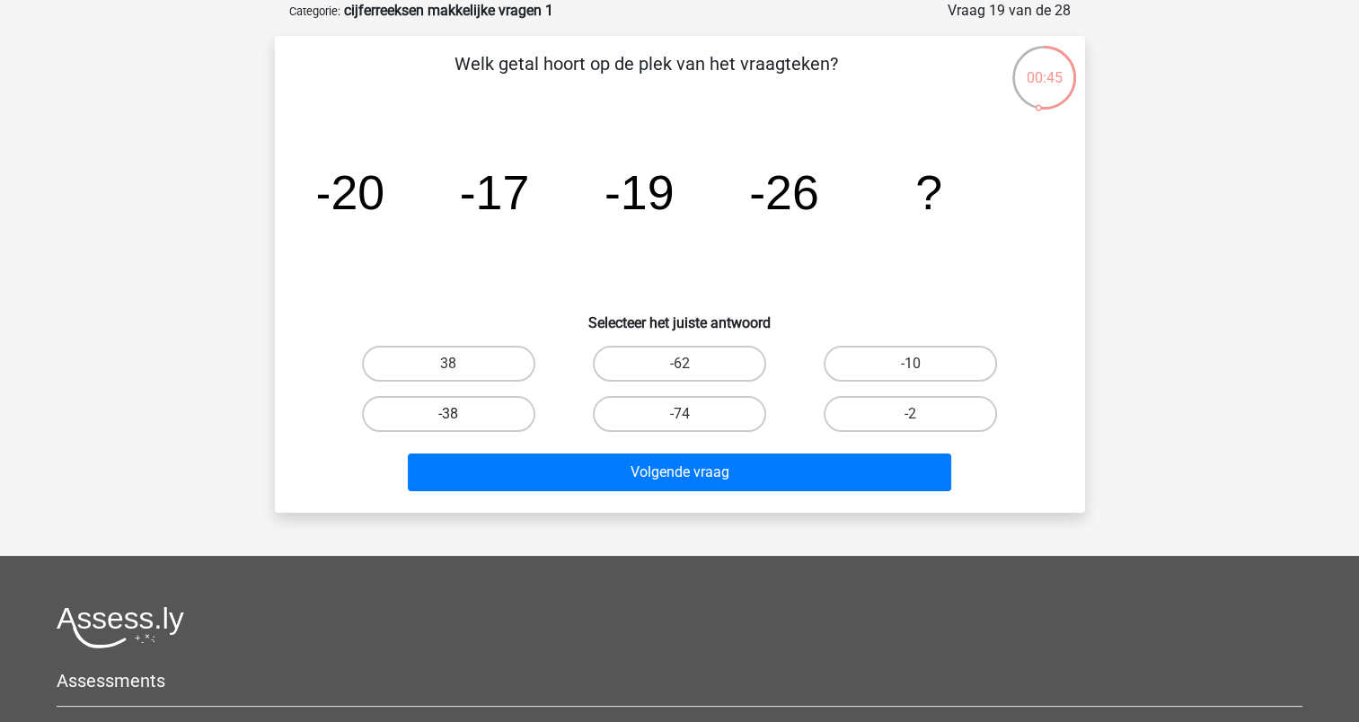
click at [478, 420] on label "-38" at bounding box center [448, 414] width 173 height 36
click at [460, 420] on input "-38" at bounding box center [454, 420] width 12 height 12
radio input "true"
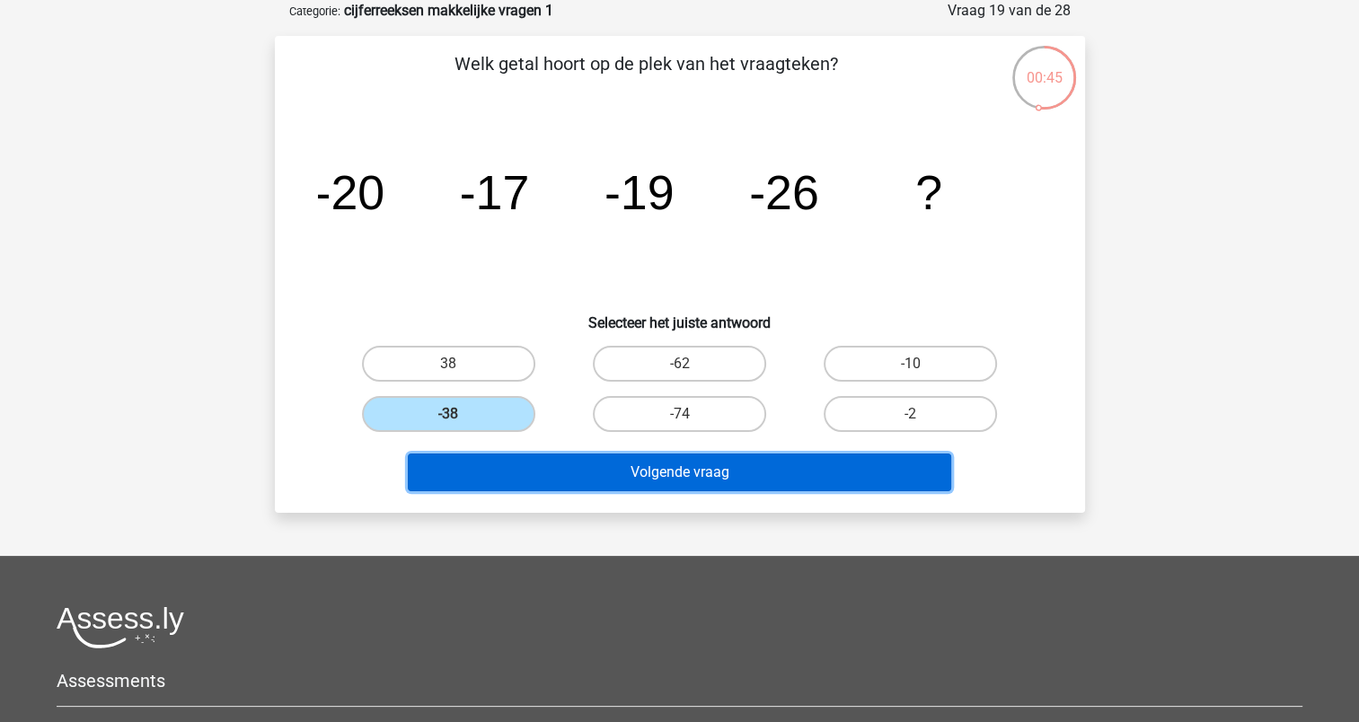
click at [607, 478] on button "Volgende vraag" at bounding box center [680, 473] width 544 height 38
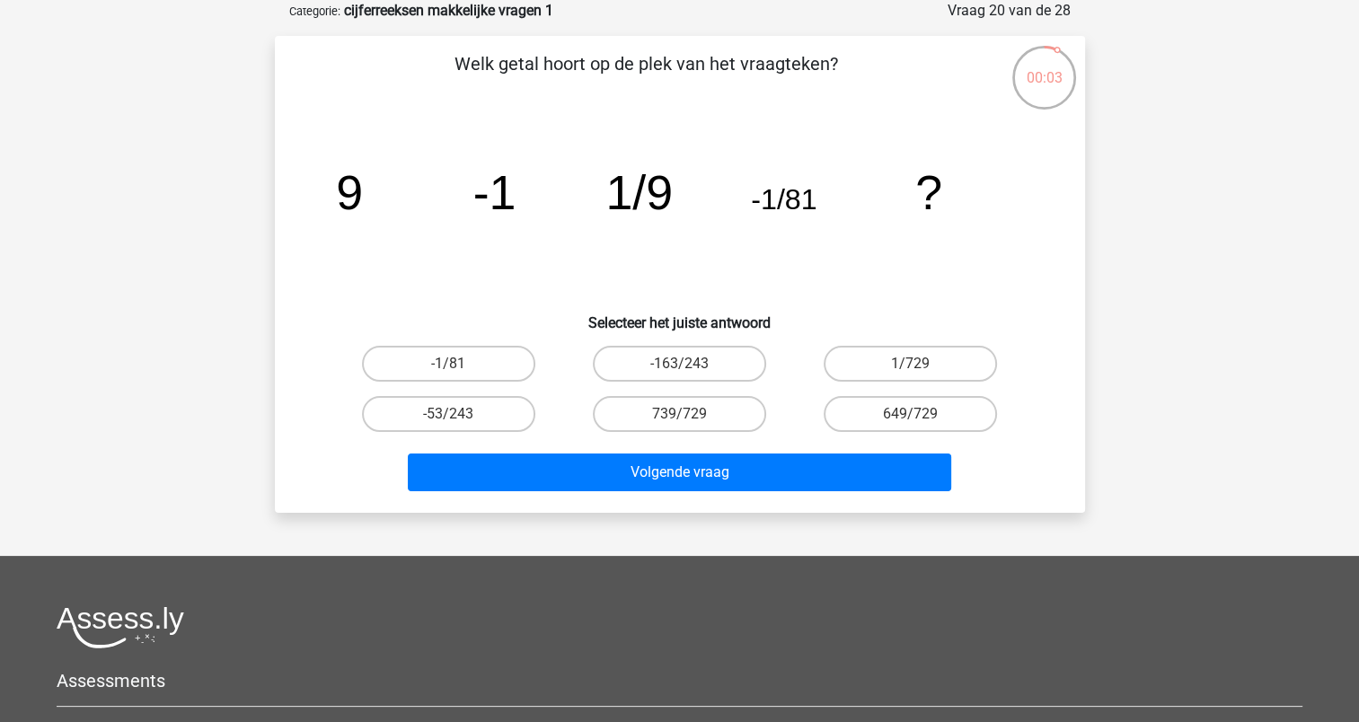
click at [680, 374] on input "-163/243" at bounding box center [685, 370] width 12 height 12
radio input "true"
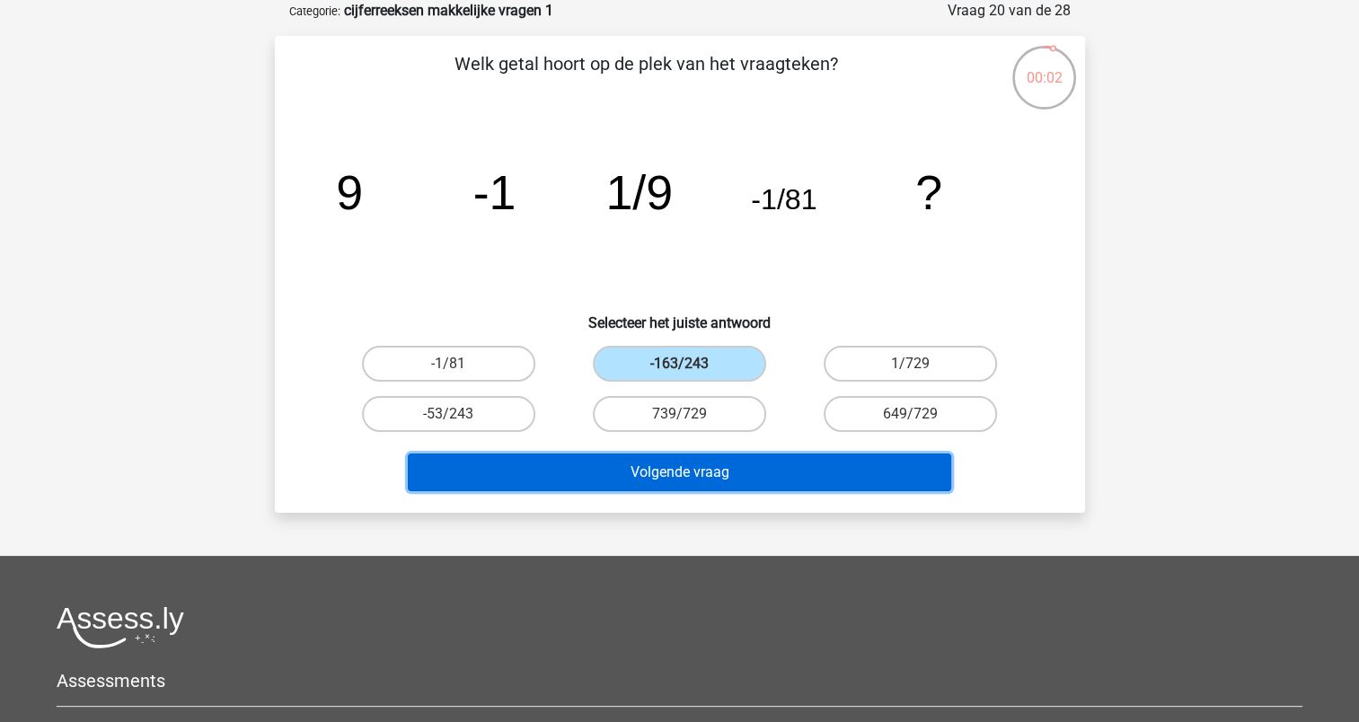
click at [686, 471] on button "Volgende vraag" at bounding box center [680, 473] width 544 height 38
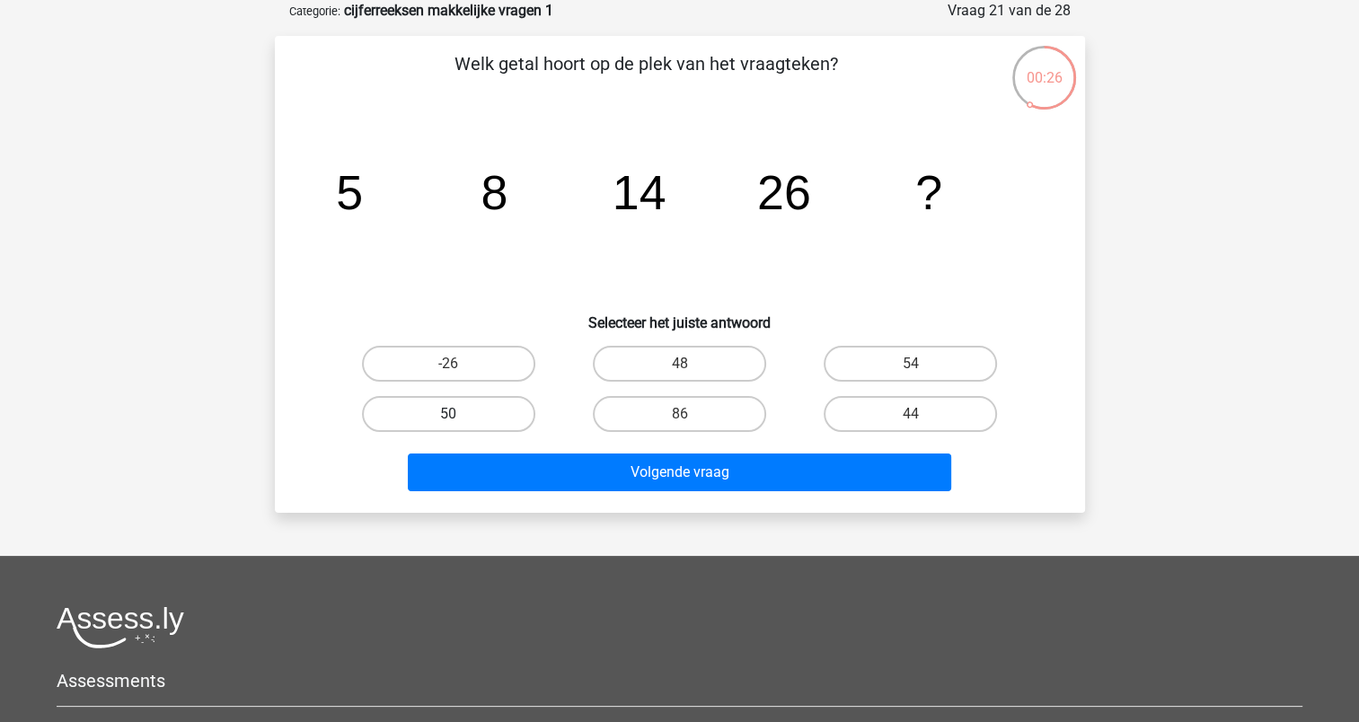
click at [473, 420] on label "50" at bounding box center [448, 414] width 173 height 36
click at [460, 420] on input "50" at bounding box center [454, 420] width 12 height 12
radio input "true"
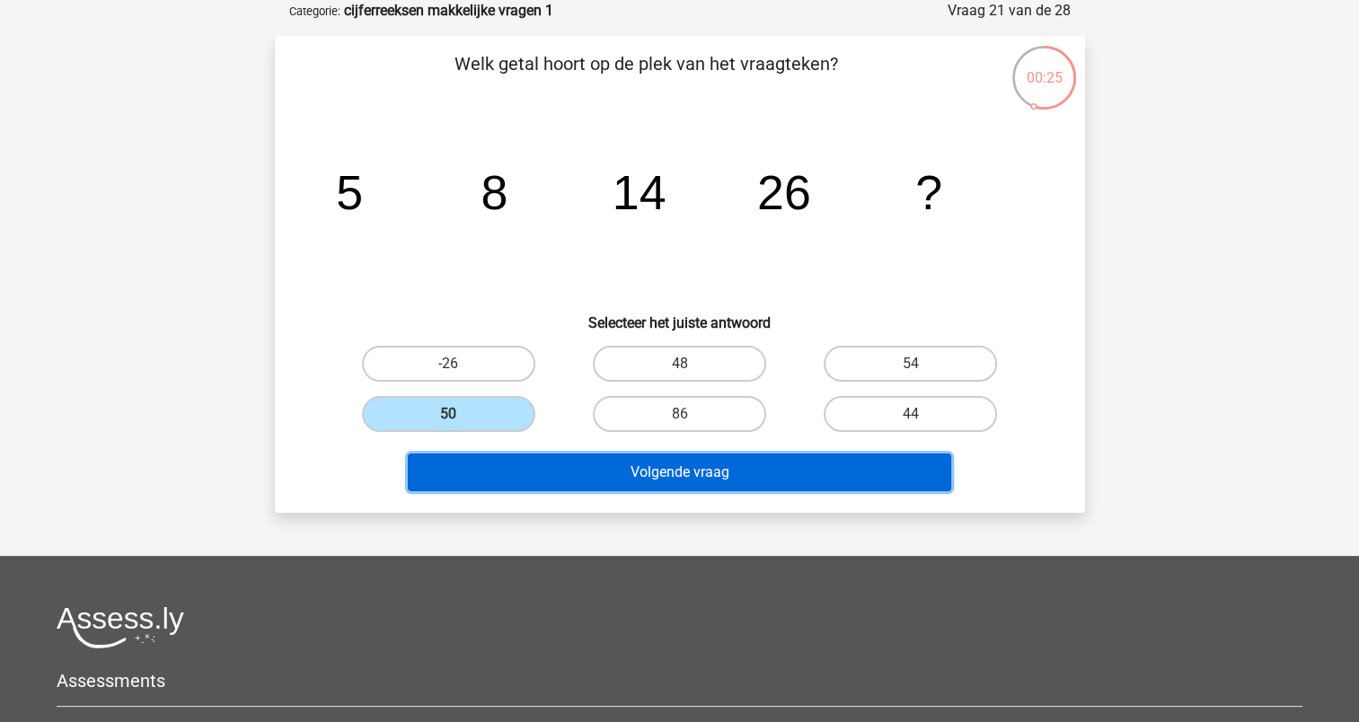
click at [629, 467] on button "Volgende vraag" at bounding box center [680, 473] width 544 height 38
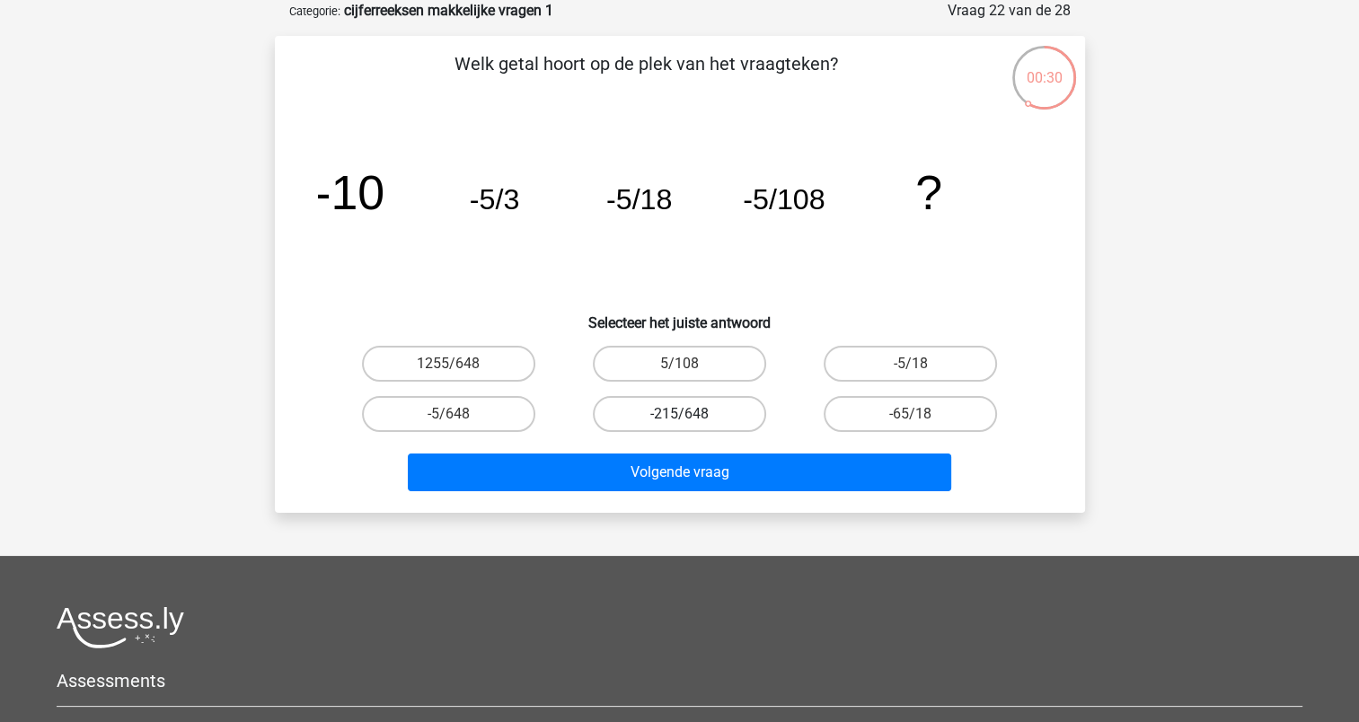
click at [712, 413] on label "-215/648" at bounding box center [679, 414] width 173 height 36
click at [691, 414] on input "-215/648" at bounding box center [685, 420] width 12 height 12
radio input "true"
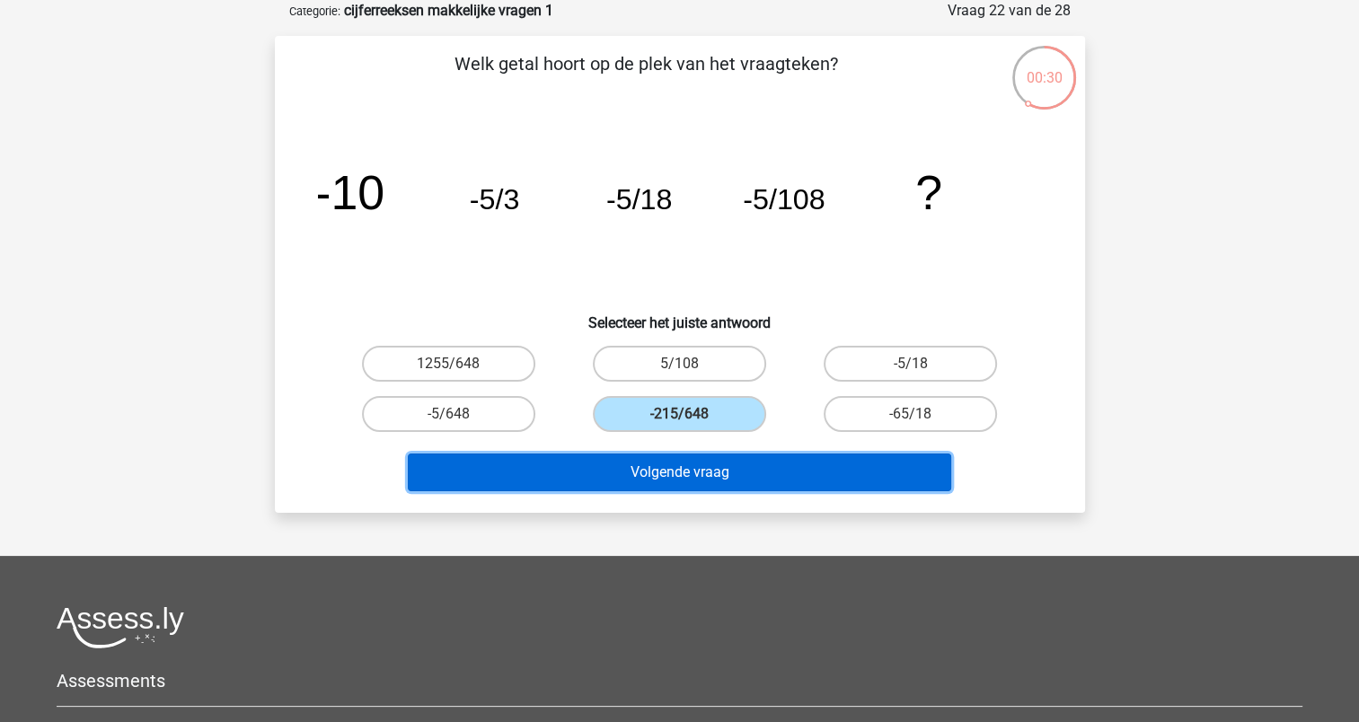
click at [715, 469] on button "Volgende vraag" at bounding box center [680, 473] width 544 height 38
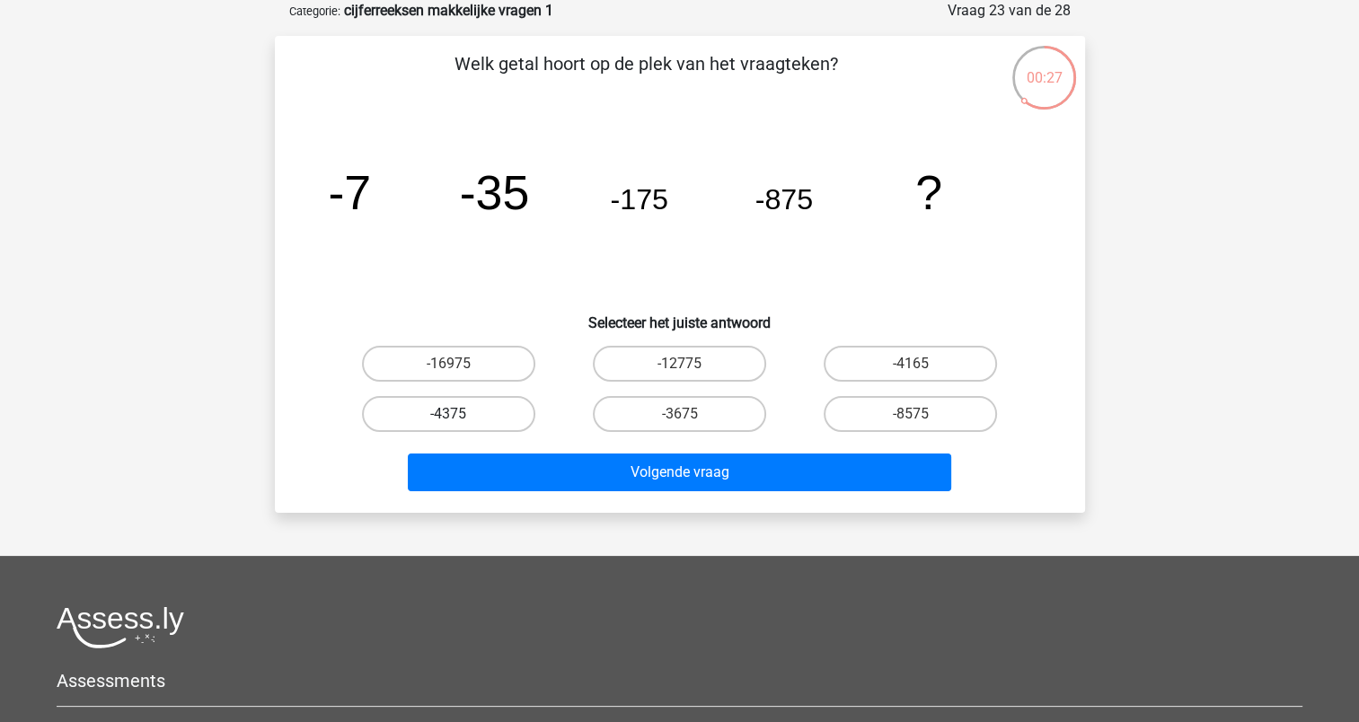
click at [501, 419] on label "-4375" at bounding box center [448, 414] width 173 height 36
click at [460, 419] on input "-4375" at bounding box center [454, 420] width 12 height 12
radio input "true"
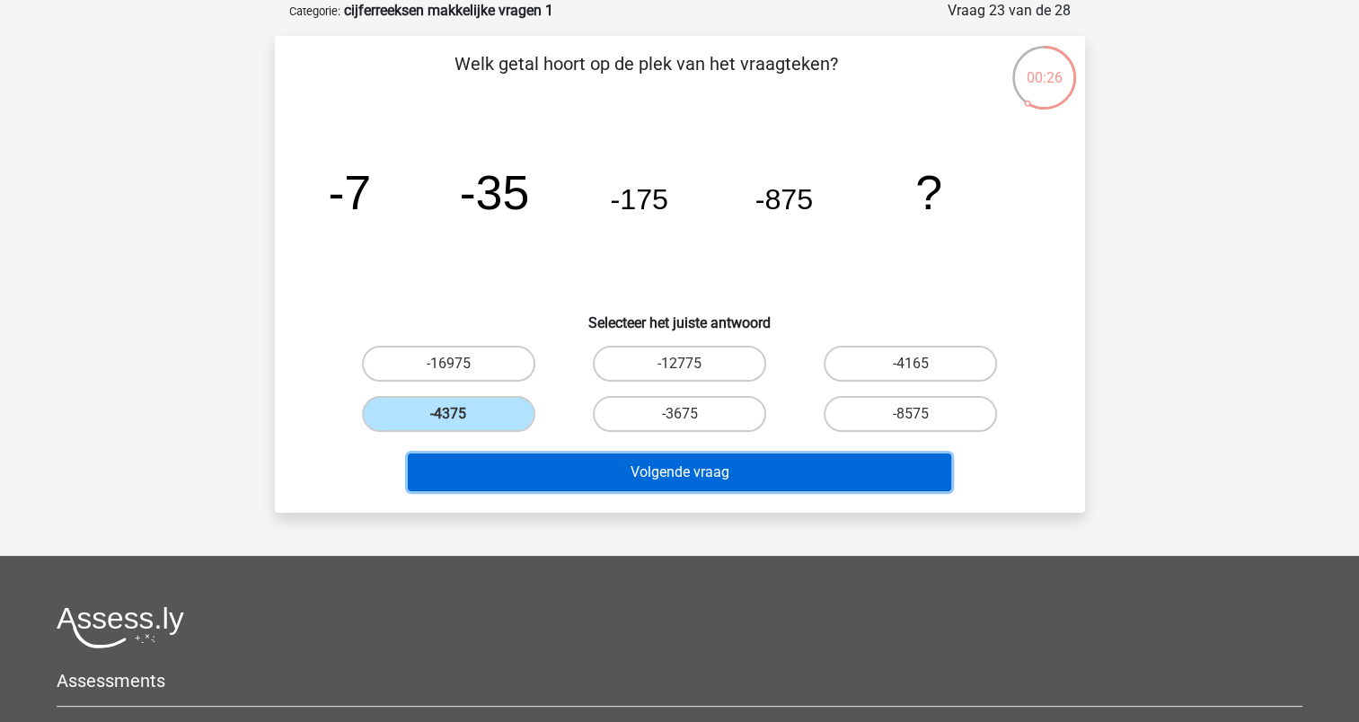
click at [542, 460] on button "Volgende vraag" at bounding box center [680, 473] width 544 height 38
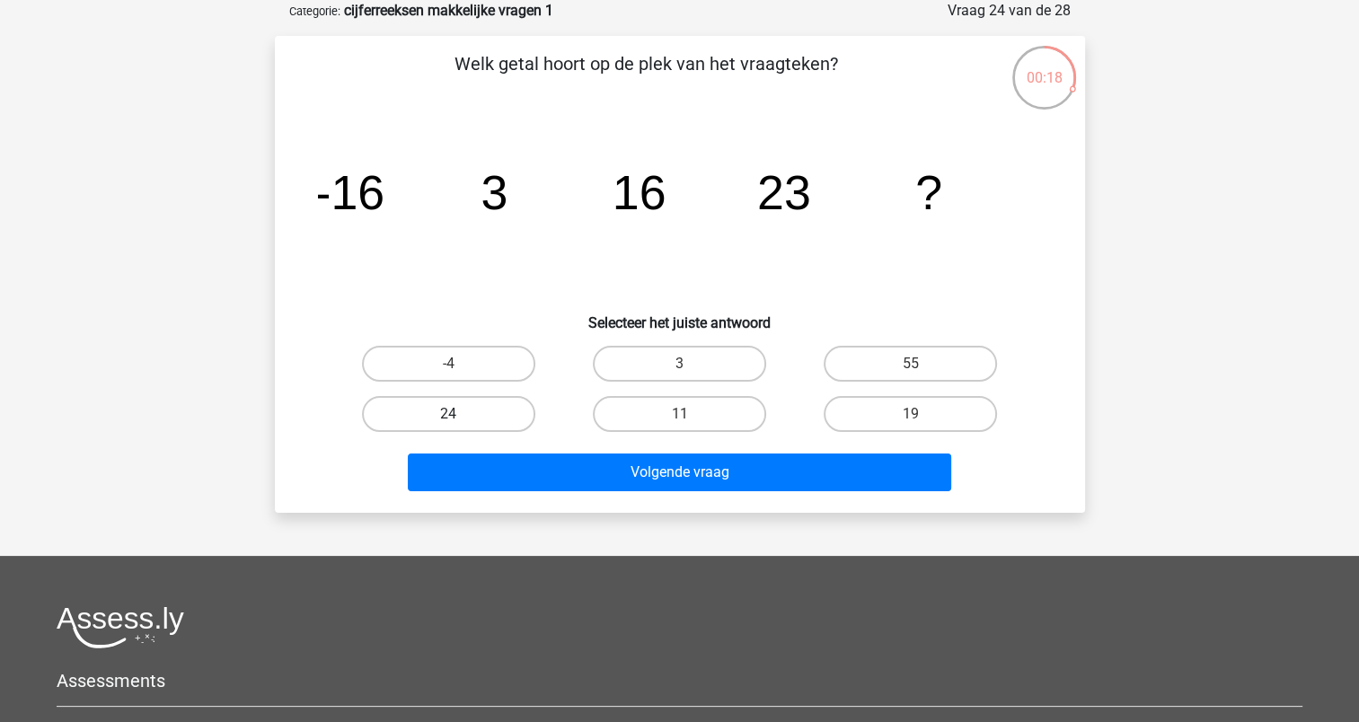
click at [424, 416] on label "24" at bounding box center [448, 414] width 173 height 36
click at [448, 416] on input "24" at bounding box center [454, 420] width 12 height 12
radio input "true"
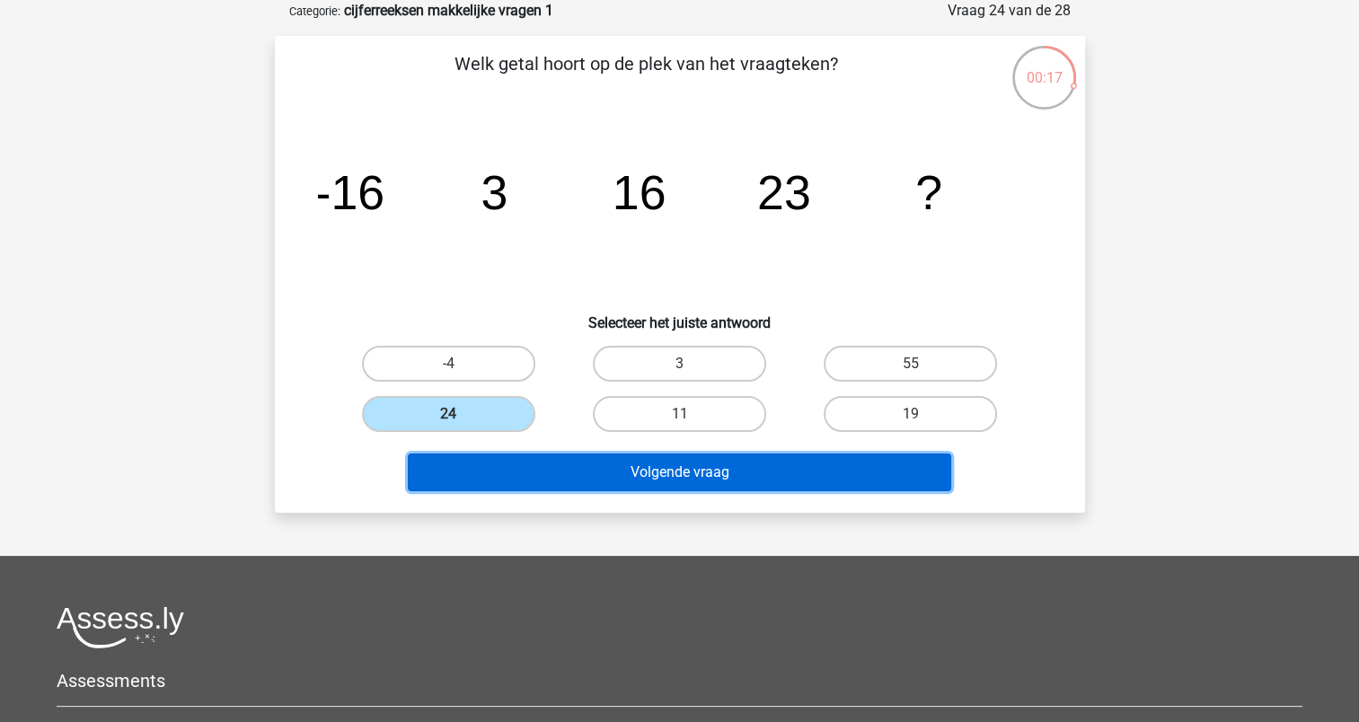
click at [665, 479] on button "Volgende vraag" at bounding box center [680, 473] width 544 height 38
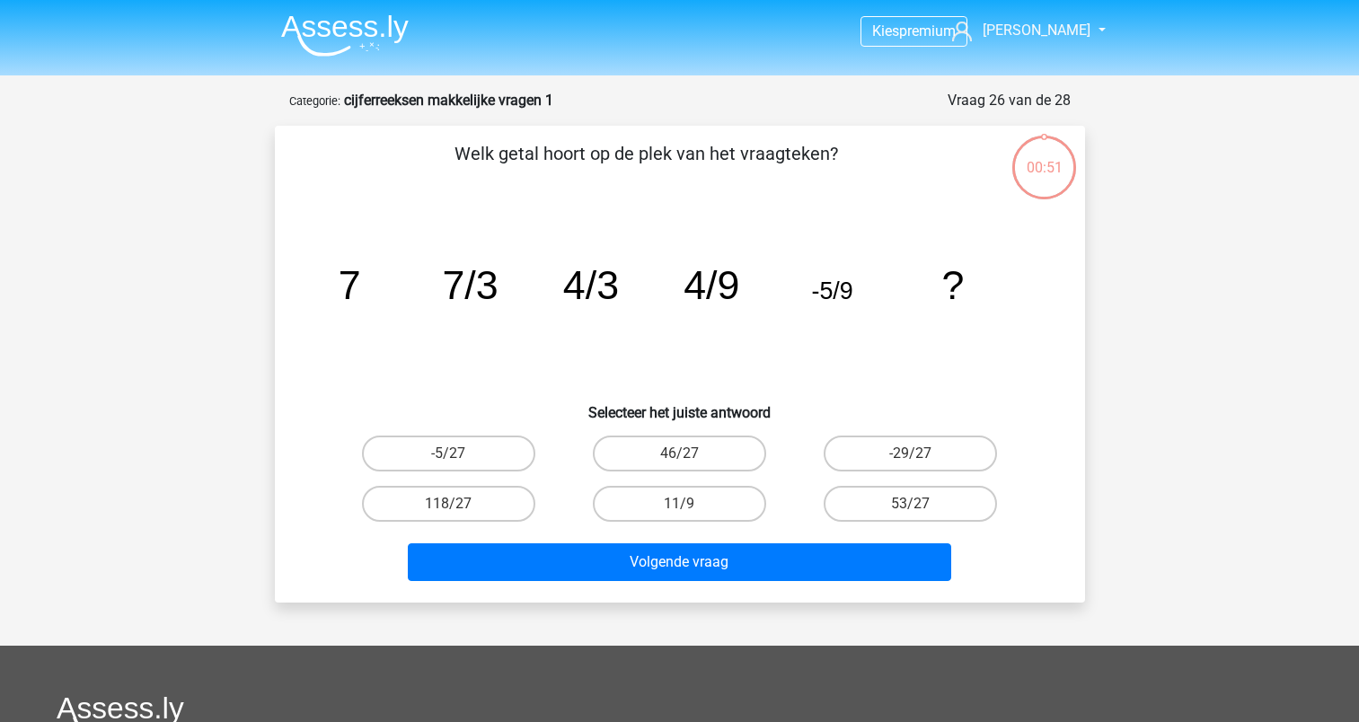
scroll to position [90, 0]
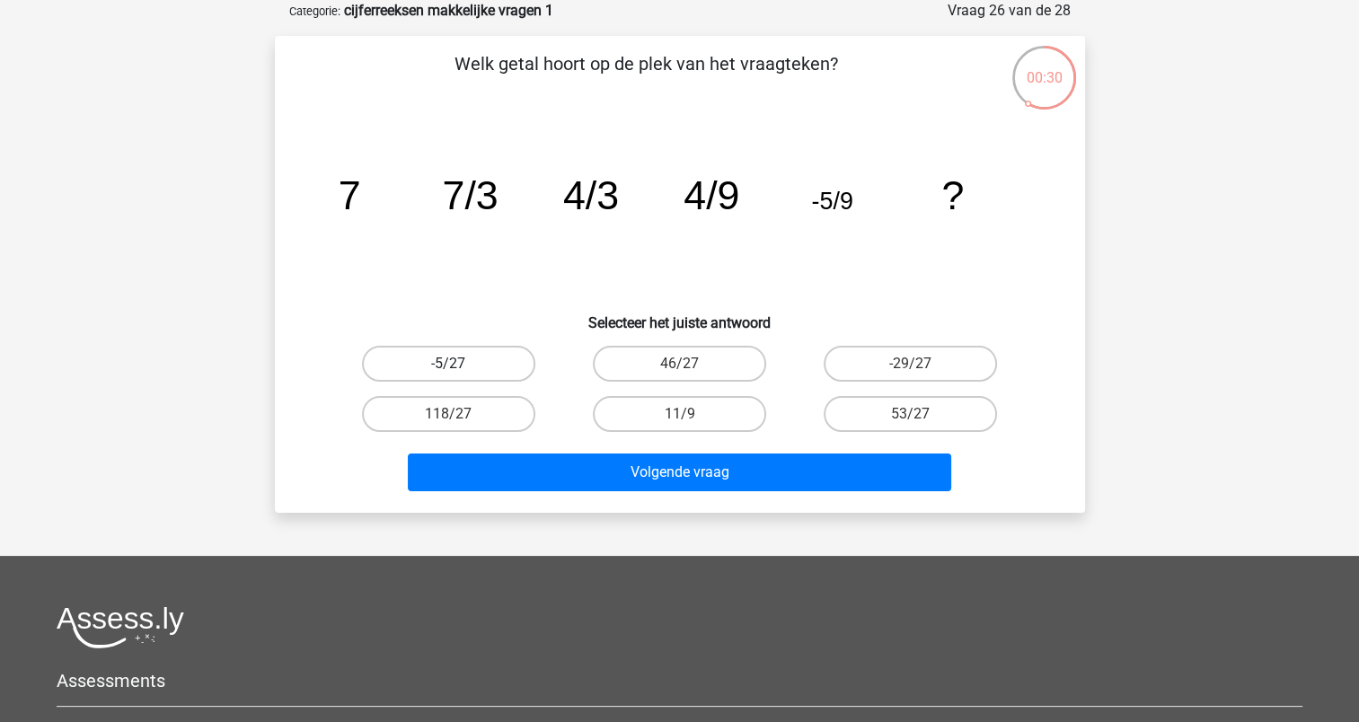
click at [506, 356] on label "-5/27" at bounding box center [448, 364] width 173 height 36
click at [460, 364] on input "-5/27" at bounding box center [454, 370] width 12 height 12
radio input "true"
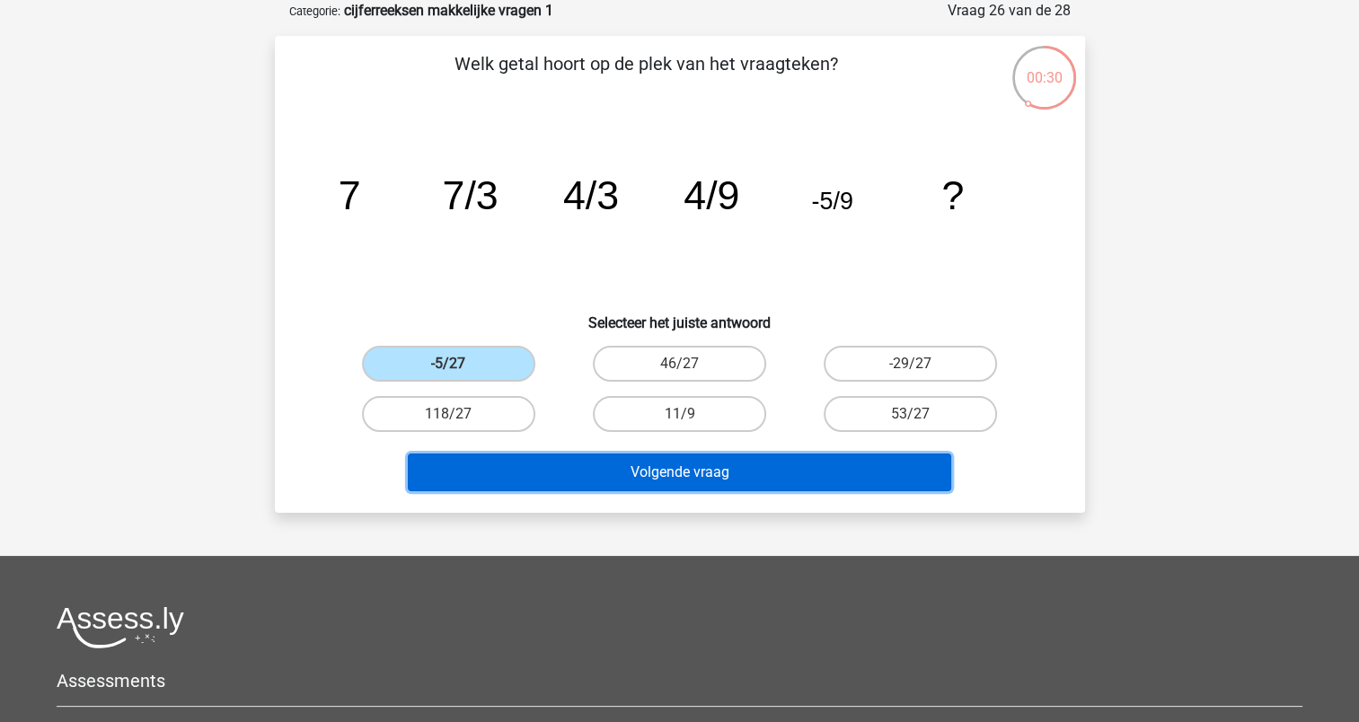
click at [665, 466] on button "Volgende vraag" at bounding box center [680, 473] width 544 height 38
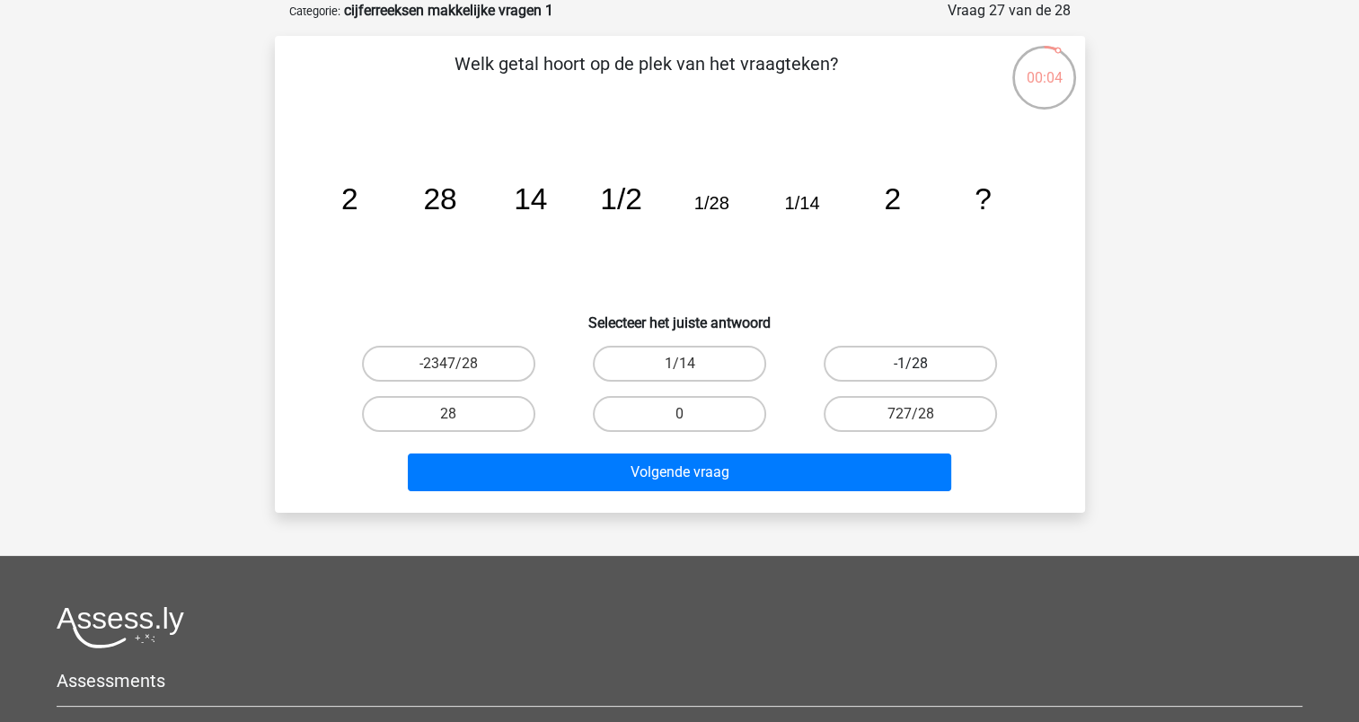
click at [884, 363] on label "-1/28" at bounding box center [910, 364] width 173 height 36
click at [911, 364] on input "-1/28" at bounding box center [917, 370] width 12 height 12
radio input "true"
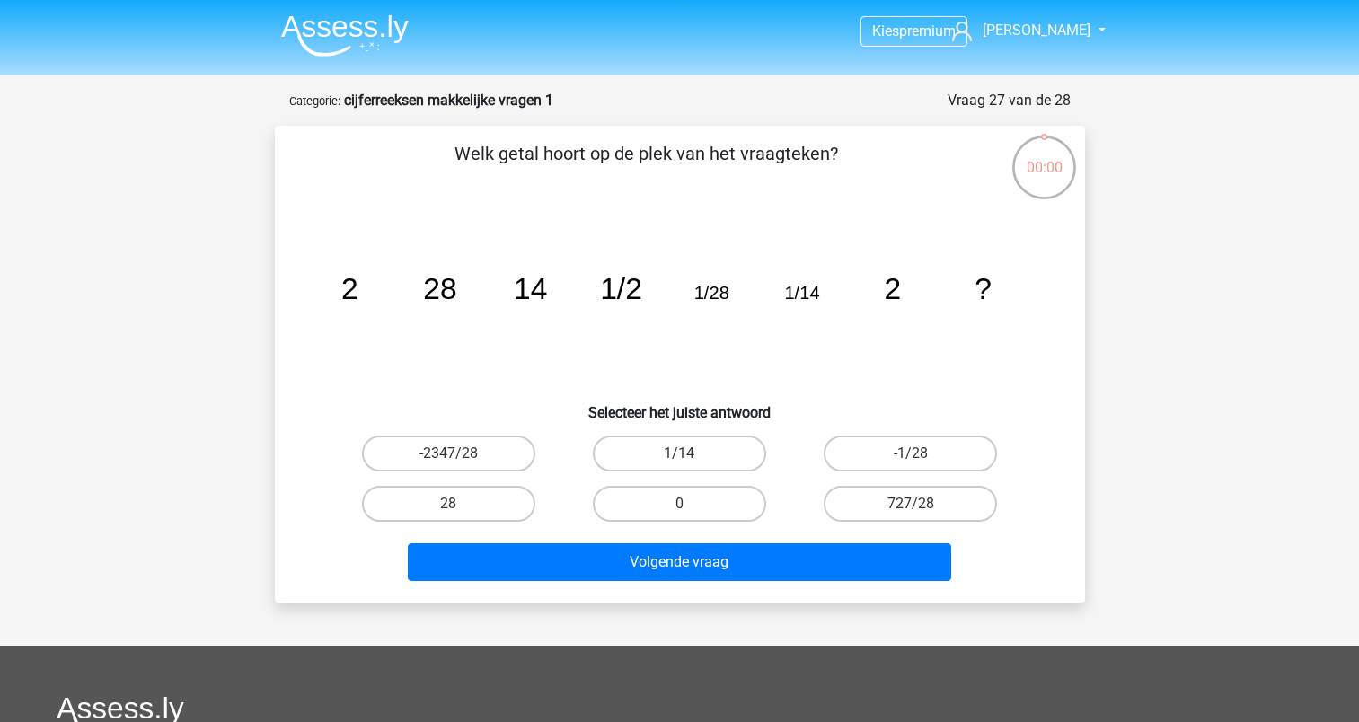
scroll to position [90, 0]
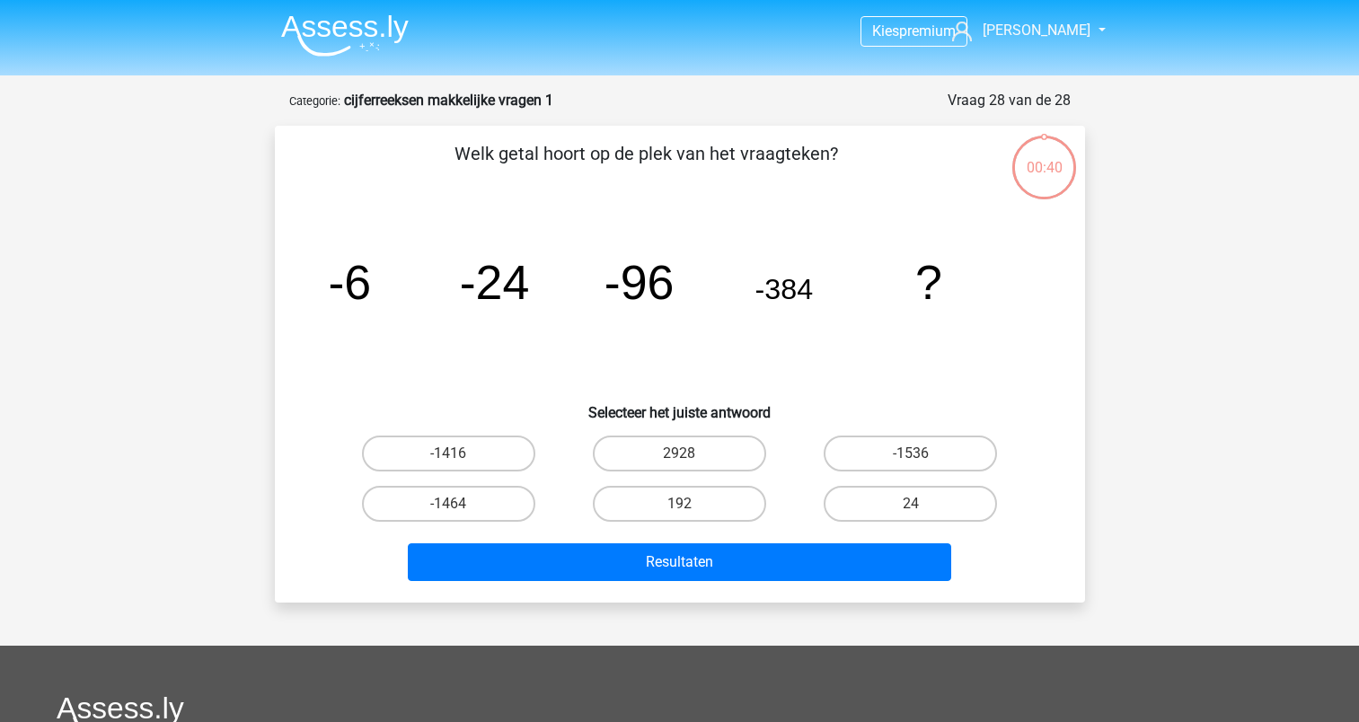
scroll to position [90, 0]
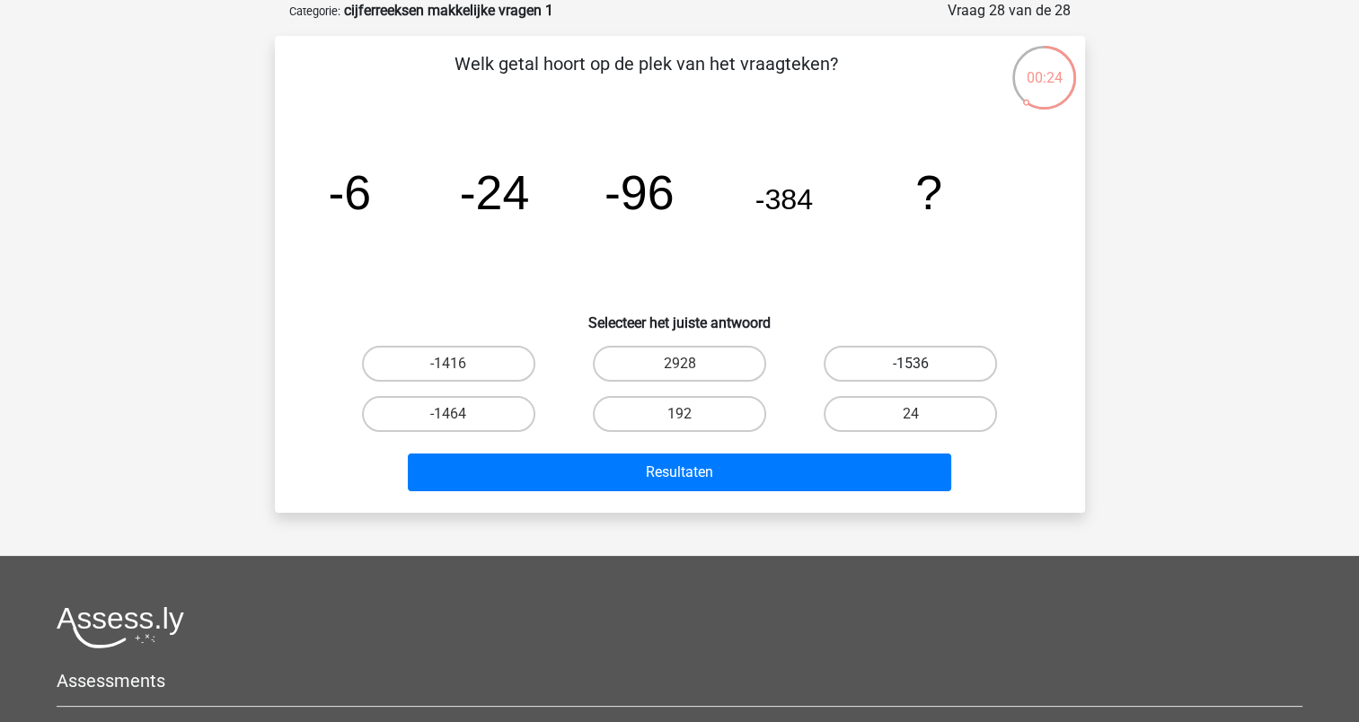
click at [862, 367] on label "-1536" at bounding box center [910, 364] width 173 height 36
click at [911, 367] on input "-1536" at bounding box center [917, 370] width 12 height 12
radio input "true"
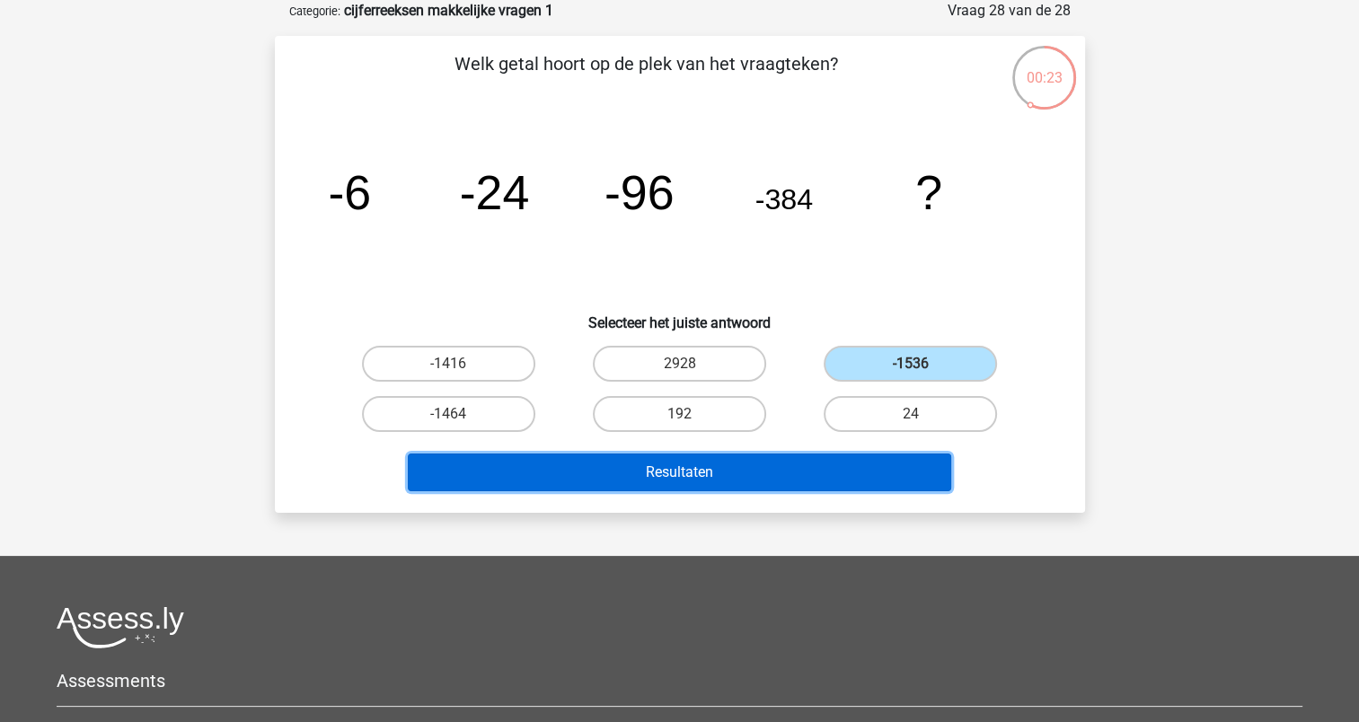
click at [773, 473] on button "Resultaten" at bounding box center [680, 473] width 544 height 38
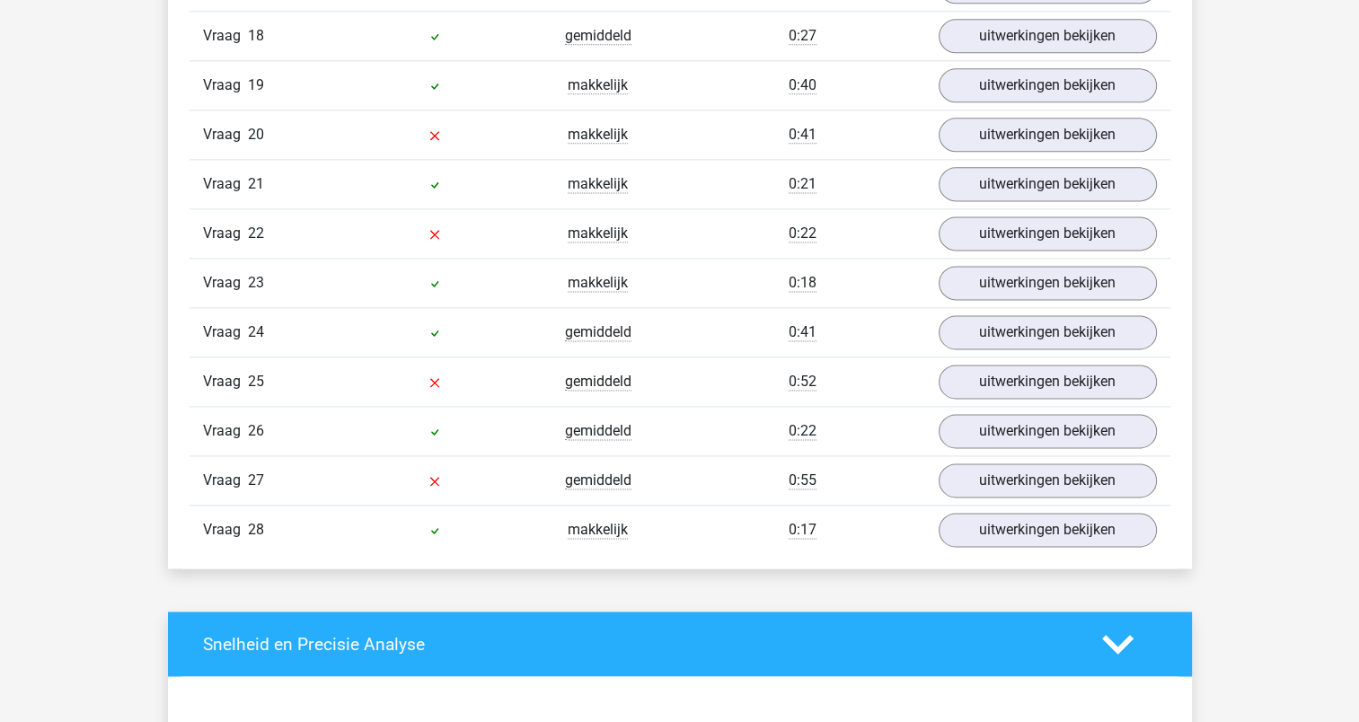
scroll to position [2336, 0]
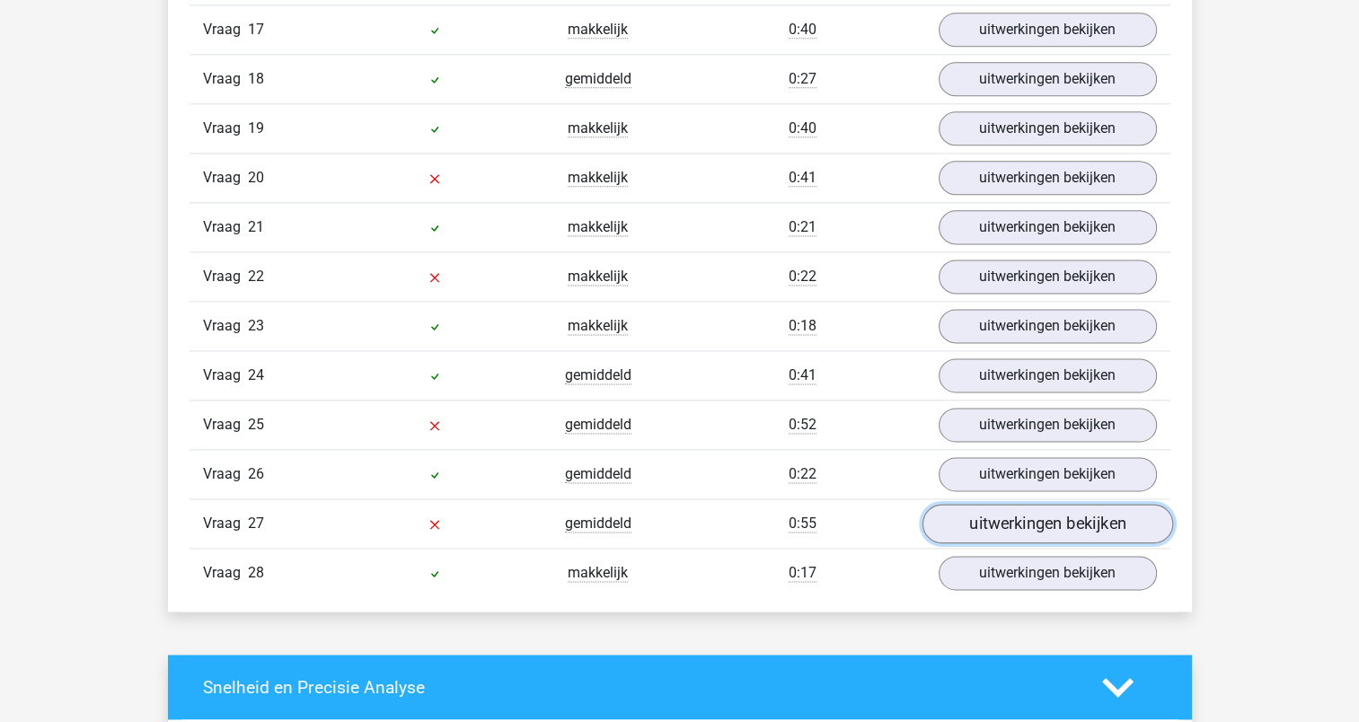
click at [1005, 515] on link "uitwerkingen bekijken" at bounding box center [1047, 524] width 251 height 40
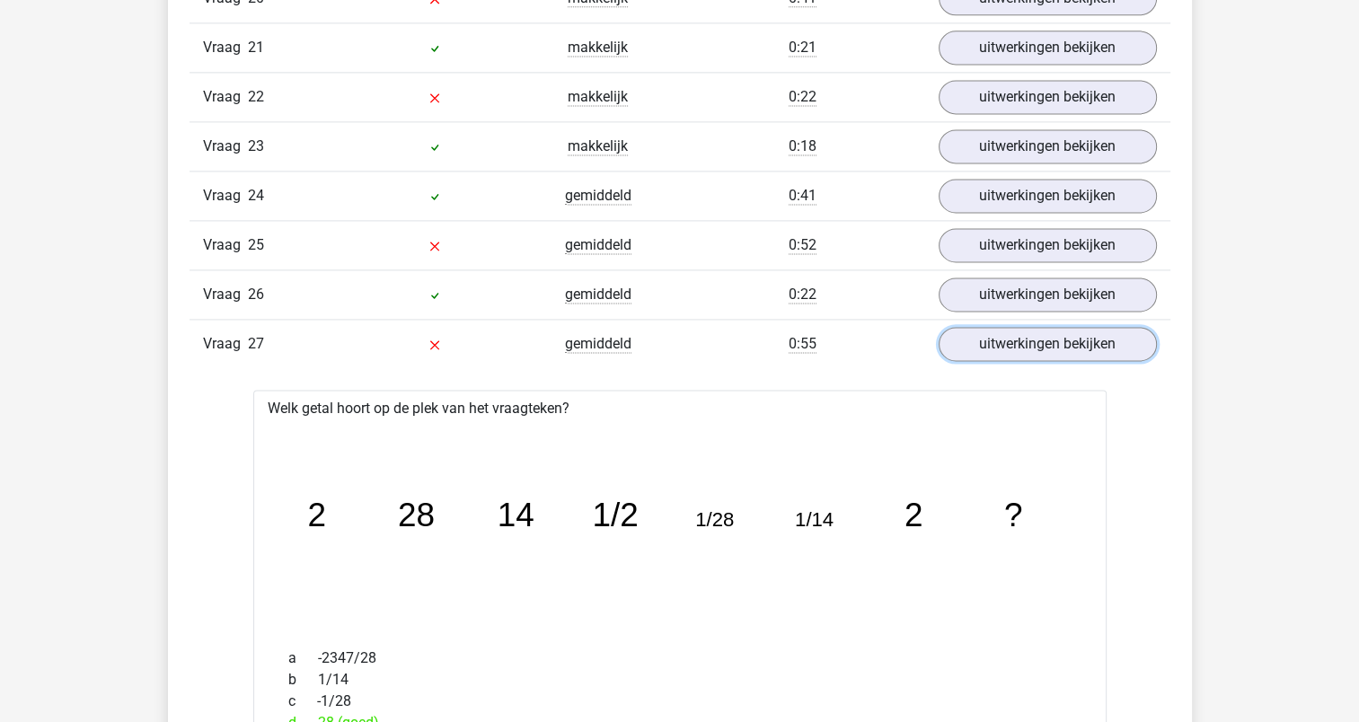
scroll to position [2516, 0]
click at [975, 275] on link "uitwerkingen bekijken" at bounding box center [1047, 295] width 251 height 40
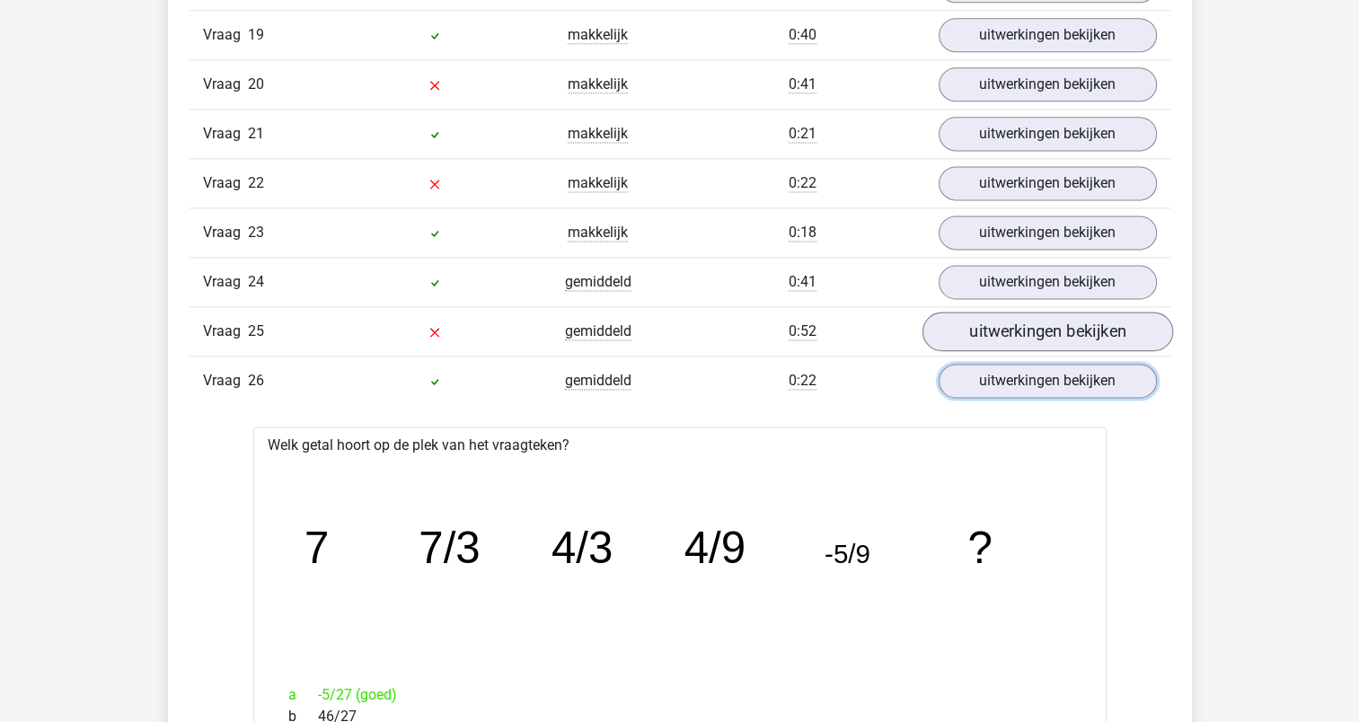
scroll to position [2426, 0]
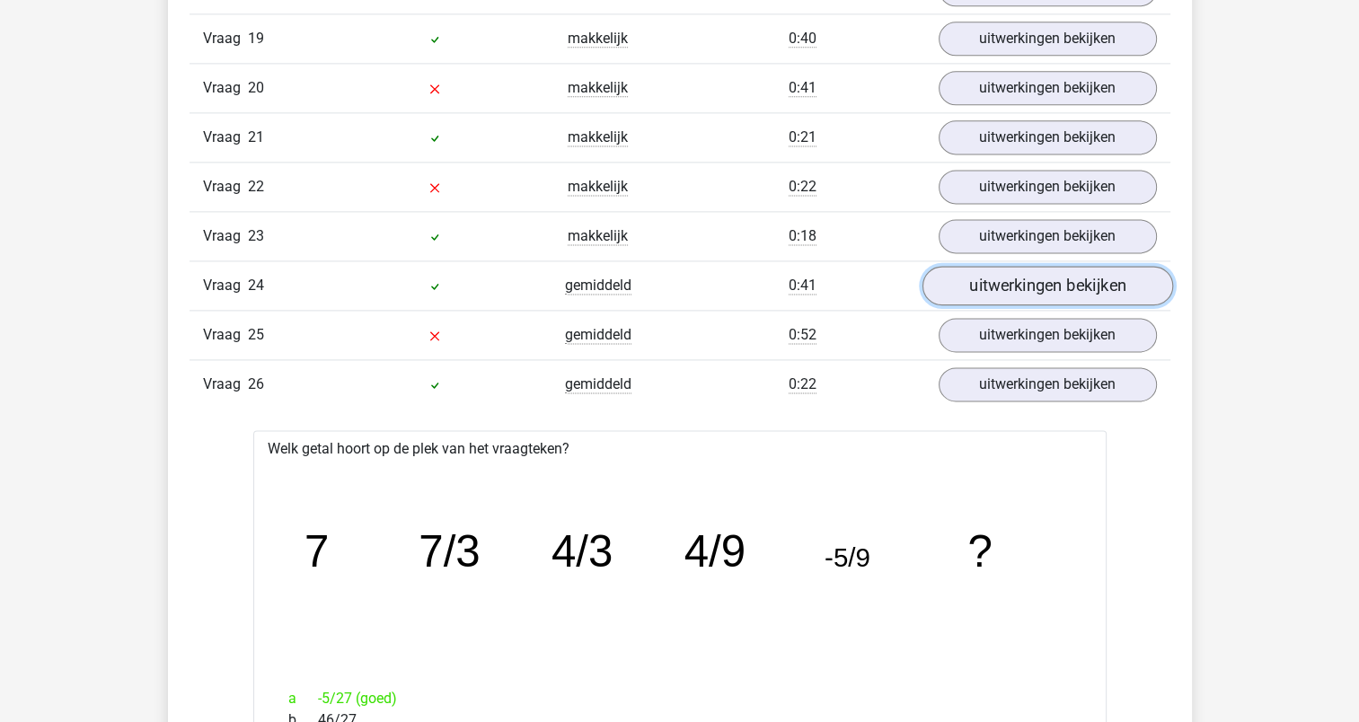
click at [984, 272] on link "uitwerkingen bekijken" at bounding box center [1047, 286] width 251 height 40
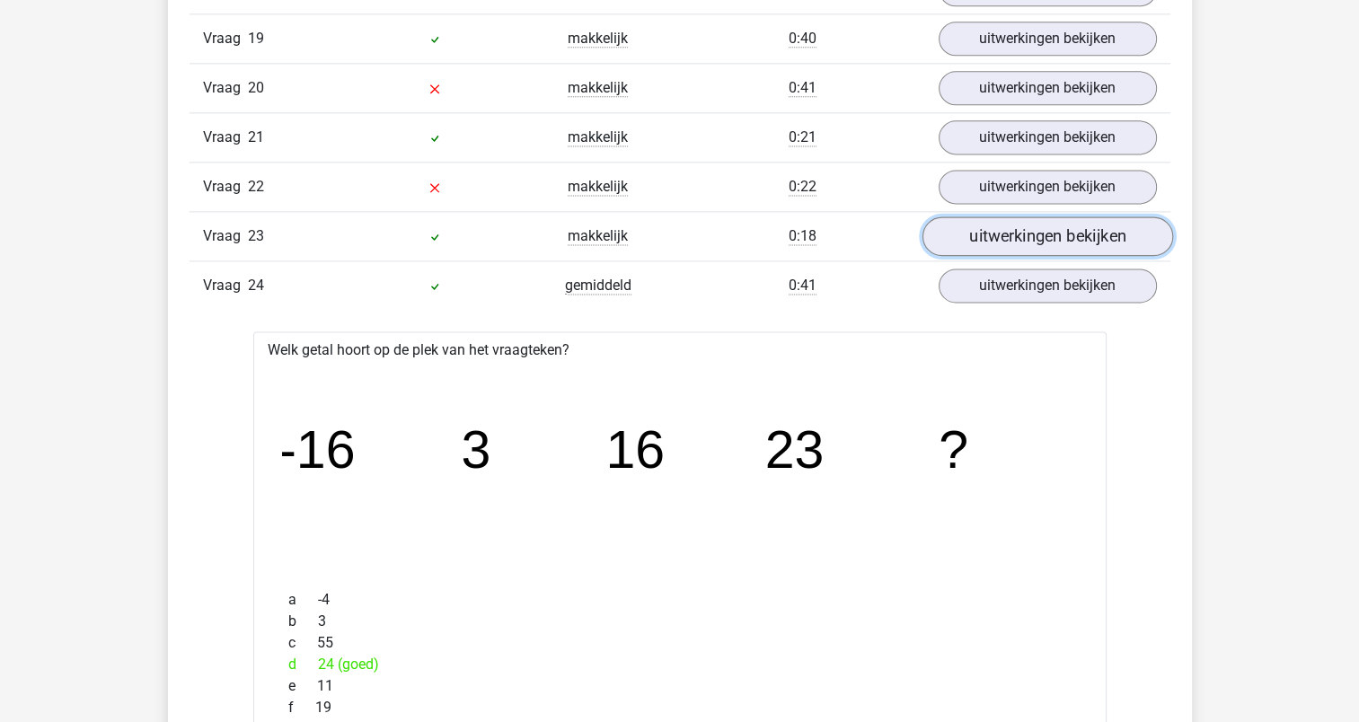
click at [1007, 220] on link "uitwerkingen bekijken" at bounding box center [1047, 237] width 251 height 40
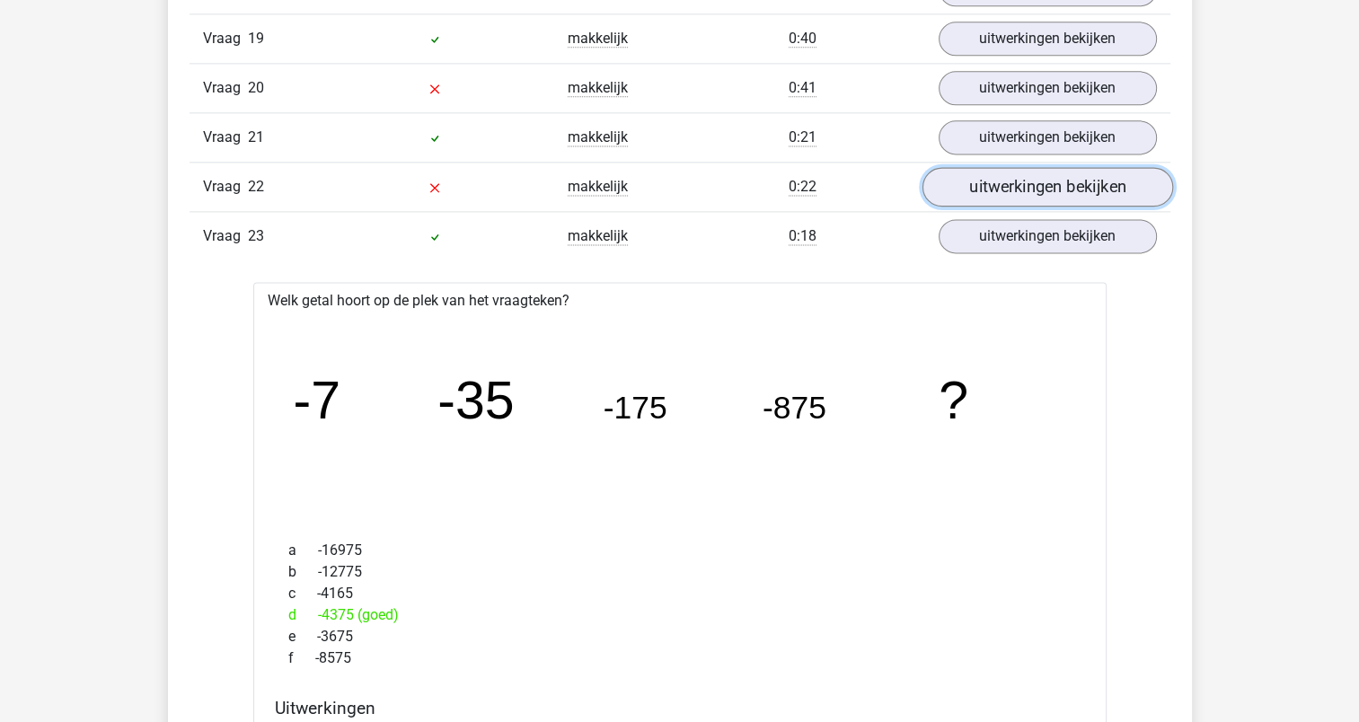
click at [1013, 177] on link "uitwerkingen bekijken" at bounding box center [1047, 187] width 251 height 40
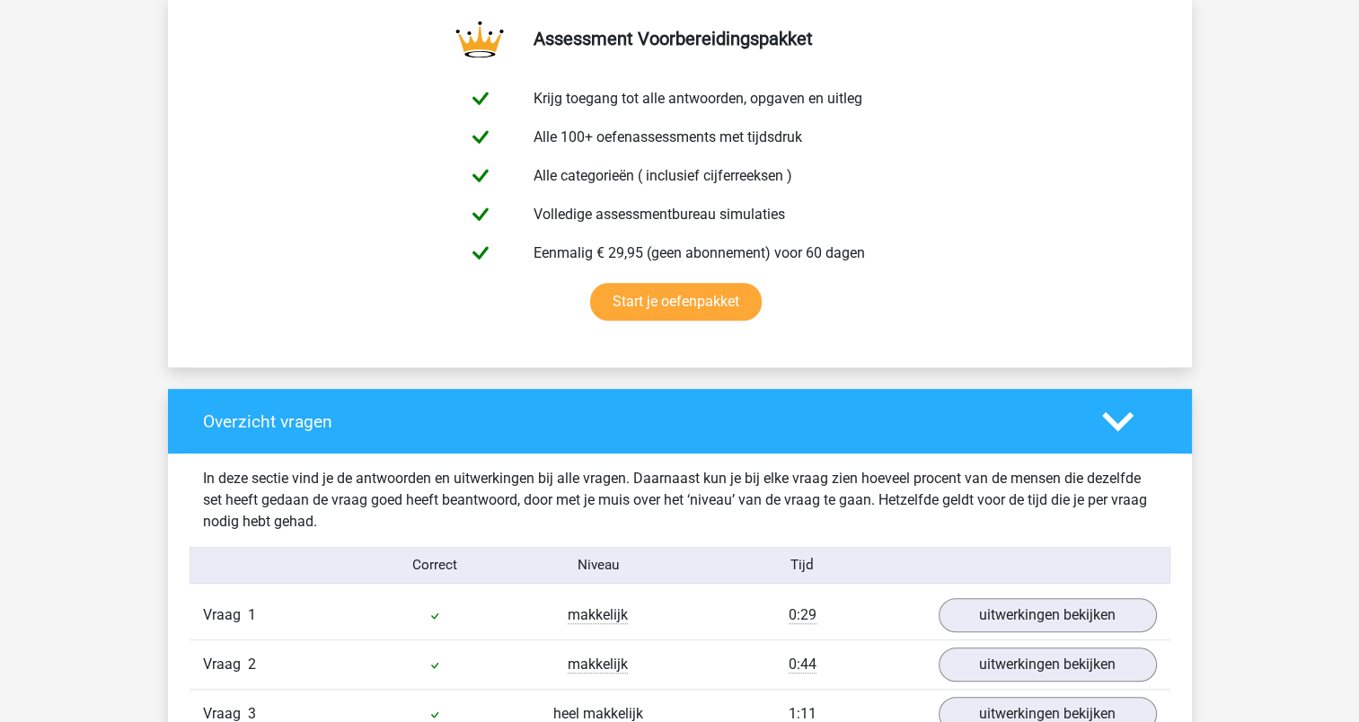
scroll to position [0, 0]
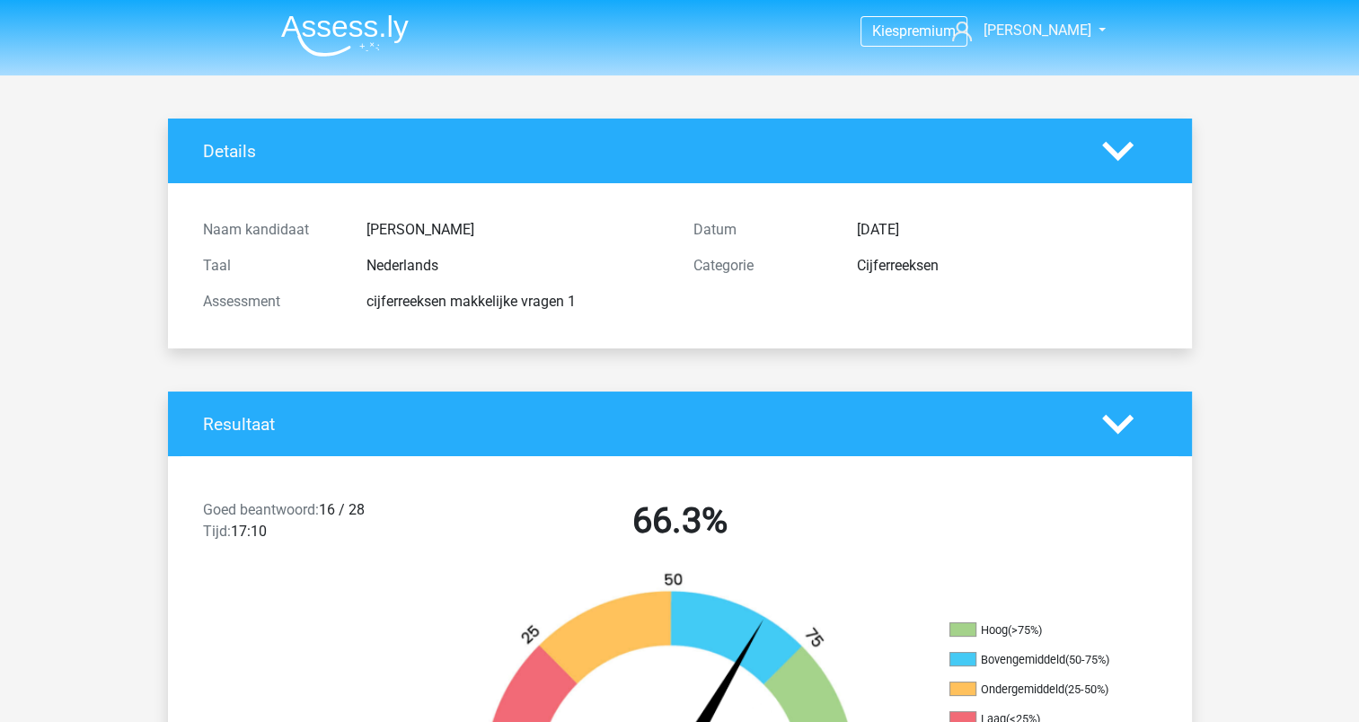
click at [341, 33] on img at bounding box center [345, 35] width 128 height 42
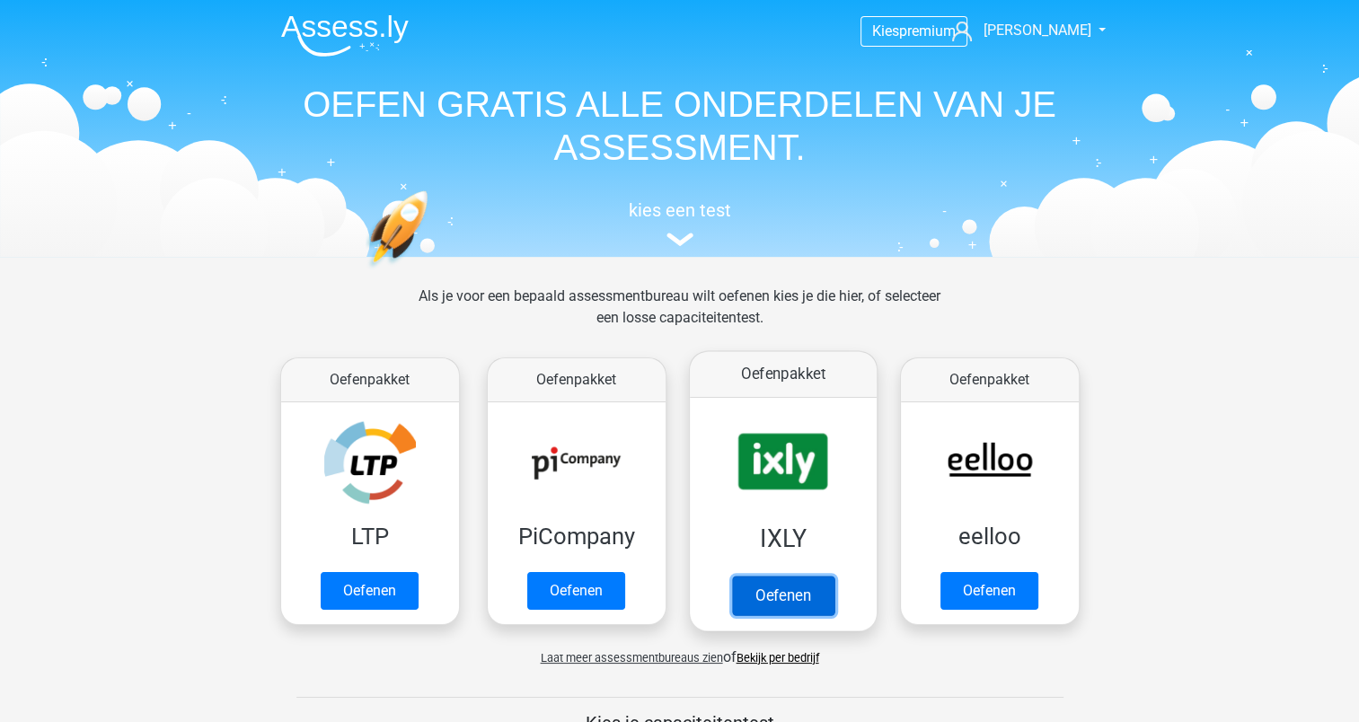
click at [755, 584] on link "Oefenen" at bounding box center [782, 596] width 102 height 40
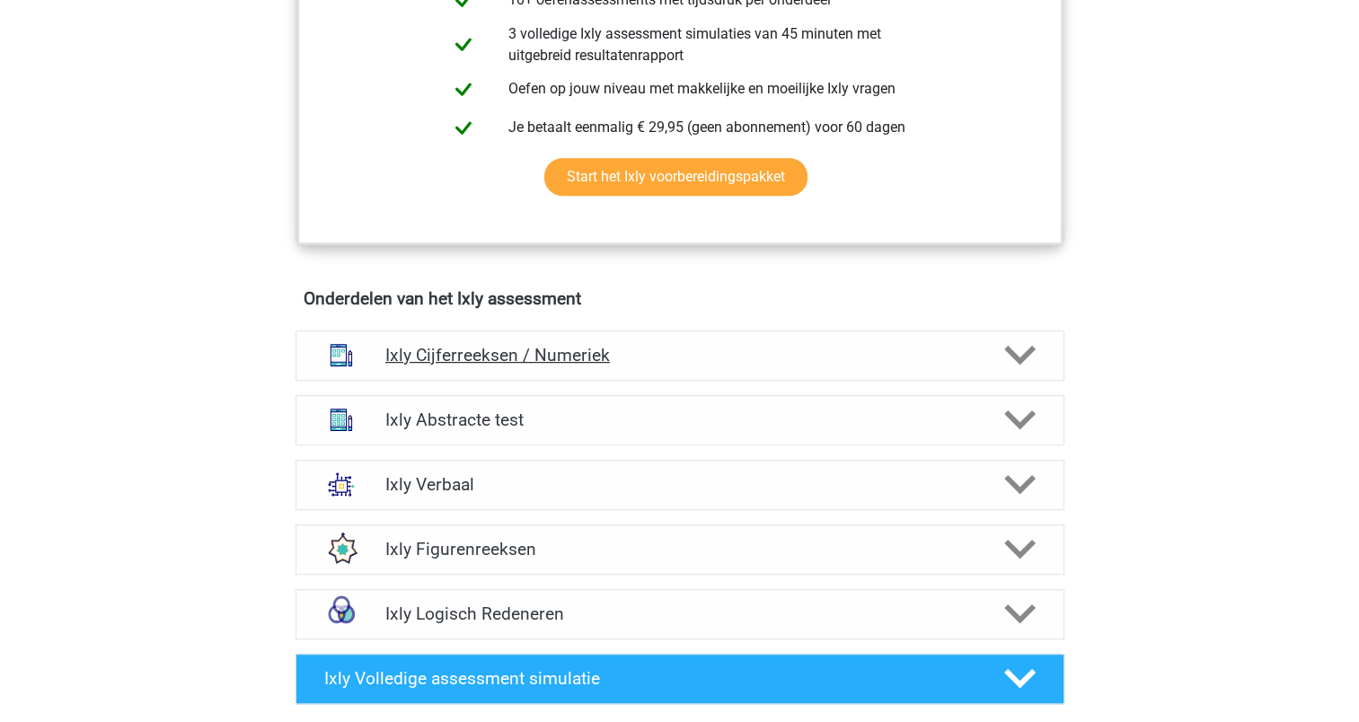
scroll to position [988, 0]
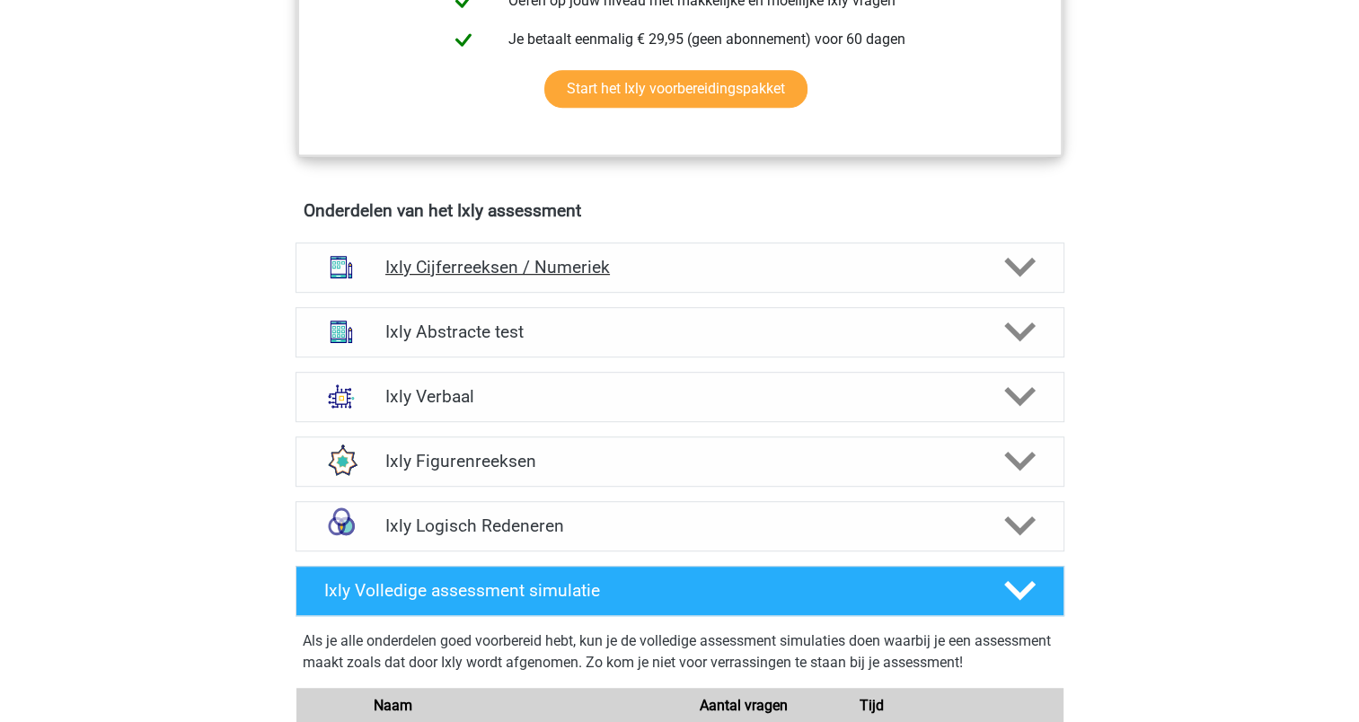
click at [1033, 264] on icon at bounding box center [1020, 267] width 31 height 31
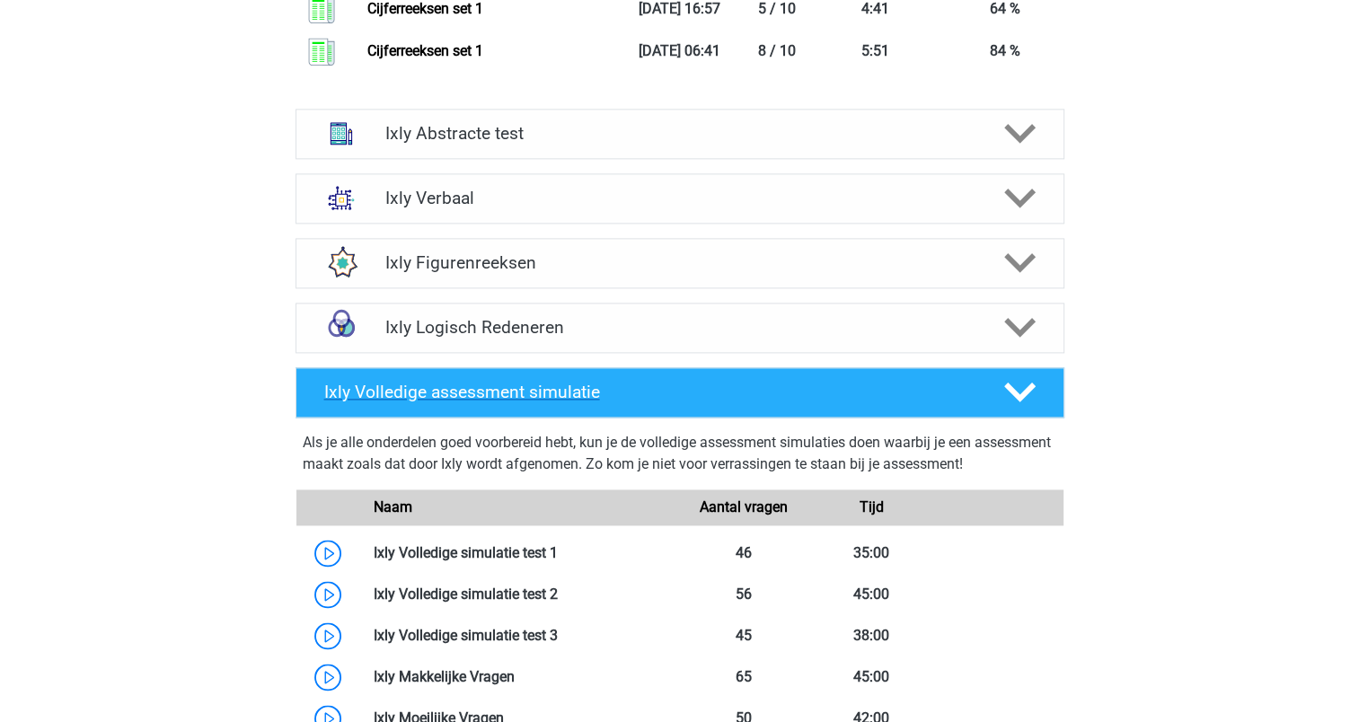
scroll to position [2336, 0]
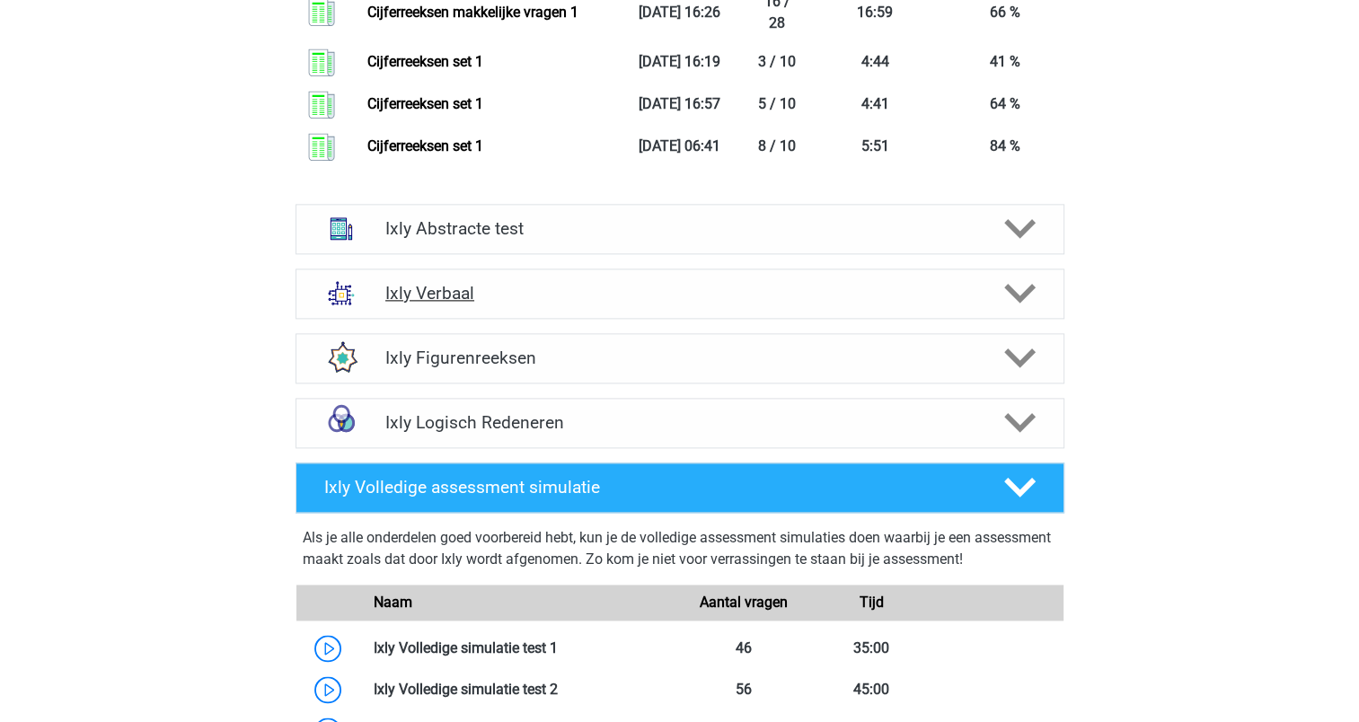
click at [999, 285] on div at bounding box center [1017, 293] width 61 height 31
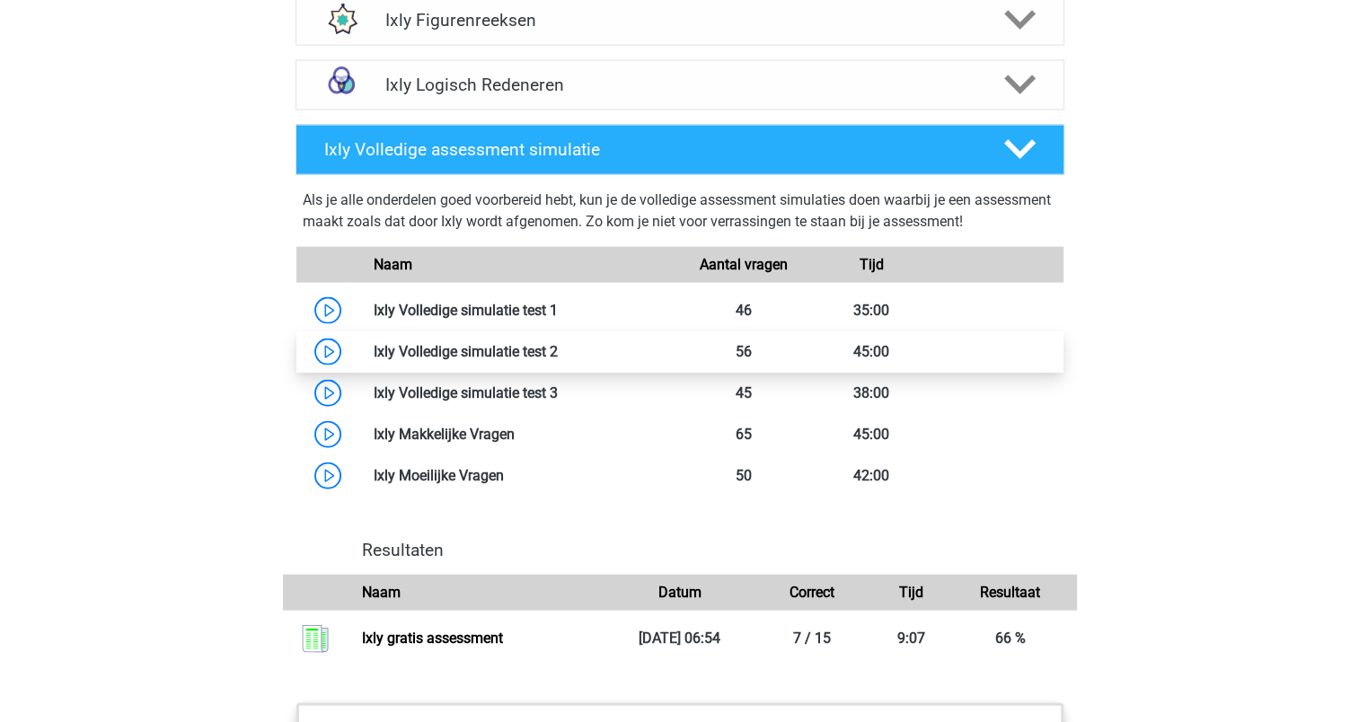
scroll to position [4043, 0]
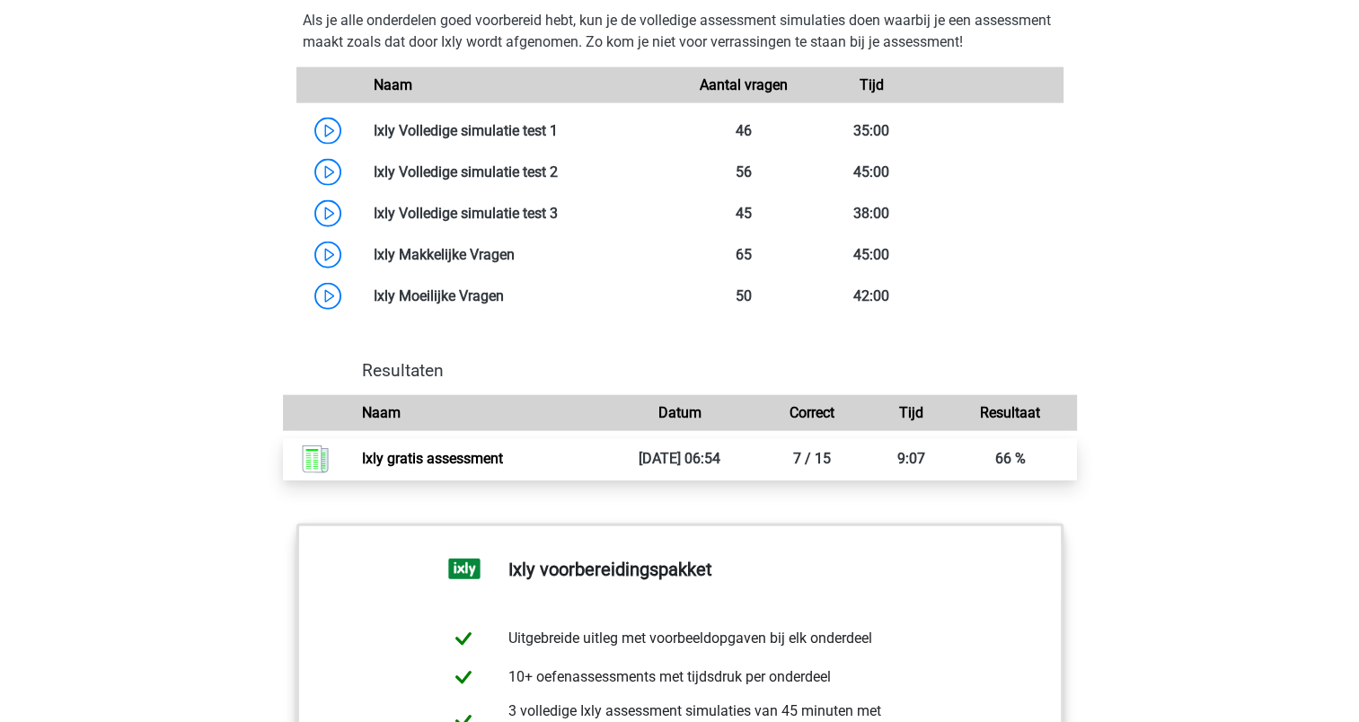
click at [480, 460] on link "Ixly gratis assessment" at bounding box center [432, 458] width 141 height 17
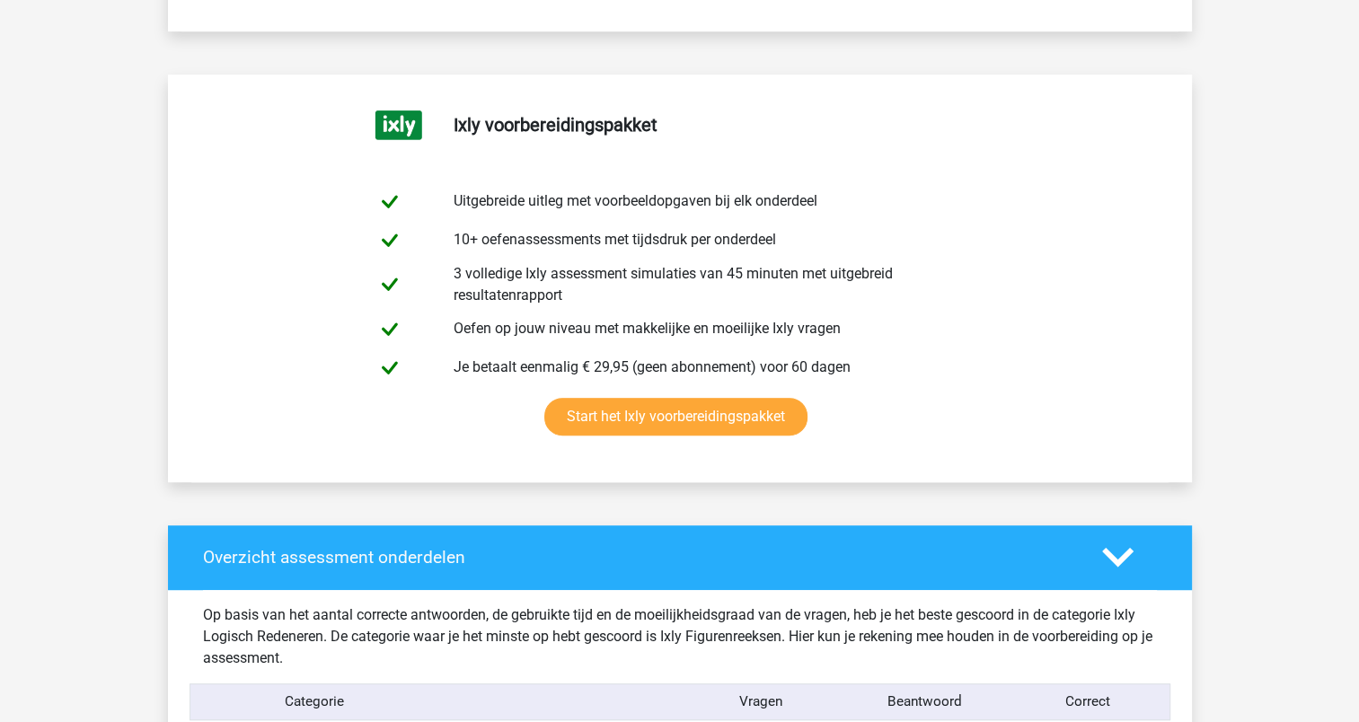
scroll to position [898, 0]
